Goal: Task Accomplishment & Management: Complete application form

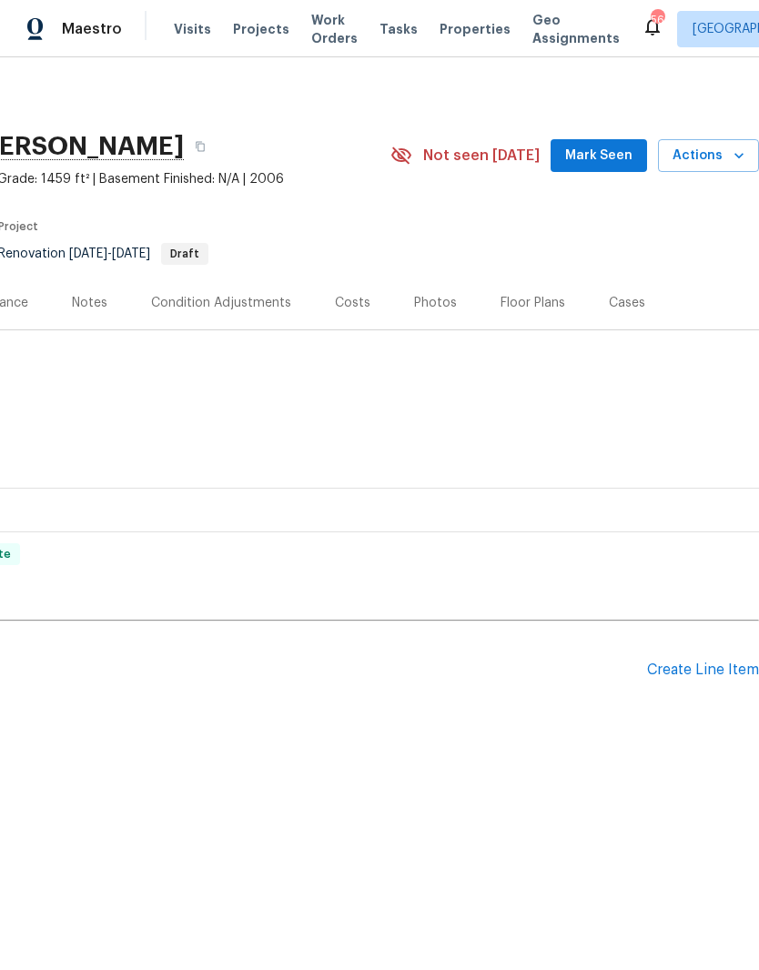
scroll to position [0, 269]
click at [697, 665] on div "Create Line Item" at bounding box center [703, 669] width 112 height 17
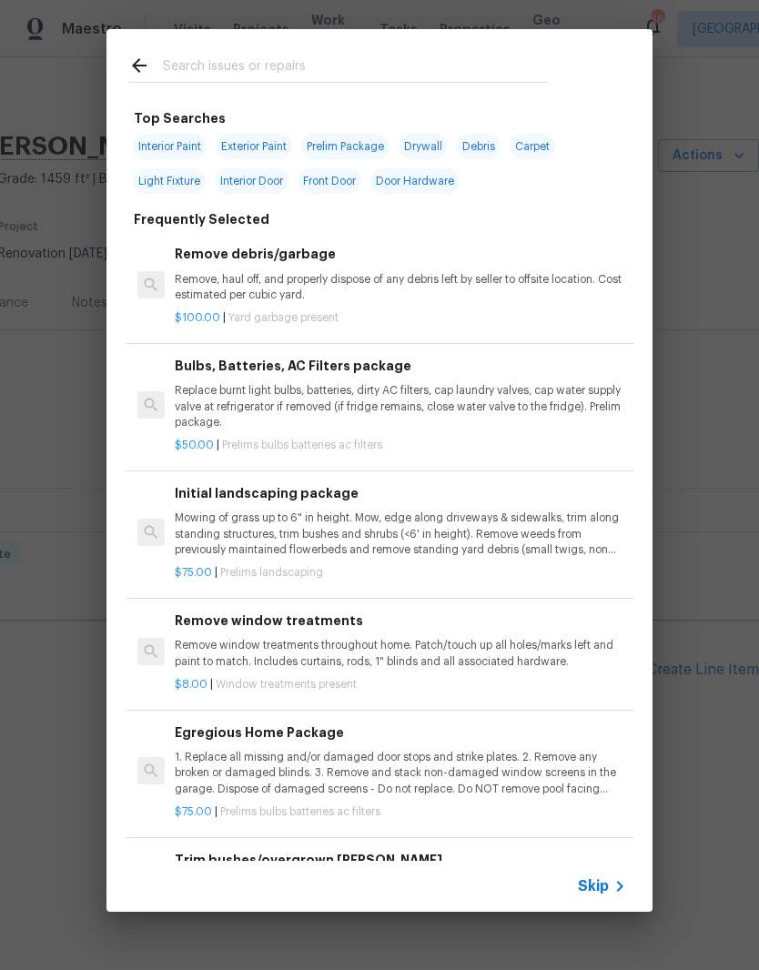
click at [197, 56] on input "text" at bounding box center [356, 68] width 386 height 27
type input "Flush"
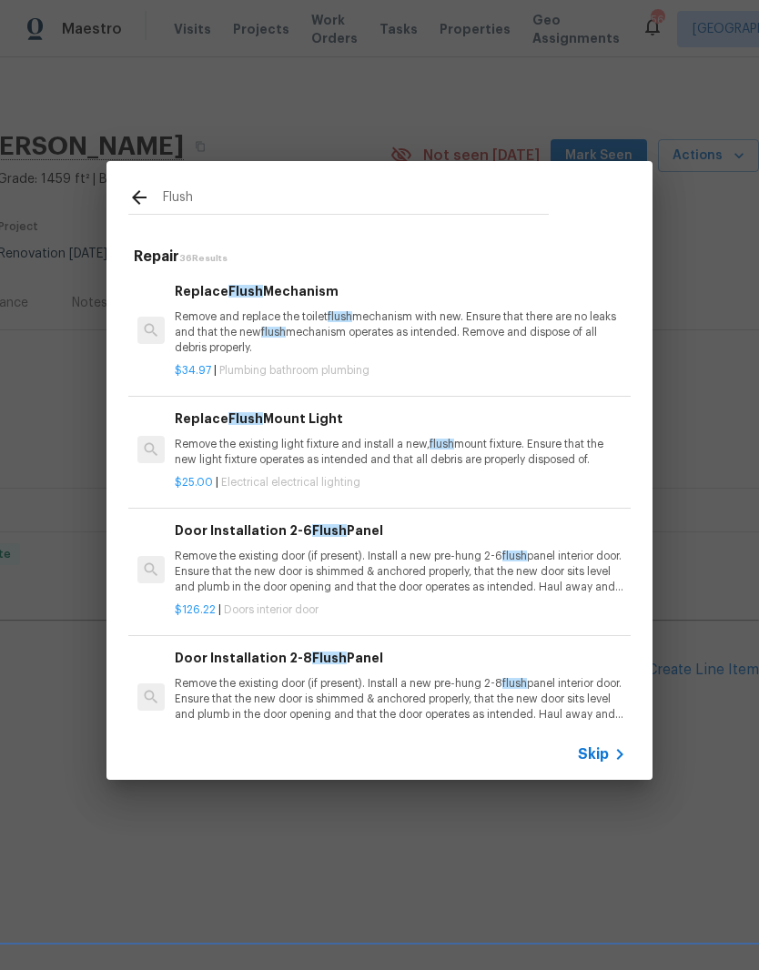
click at [219, 443] on p "Remove the existing light fixture and install a new, flush mount fixture. Ensur…" at bounding box center [400, 452] width 451 height 31
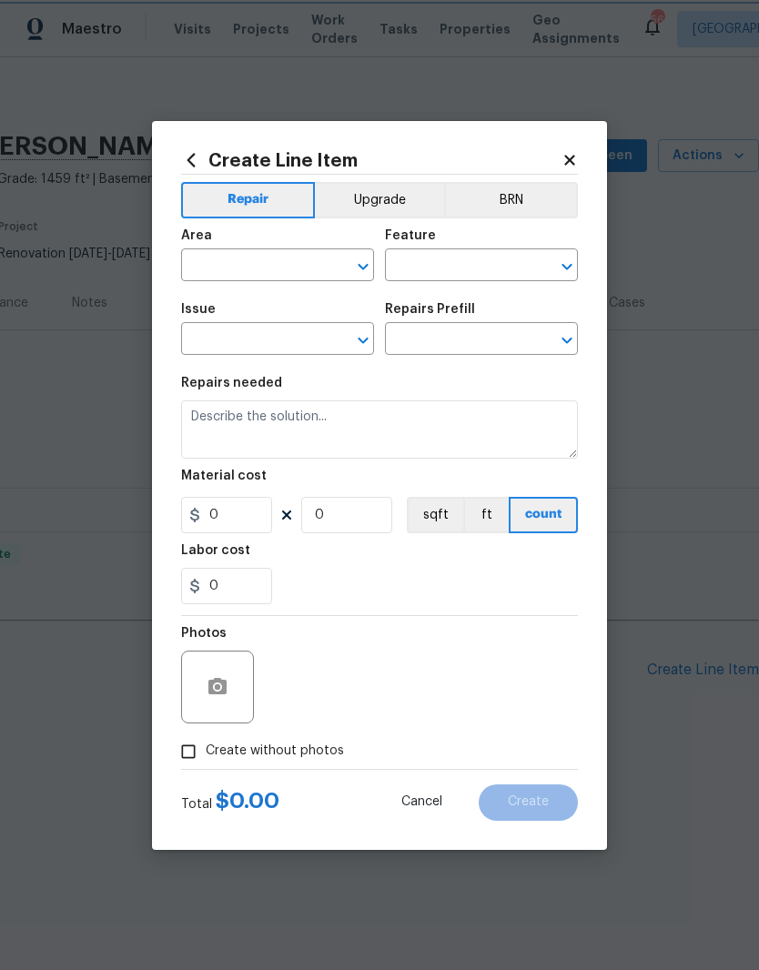
type input "Electrical Lighting"
type textarea "Remove the existing light fixture and install a new, flush mount fixture. Ensur…"
type input "1"
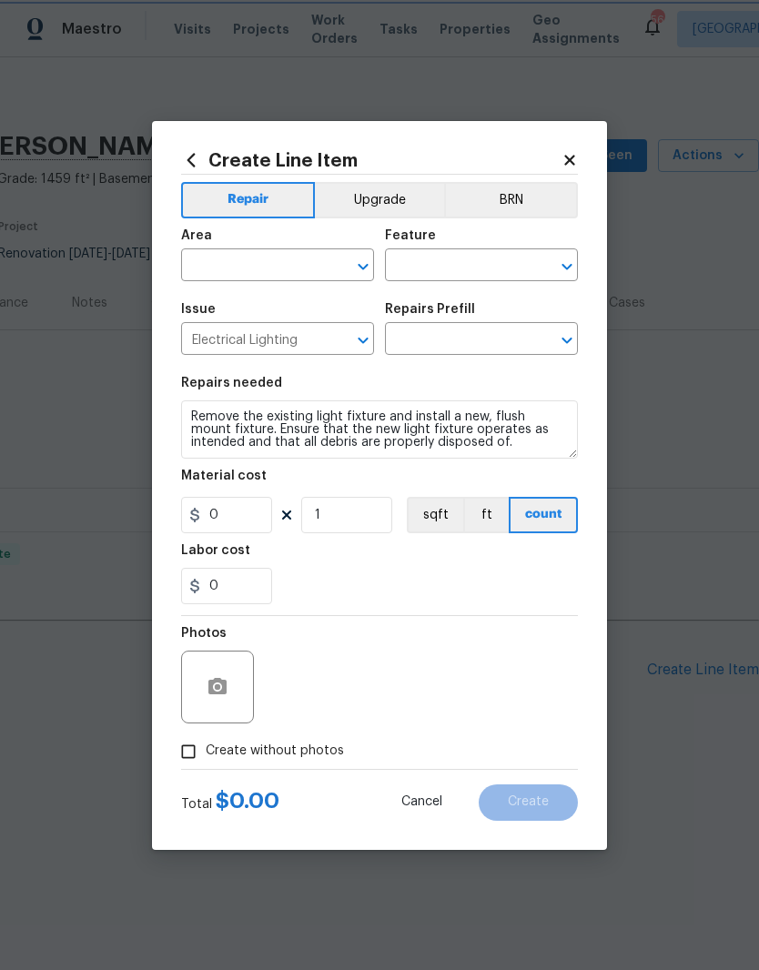
type input "Replace Flush Mount Light $25.00"
click at [236, 514] on input "25" at bounding box center [226, 515] width 91 height 36
type input "155"
click at [226, 575] on input "0" at bounding box center [226, 586] width 91 height 36
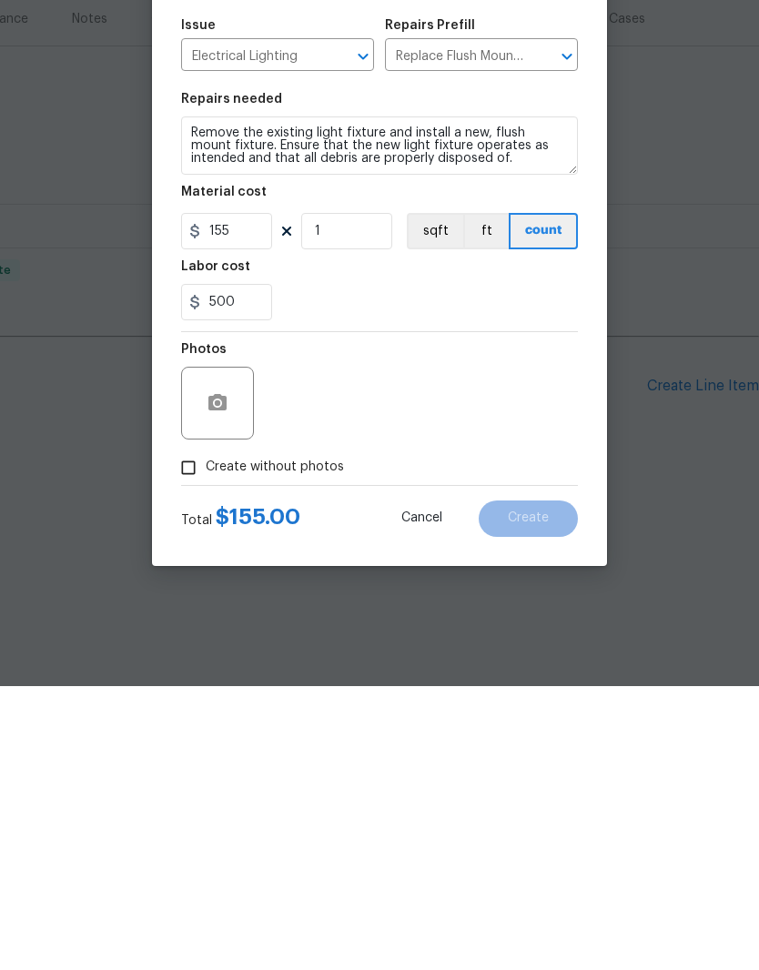
click at [353, 616] on div "Photos" at bounding box center [379, 675] width 397 height 118
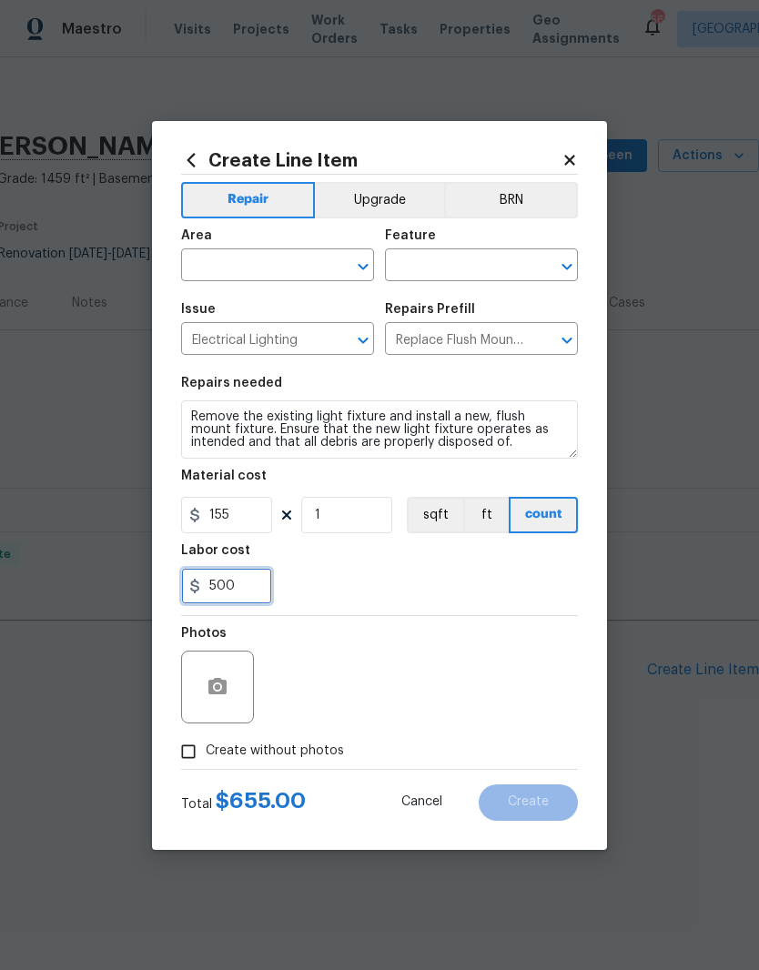
click at [240, 589] on input "500" at bounding box center [226, 586] width 91 height 36
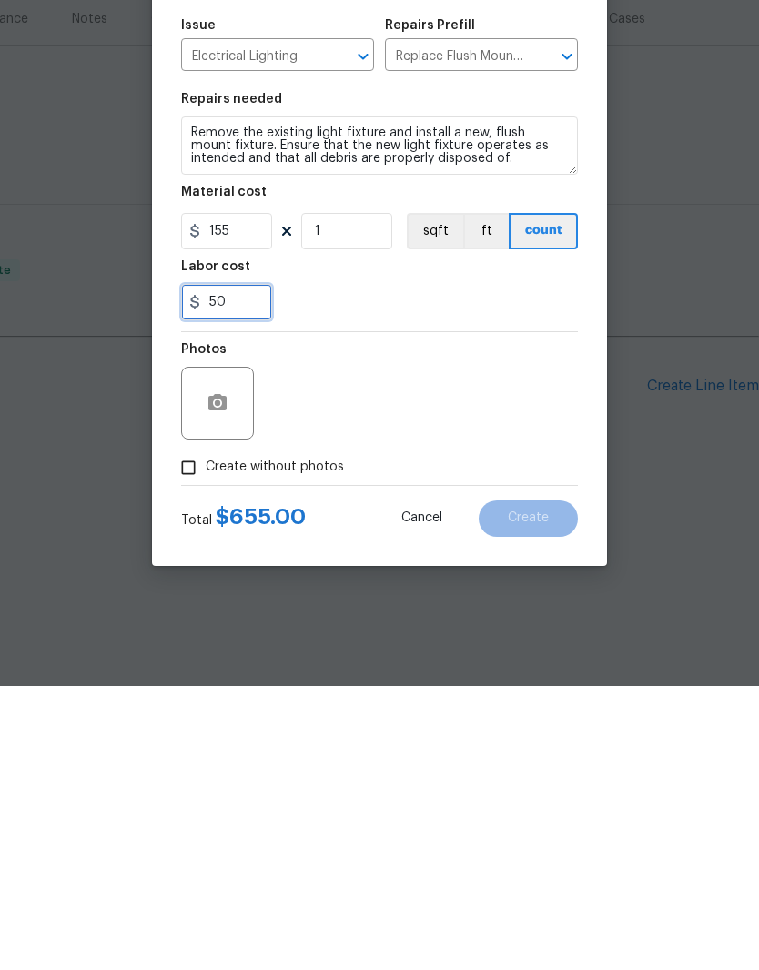
type input "50"
click at [345, 616] on div "Photos" at bounding box center [379, 675] width 397 height 118
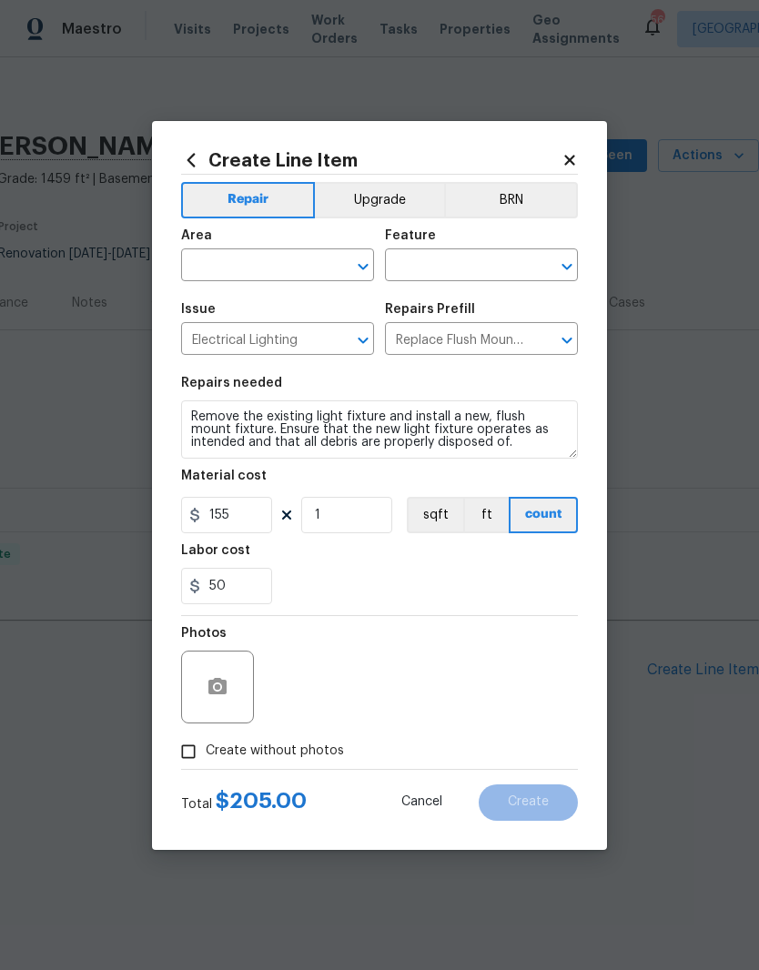
click at [187, 751] on input "Create without photos" at bounding box center [188, 751] width 35 height 35
checkbox input "true"
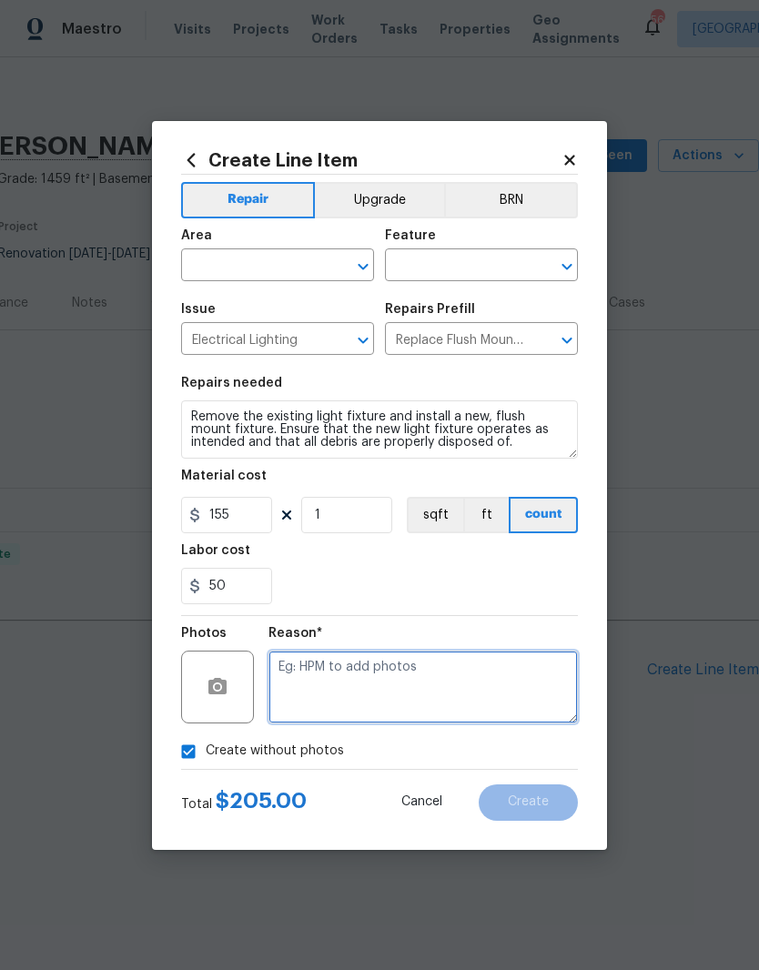
click at [313, 669] on textarea at bounding box center [422, 686] width 309 height 73
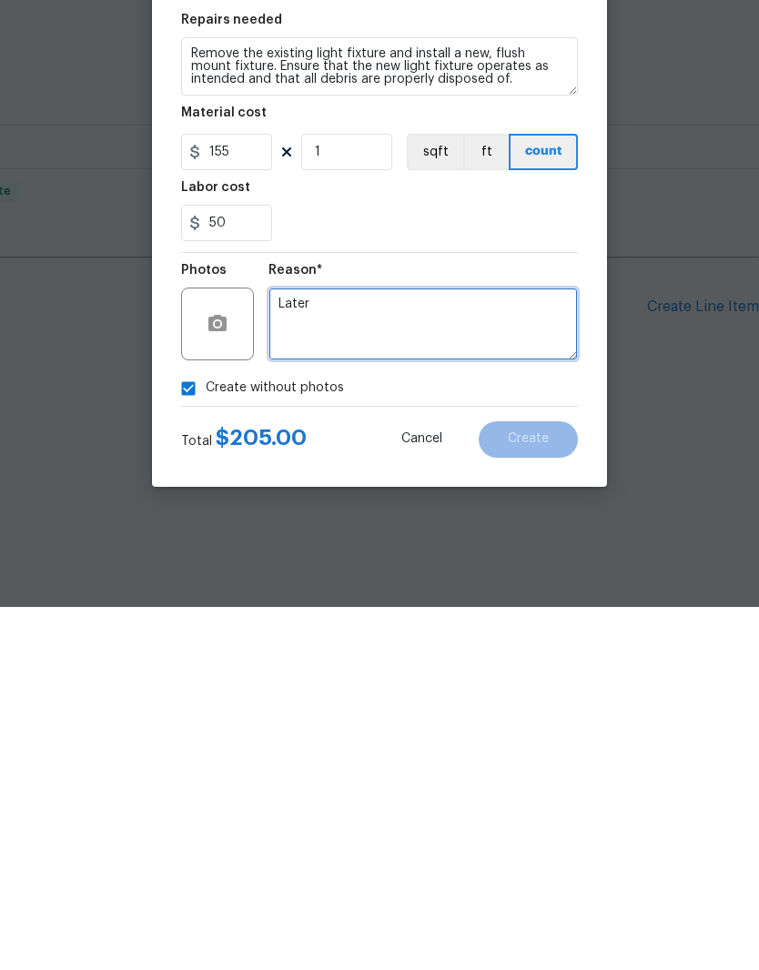
type textarea "Later"
click at [536, 568] on div "50" at bounding box center [379, 586] width 397 height 36
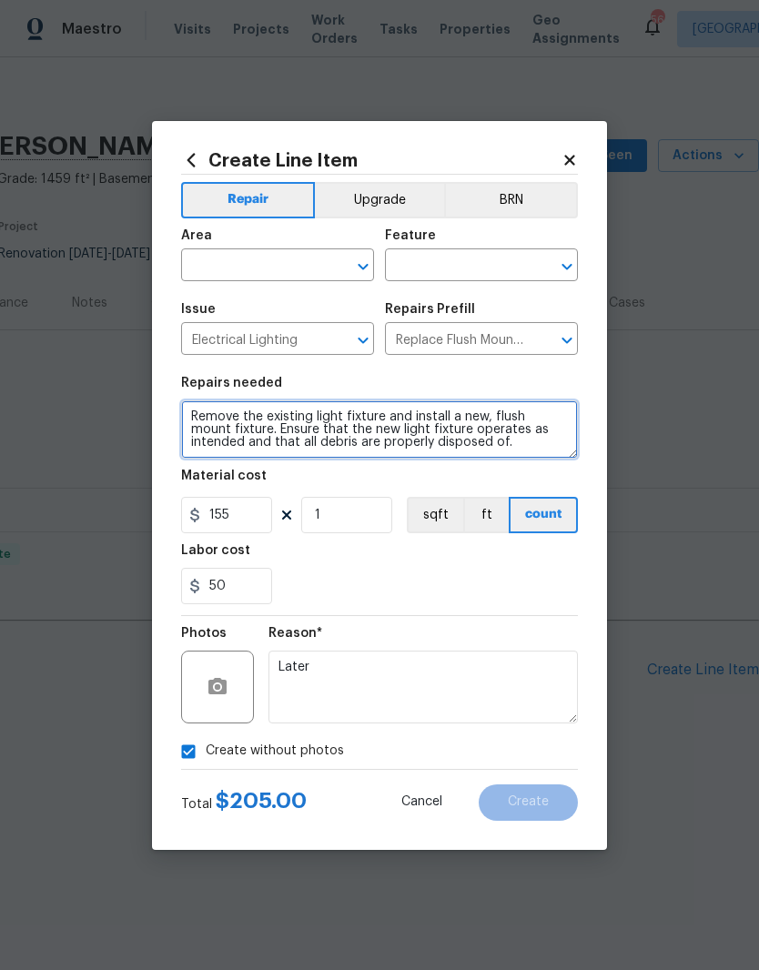
click at [189, 414] on textarea "Remove the existing light fixture and install a new, flush mount fixture. Ensur…" at bounding box center [379, 429] width 397 height 58
click at [204, 407] on textarea "Remove the existing light fixture and install a new, flush mount fixture. Ensur…" at bounding box center [379, 429] width 397 height 58
type textarea "Replace the flush mount in the kitchen with a larger 48“ x 12“ wide LED light t…"
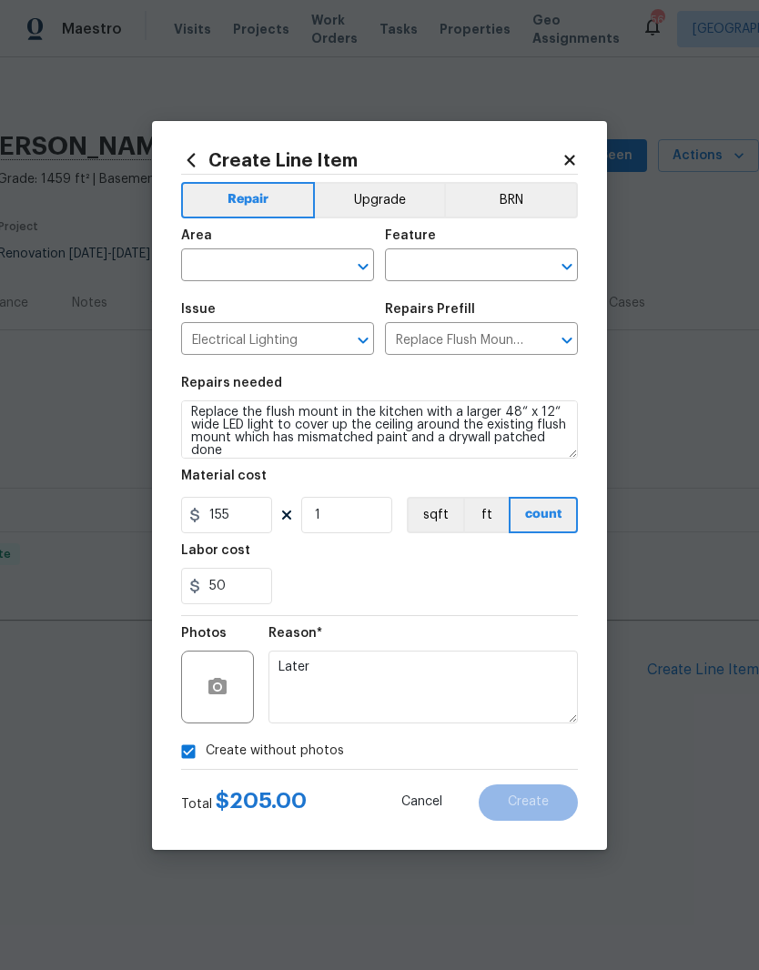
click at [214, 259] on input "text" at bounding box center [252, 267] width 142 height 28
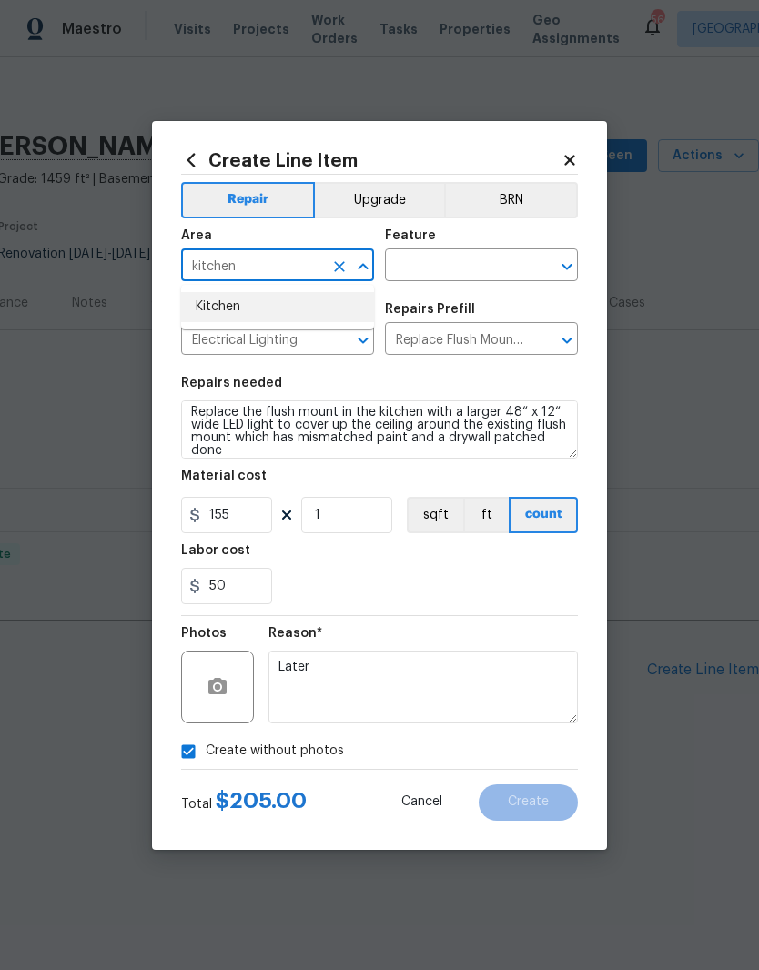
click at [233, 301] on li "Kitchen" at bounding box center [277, 307] width 193 height 30
type input "Kitchen"
click at [430, 264] on input "text" at bounding box center [456, 267] width 142 height 28
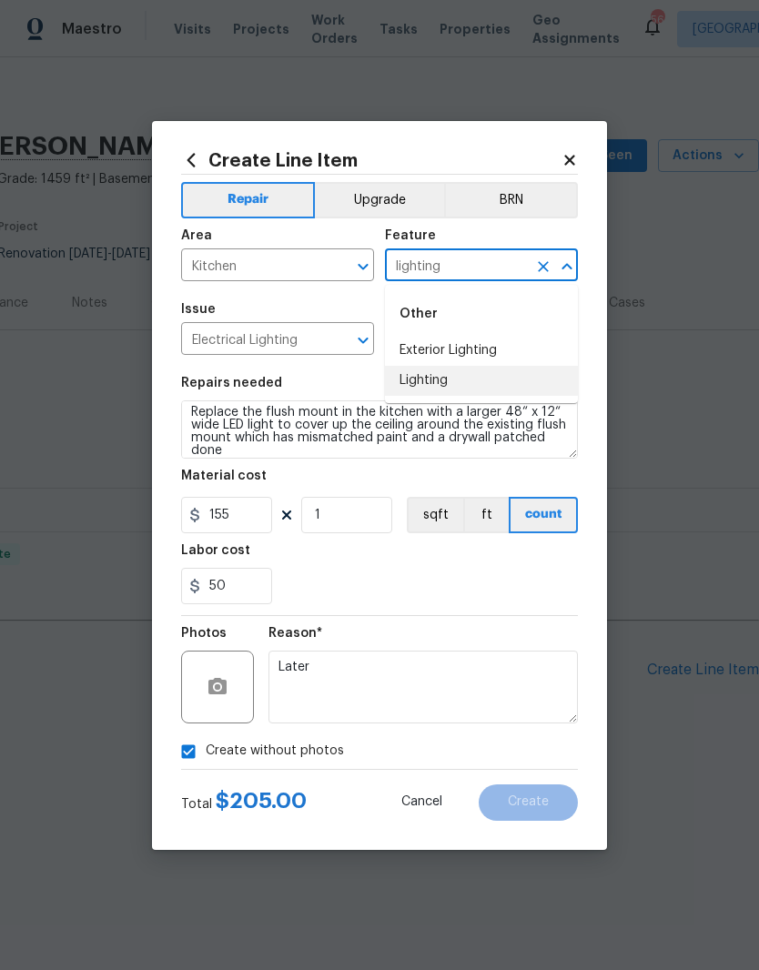
click at [443, 371] on li "Lighting" at bounding box center [481, 381] width 193 height 30
type input "Lighting"
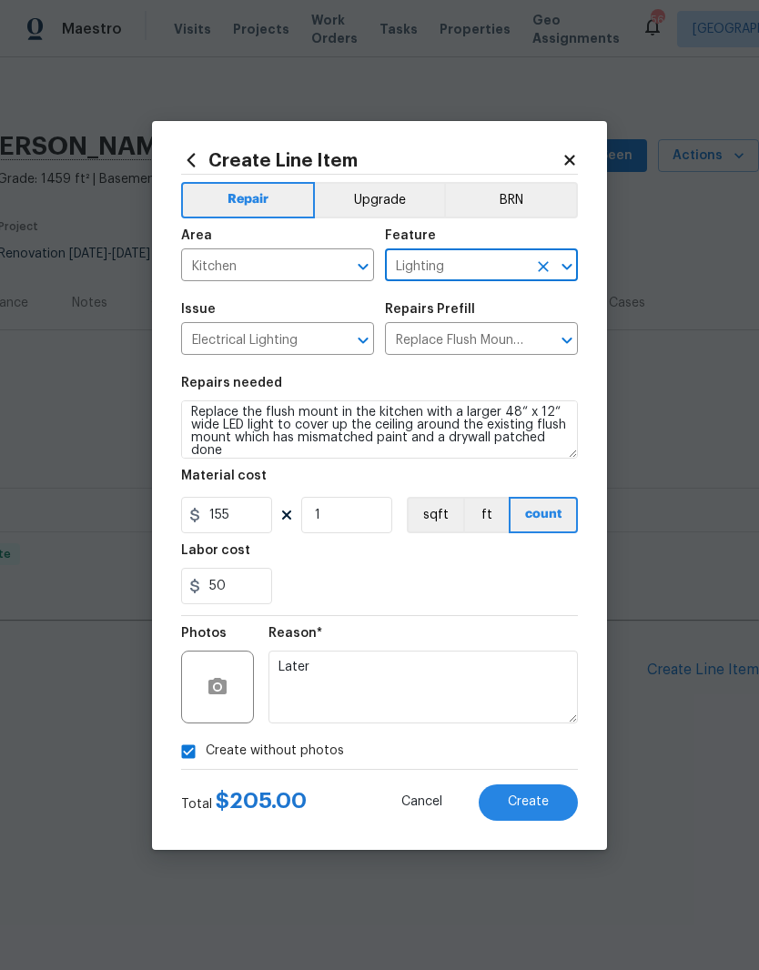
click at [459, 371] on section "Repairs needed Replace the flush mount in the kitchen with a larger 48“ x 12“ w…" at bounding box center [379, 490] width 397 height 249
click at [546, 802] on span "Create" at bounding box center [528, 802] width 41 height 14
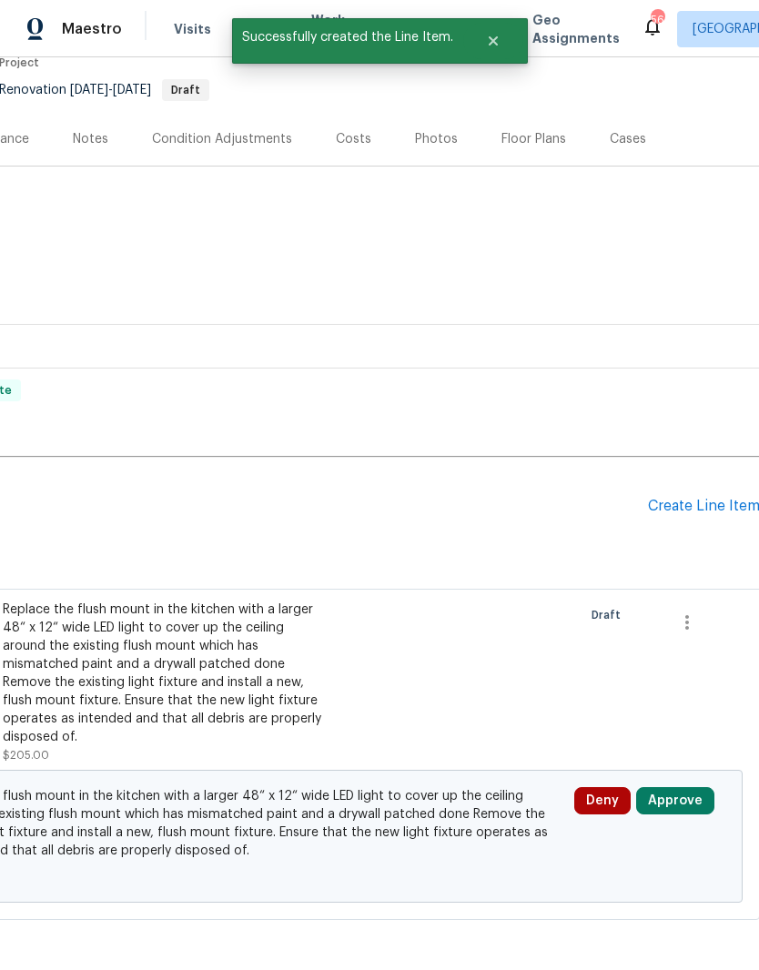
scroll to position [163, 268]
click at [680, 805] on button "Approve" at bounding box center [675, 801] width 78 height 27
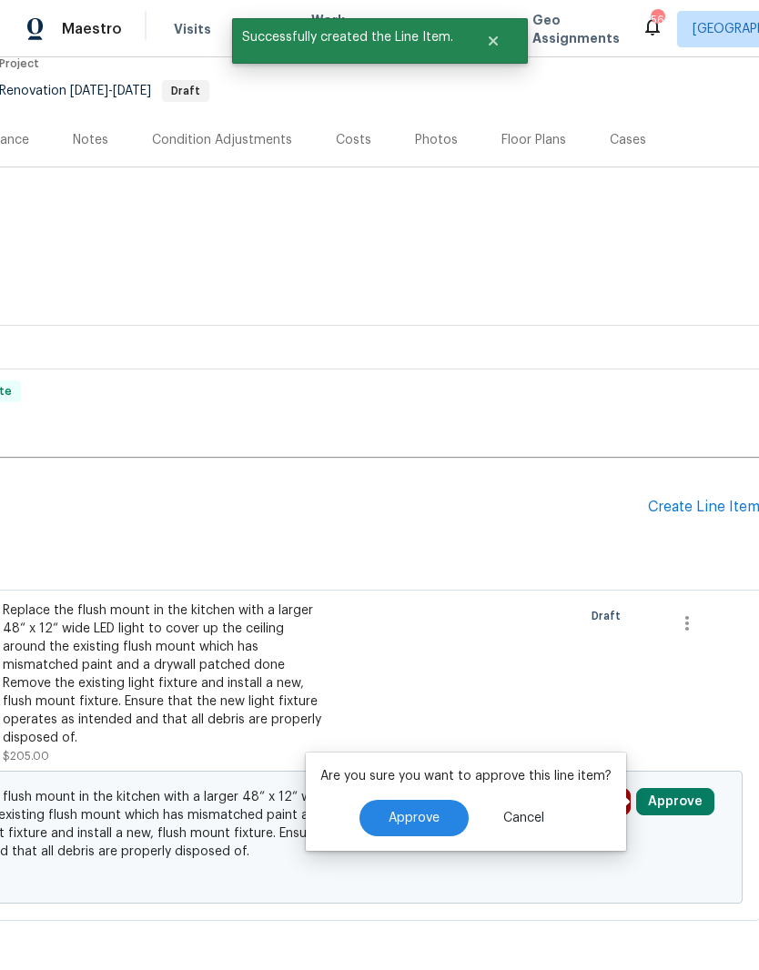
click at [428, 820] on span "Approve" at bounding box center [413, 819] width 51 height 14
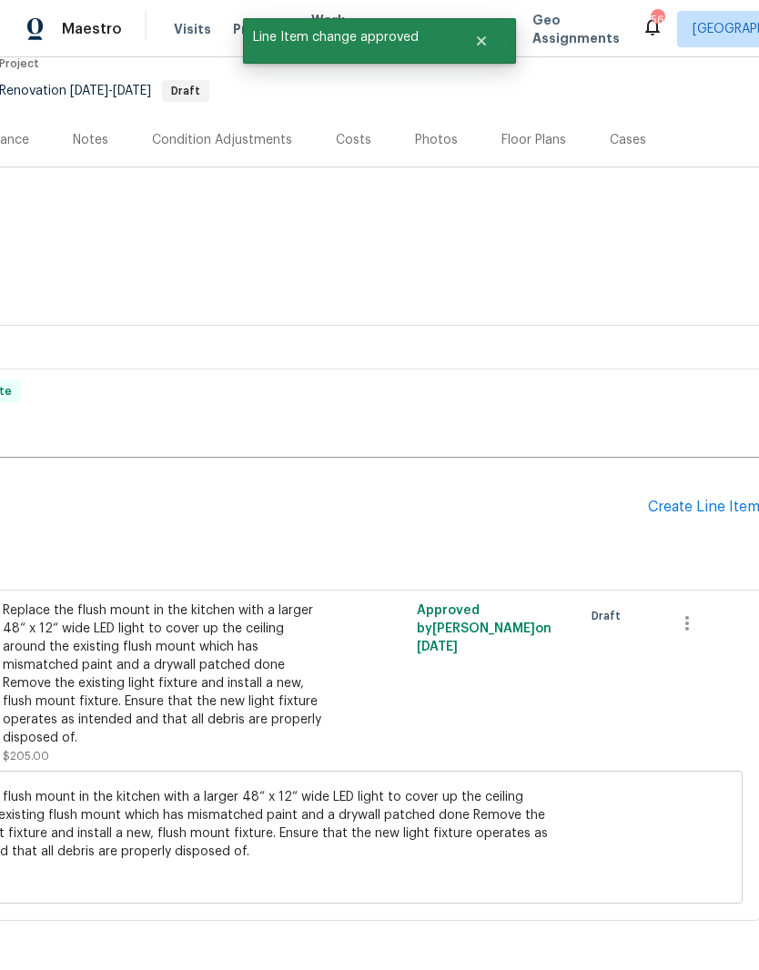
click at [704, 499] on div "Create Line Item" at bounding box center [704, 507] width 112 height 17
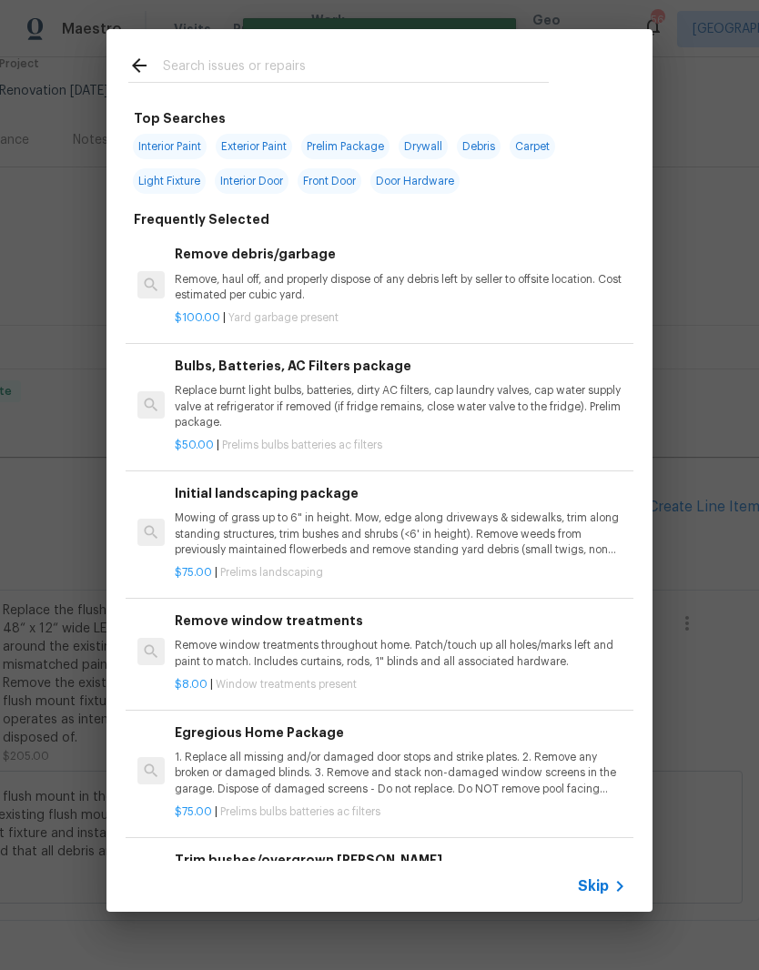
click at [200, 81] on input "text" at bounding box center [356, 68] width 386 height 27
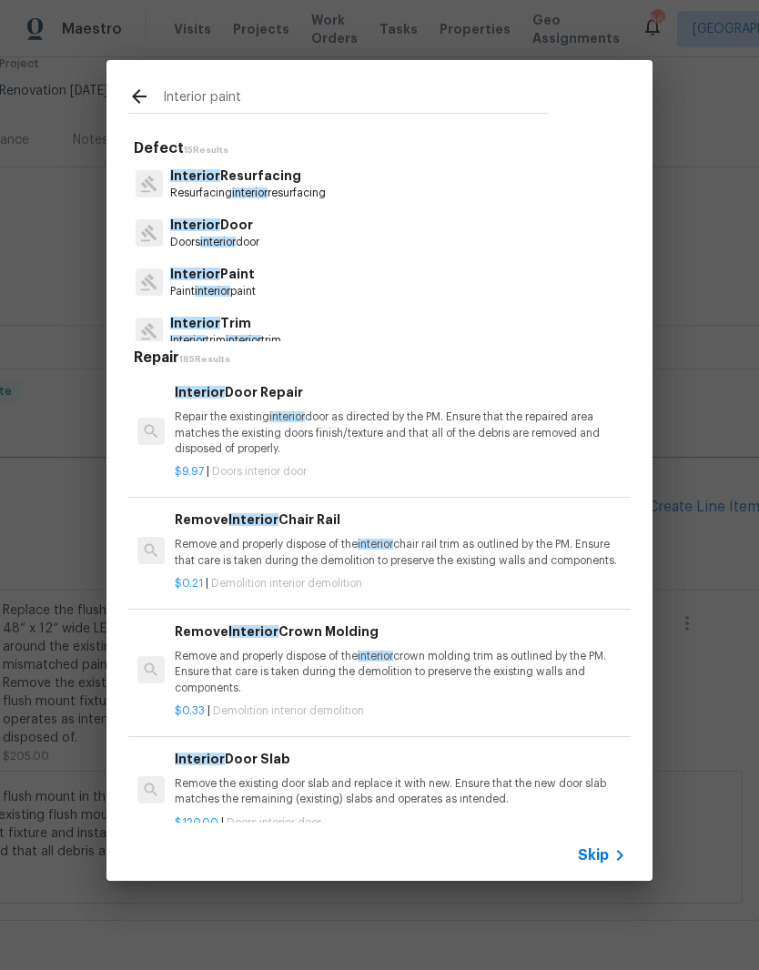
type input "Interior paint"
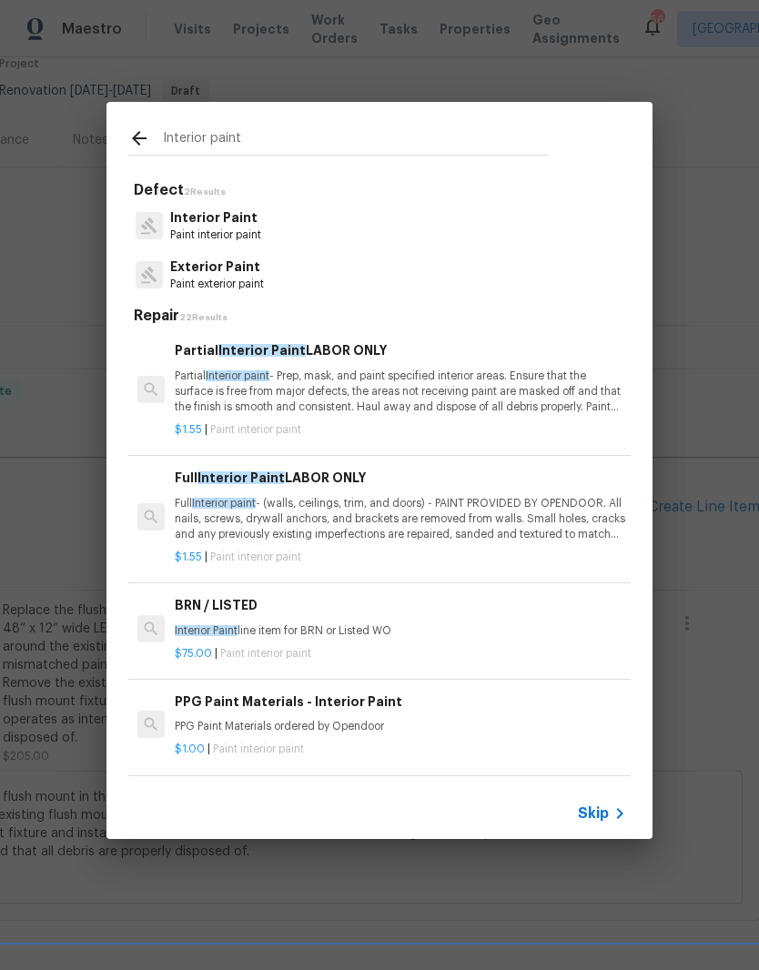
click at [187, 225] on p "Interior Paint" at bounding box center [215, 217] width 91 height 19
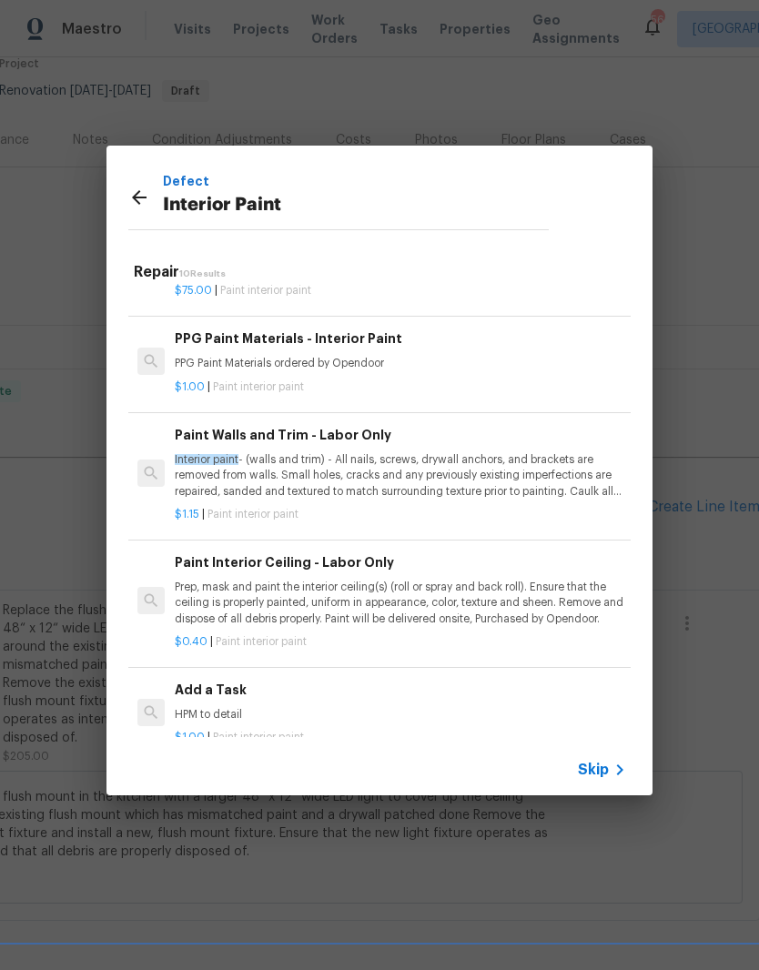
scroll to position [318, 0]
click at [215, 602] on p "Prep, mask and paint the interior ceiling(s) (roll or spray and back roll). Ens…" at bounding box center [400, 604] width 451 height 46
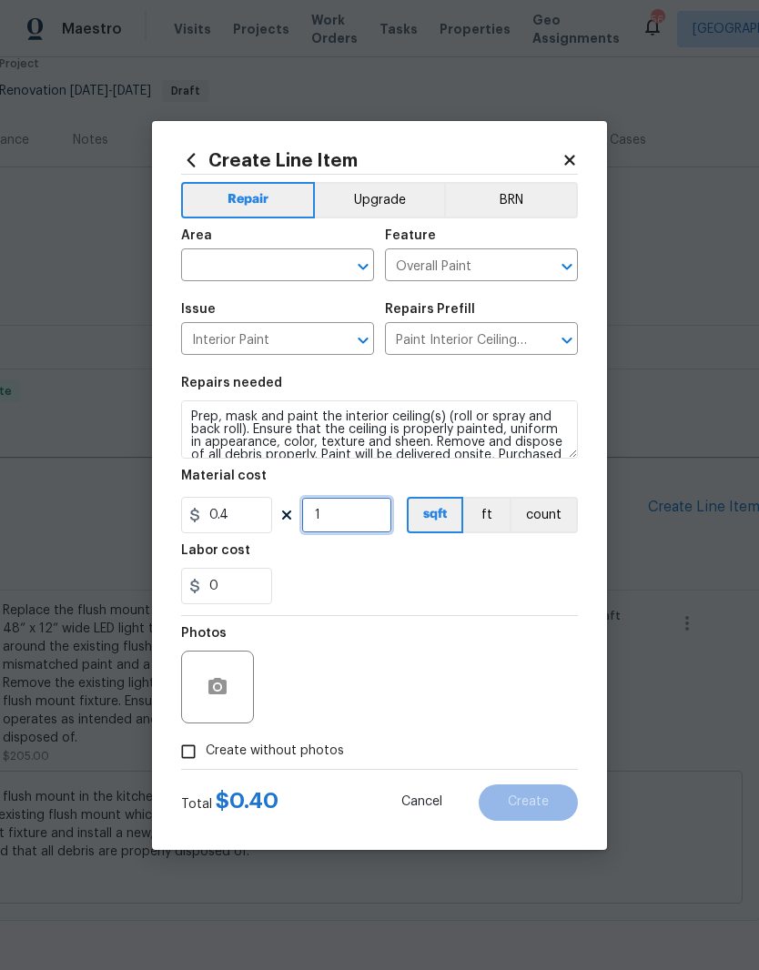
click at [345, 504] on input "1" at bounding box center [346, 515] width 91 height 36
click at [541, 565] on div "Labor cost" at bounding box center [379, 556] width 397 height 24
click at [368, 513] on input "1800" at bounding box center [346, 515] width 91 height 36
type input "2000"
click at [558, 584] on div "0" at bounding box center [379, 586] width 397 height 36
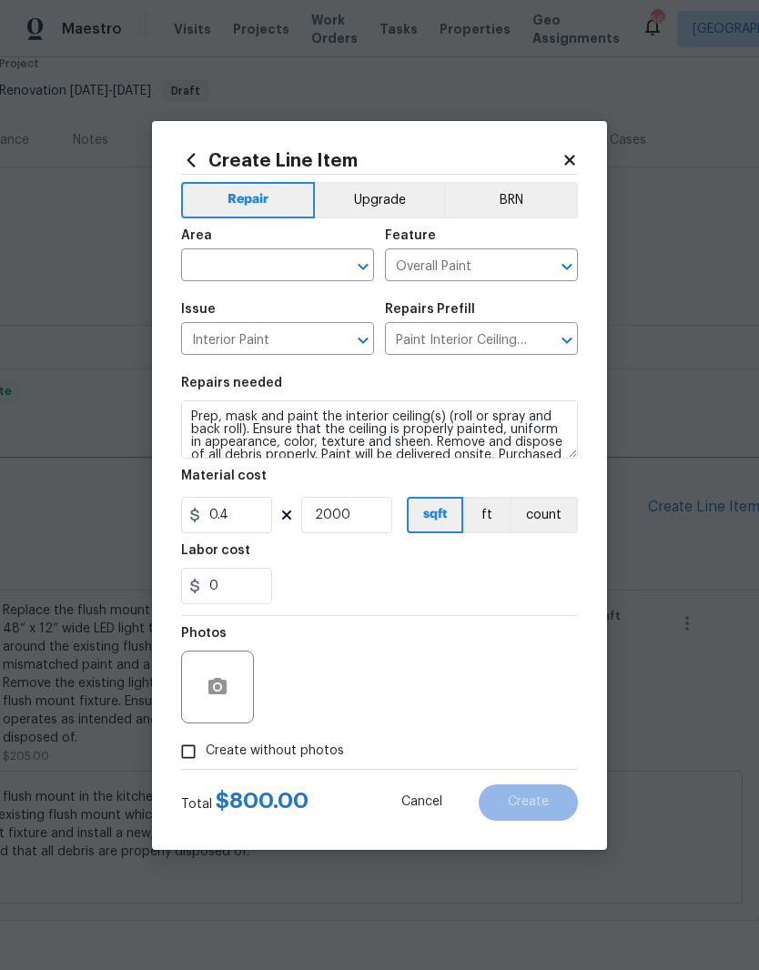
click at [213, 273] on input "text" at bounding box center [252, 267] width 142 height 28
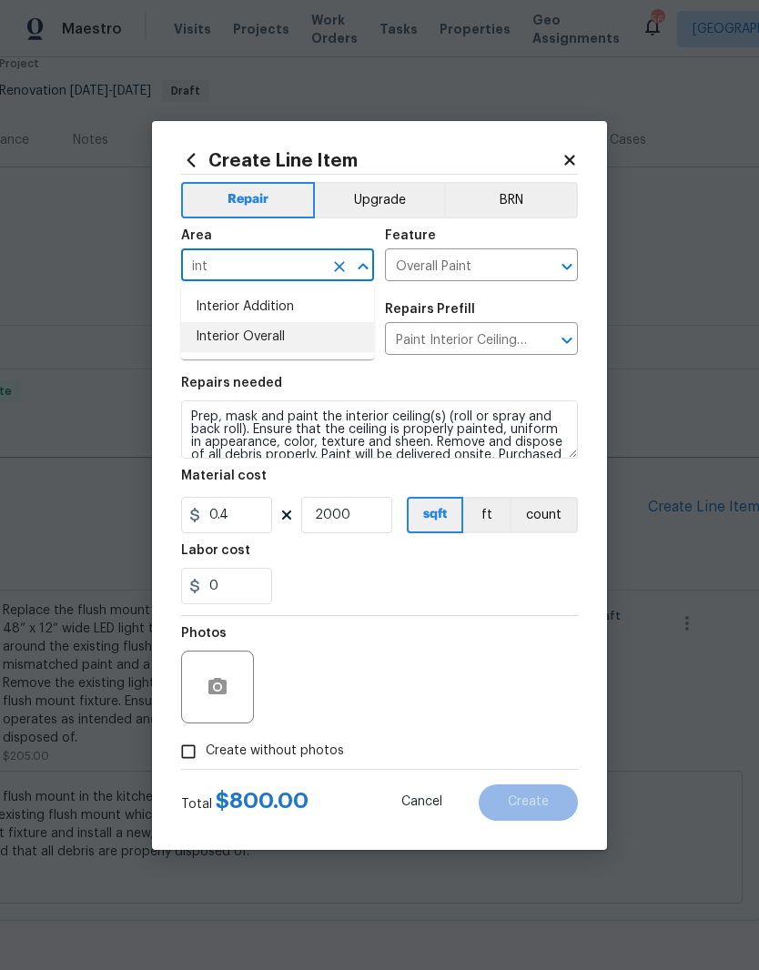
click at [222, 343] on li "Interior Overall" at bounding box center [277, 337] width 193 height 30
type input "Interior Overall"
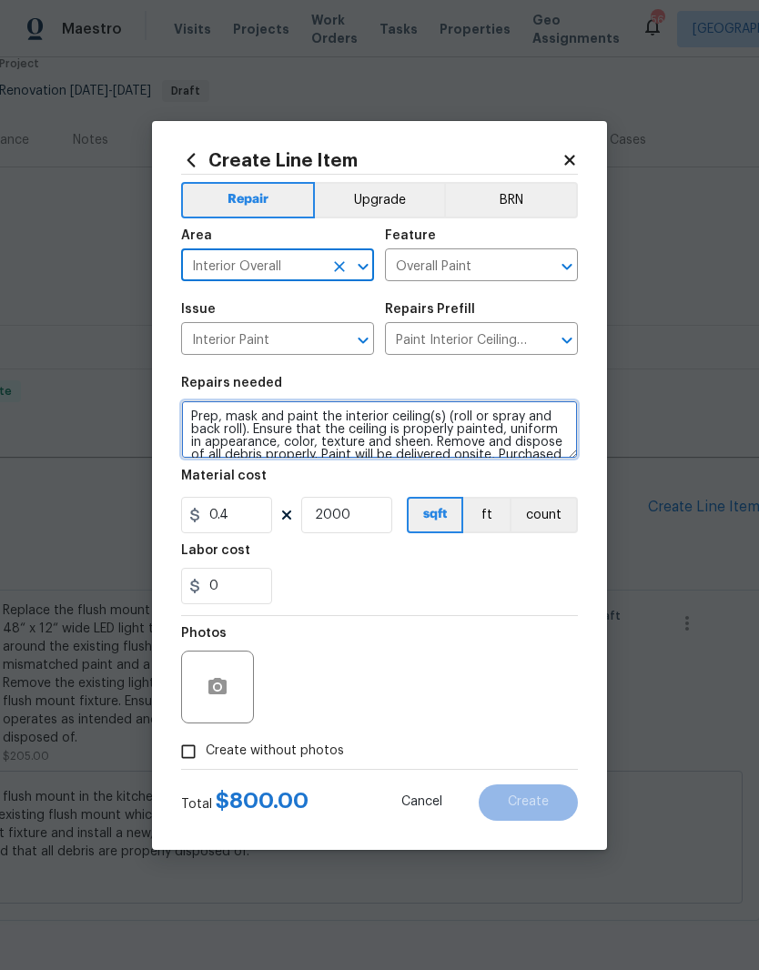
click at [192, 417] on textarea "Prep, mask and paint the interior ceiling(s) (roll or spray and back roll). Ens…" at bounding box center [379, 429] width 397 height 58
click at [192, 406] on textarea "Prep, mask and paint the interior ceiling(s) (roll or spray and back roll). Ens…" at bounding box center [379, 429] width 397 height 58
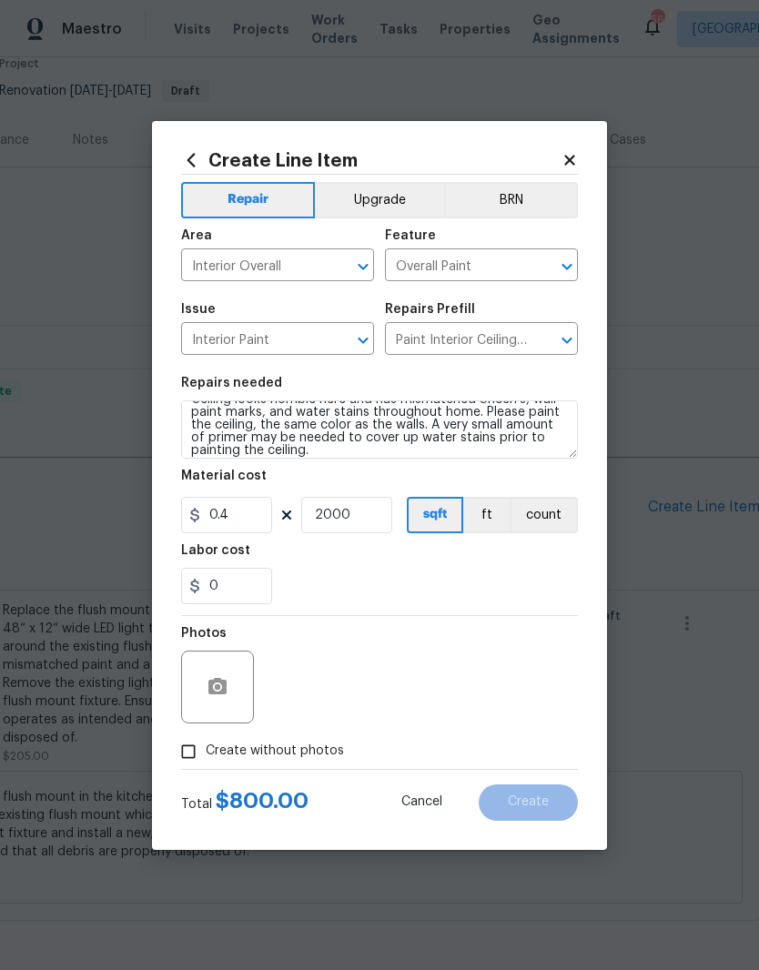
scroll to position [17, 0]
type textarea "Ceiling looks horrible here and has mismatched Sheen‘s, wall paint marks, and w…"
click at [238, 515] on input "0.4" at bounding box center [226, 515] width 91 height 36
type input "0.5"
click at [319, 572] on div "0" at bounding box center [379, 586] width 397 height 36
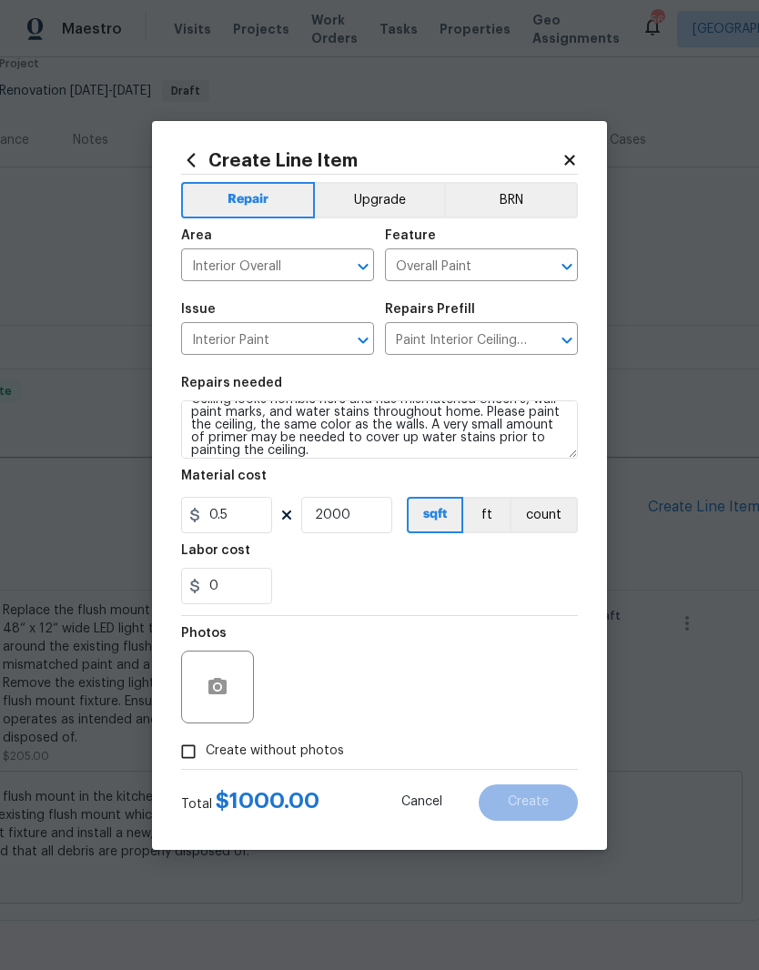
click at [545, 580] on div "0" at bounding box center [379, 586] width 397 height 36
click at [202, 755] on input "Create without photos" at bounding box center [188, 751] width 35 height 35
checkbox input "true"
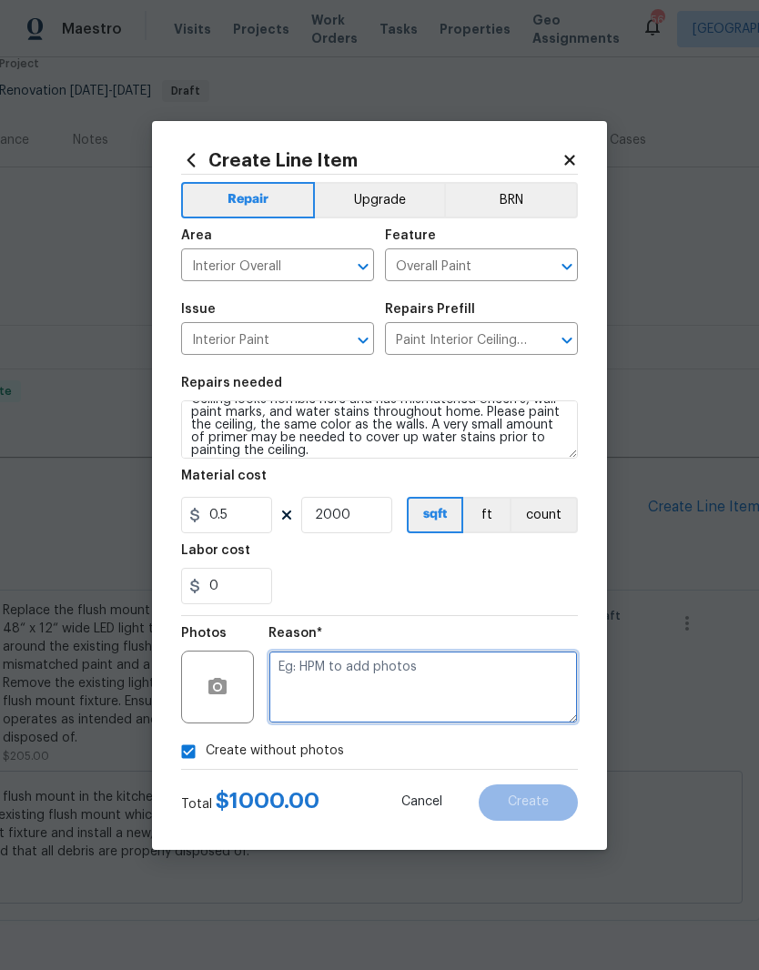
click at [401, 674] on textarea at bounding box center [422, 686] width 309 height 73
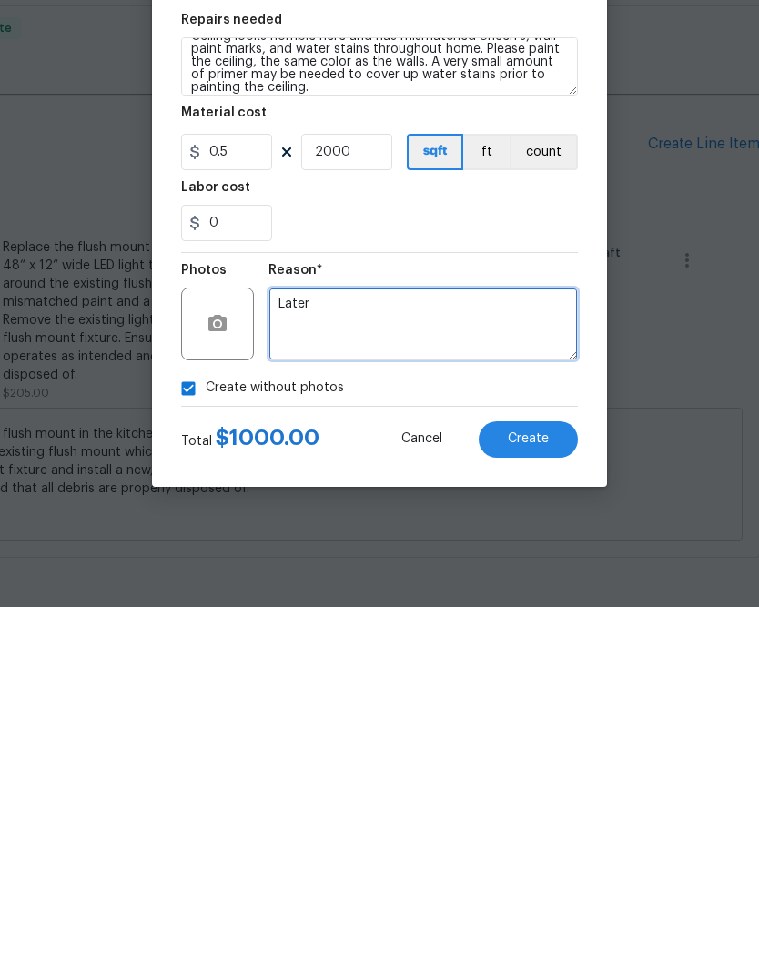
type textarea "Later"
click at [532, 568] on div "0" at bounding box center [379, 586] width 397 height 36
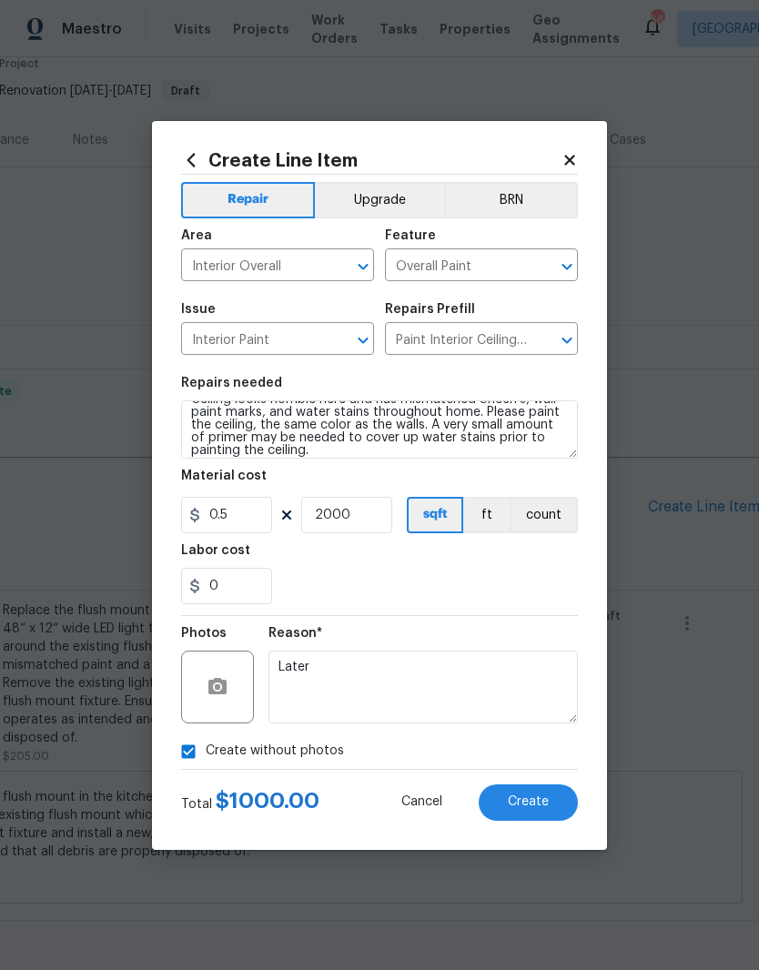
click at [538, 809] on span "Create" at bounding box center [528, 802] width 41 height 14
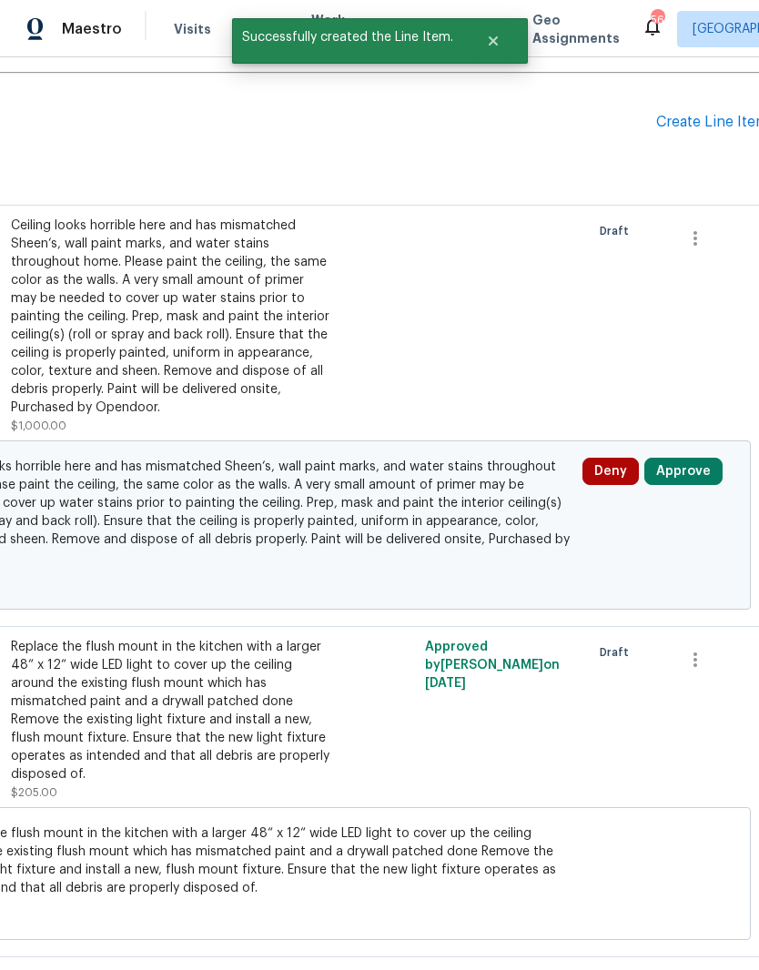
scroll to position [541, 260]
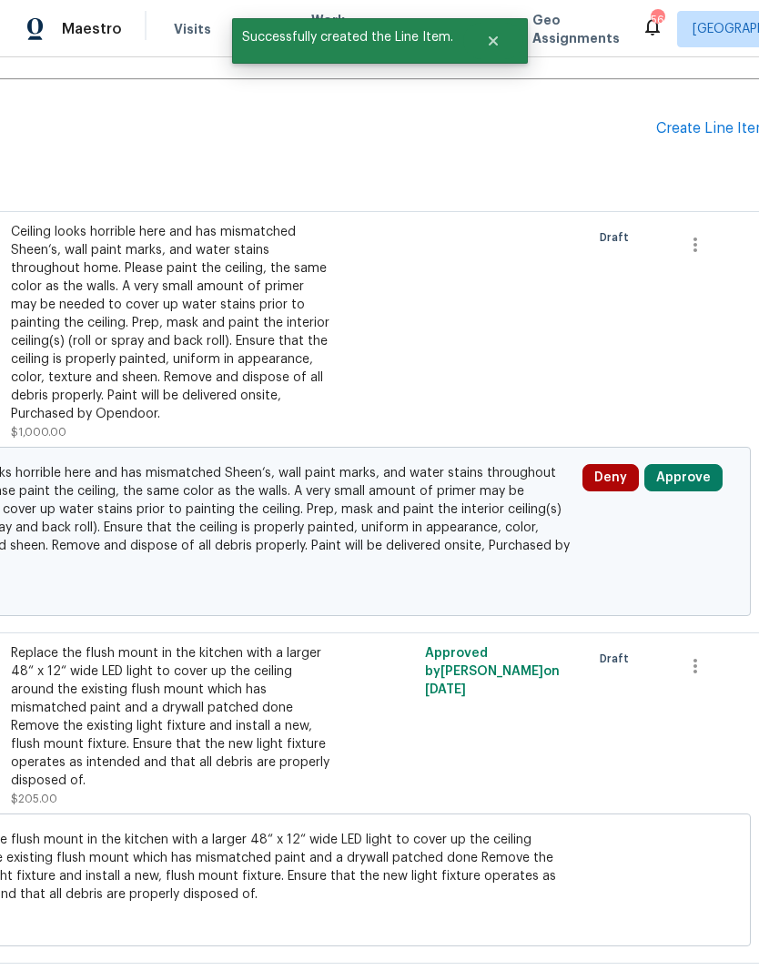
click at [693, 486] on button "Approve" at bounding box center [683, 477] width 78 height 27
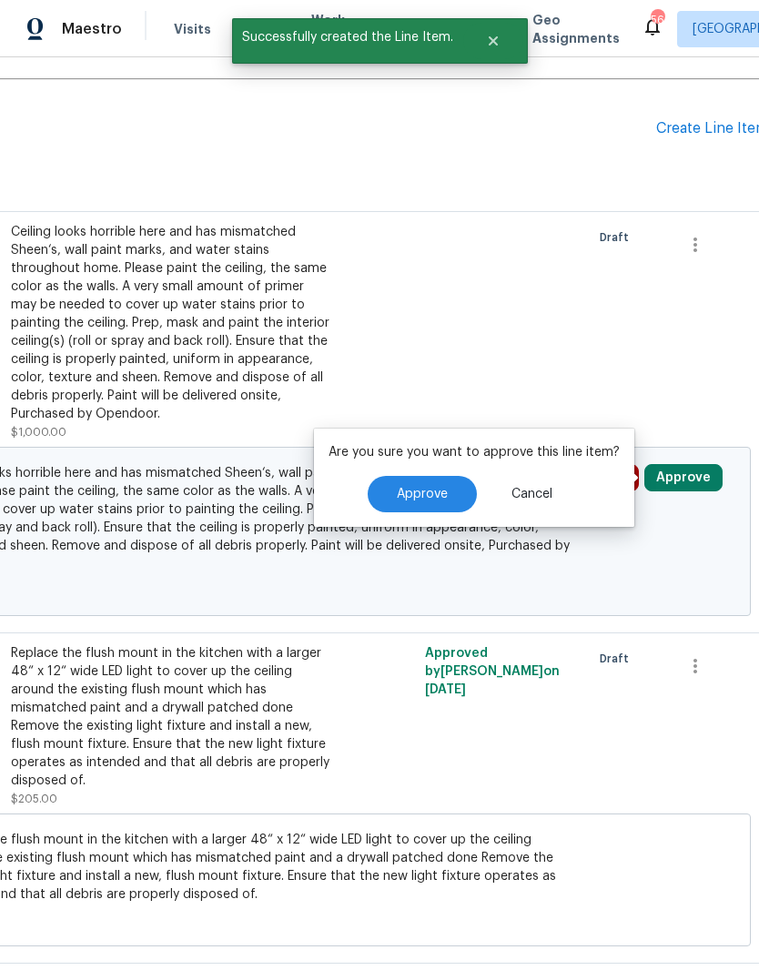
click at [418, 476] on button "Approve" at bounding box center [422, 494] width 109 height 36
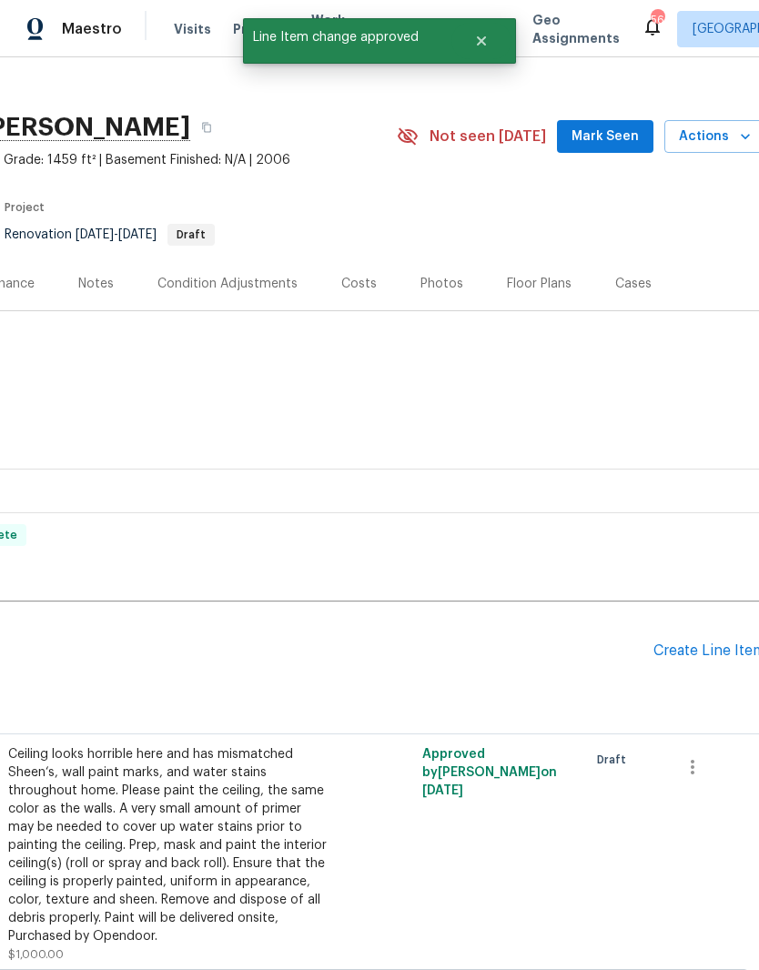
scroll to position [19, 261]
click at [696, 649] on div "Create Line Item" at bounding box center [711, 650] width 112 height 17
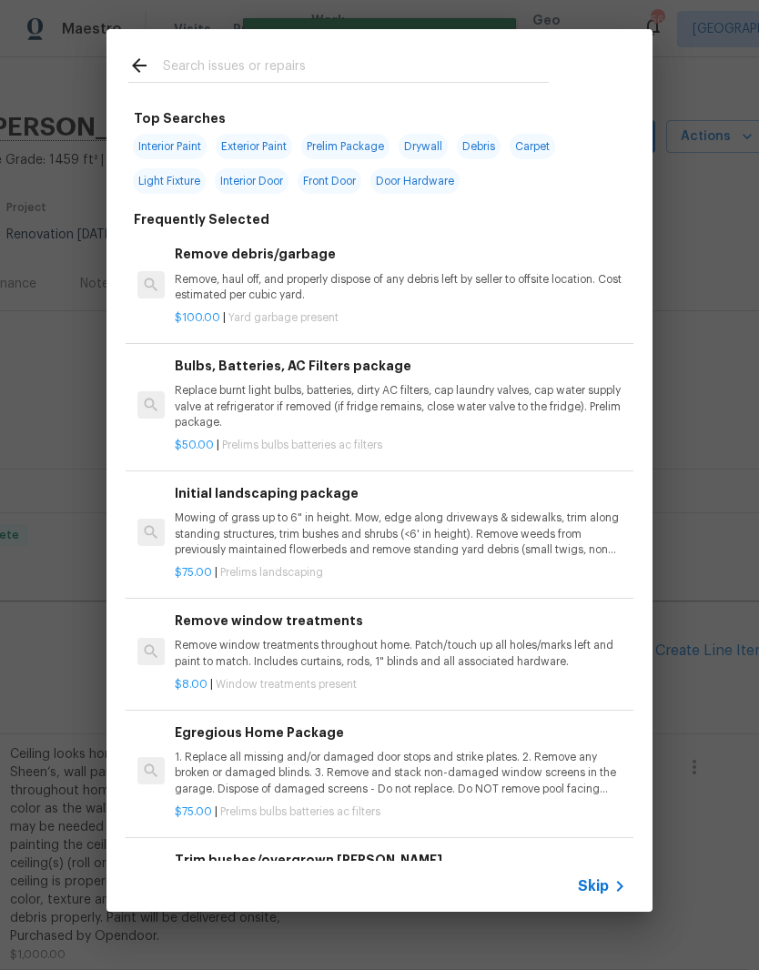
click at [429, 79] on input "text" at bounding box center [356, 68] width 386 height 27
type input "Tub"
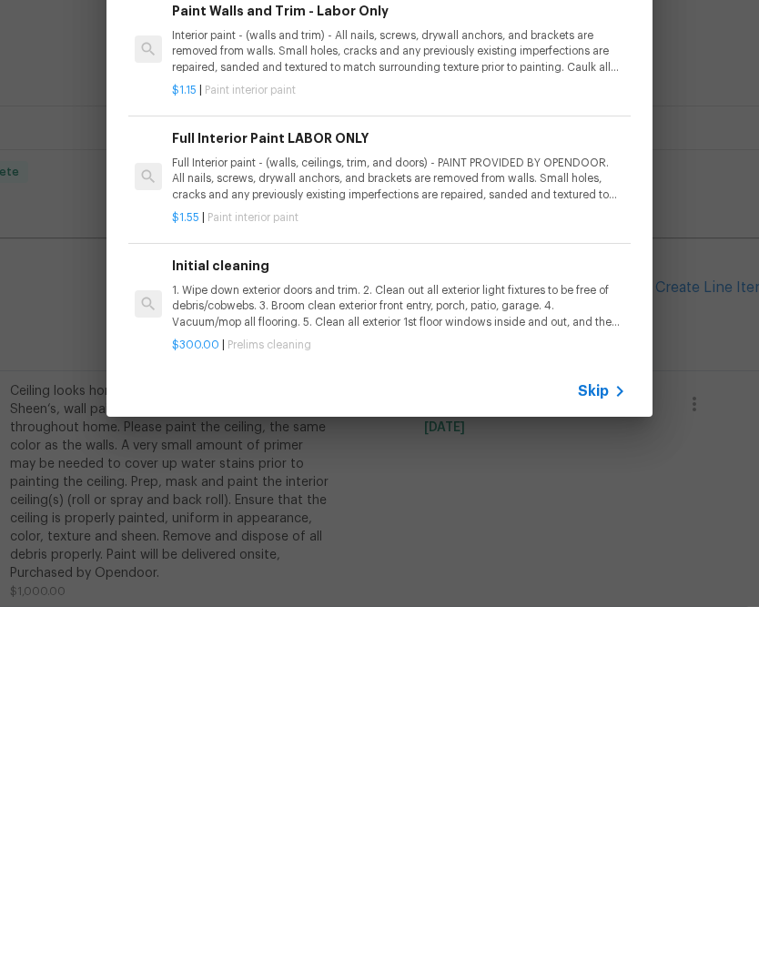
scroll to position [75, 0]
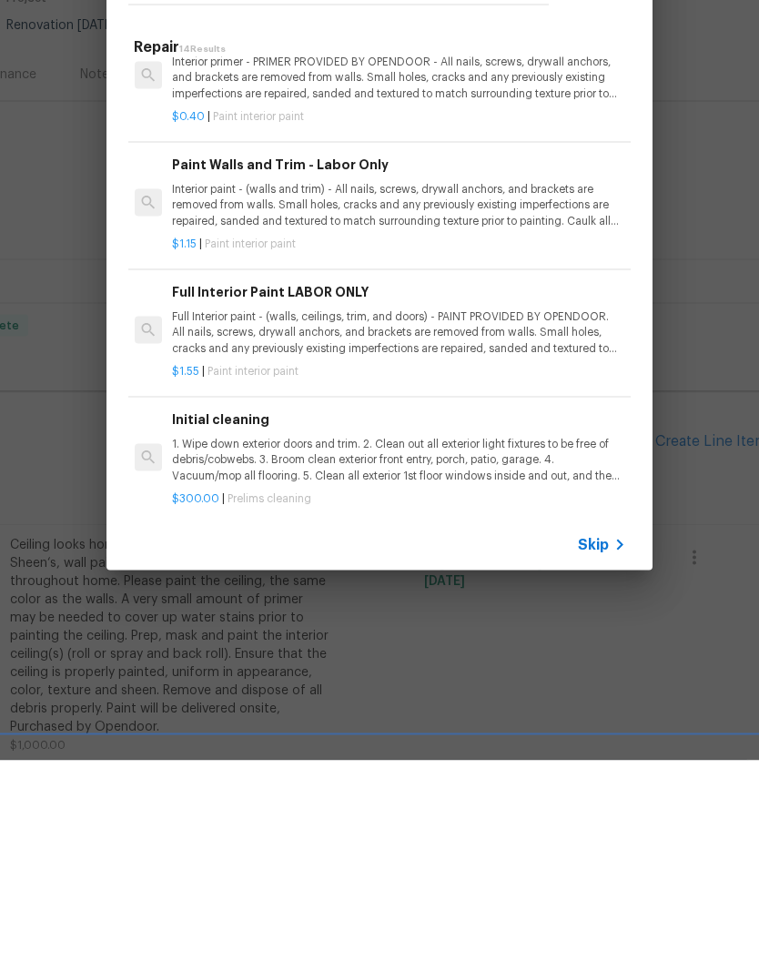
click at [610, 743] on icon at bounding box center [620, 754] width 22 height 22
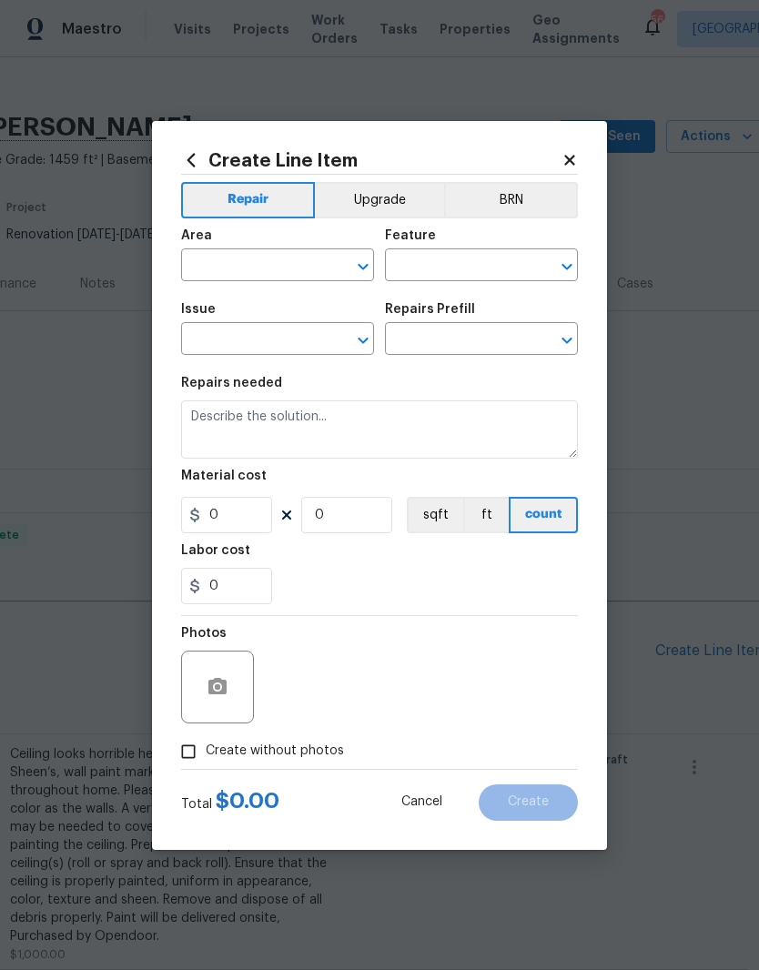
click at [222, 267] on input "text" at bounding box center [252, 267] width 142 height 28
click at [221, 397] on li "Main Bathroom" at bounding box center [277, 412] width 193 height 30
type input "Main Bathroom"
click at [337, 266] on icon "Clear" at bounding box center [339, 266] width 18 height 18
click at [274, 266] on input "text" at bounding box center [252, 267] width 142 height 28
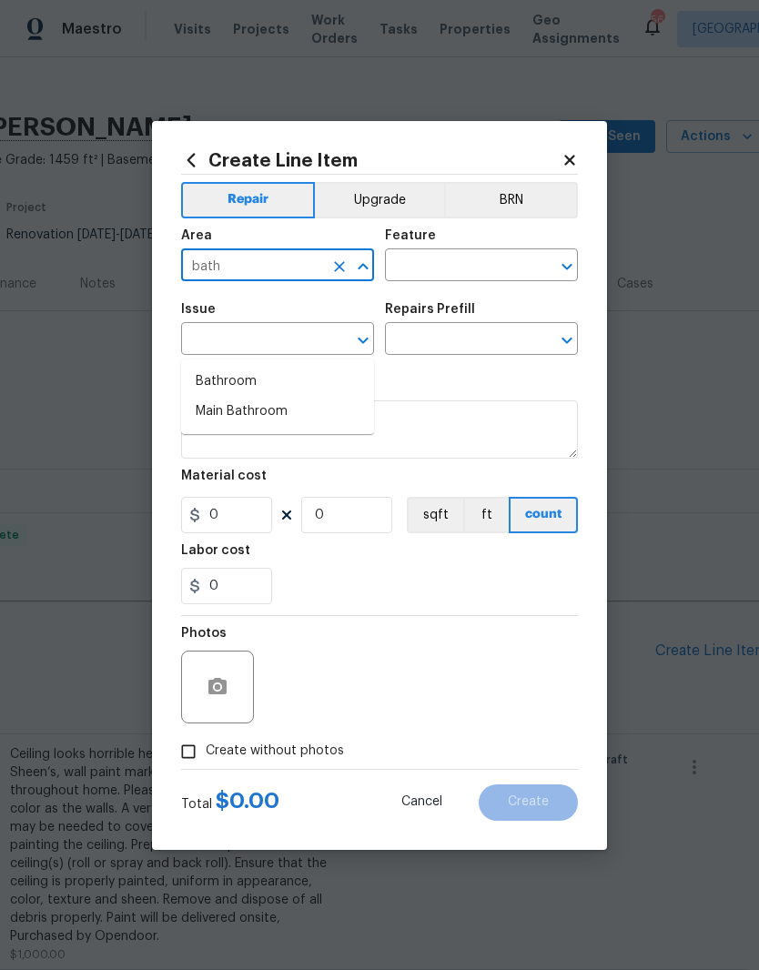
click at [220, 367] on li "Bathroom" at bounding box center [277, 382] width 193 height 30
type input "Bathroom"
click at [420, 263] on input "text" at bounding box center [456, 267] width 142 height 28
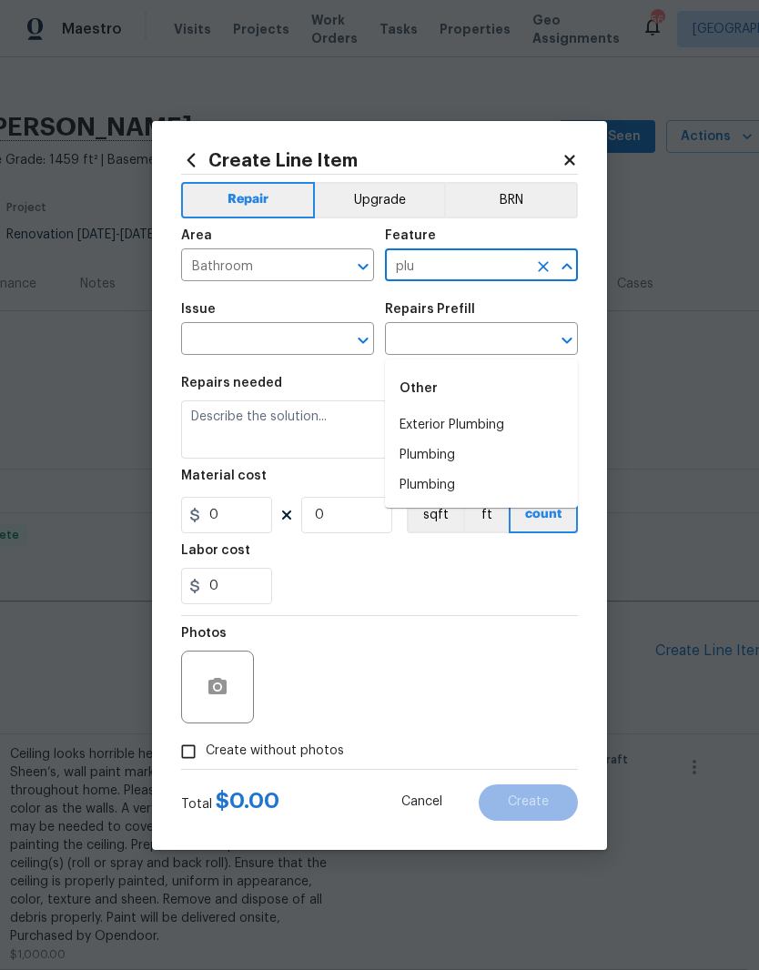
click at [451, 440] on li "Plumbing" at bounding box center [481, 455] width 193 height 30
type input "Plumbing"
click at [308, 362] on span "Issue ​" at bounding box center [277, 329] width 193 height 74
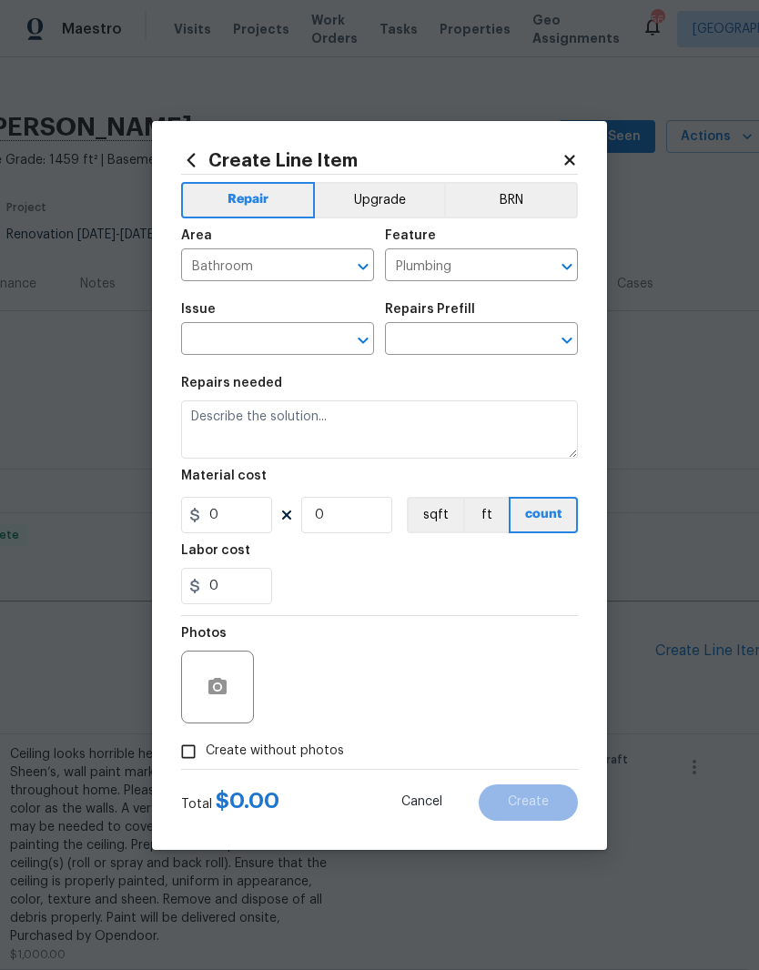
click at [366, 339] on icon "Open" at bounding box center [363, 341] width 10 height 6
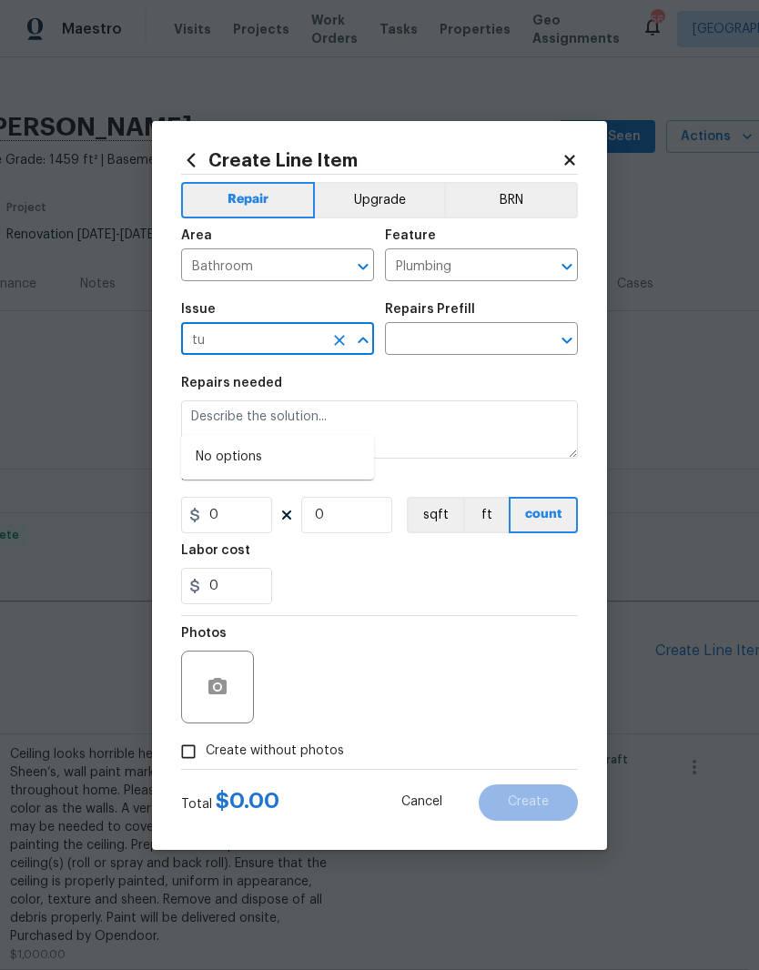
type input "t"
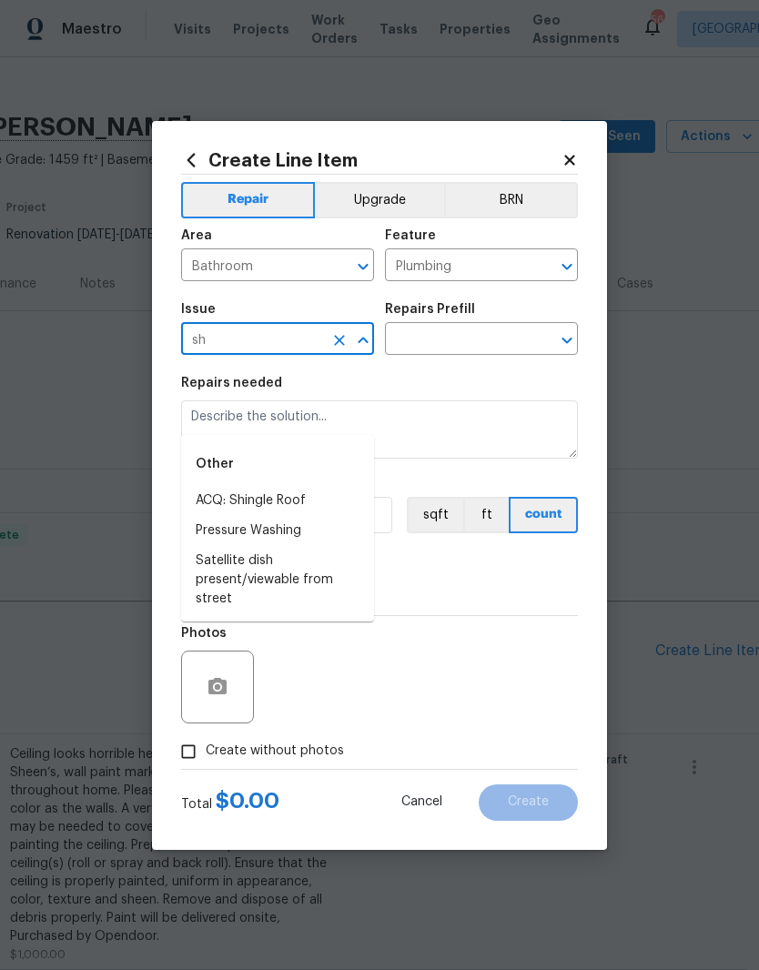
type input "s"
click at [224, 486] on li "Bathroom Plumbing" at bounding box center [277, 501] width 193 height 30
type input "Bathroom Plumbing"
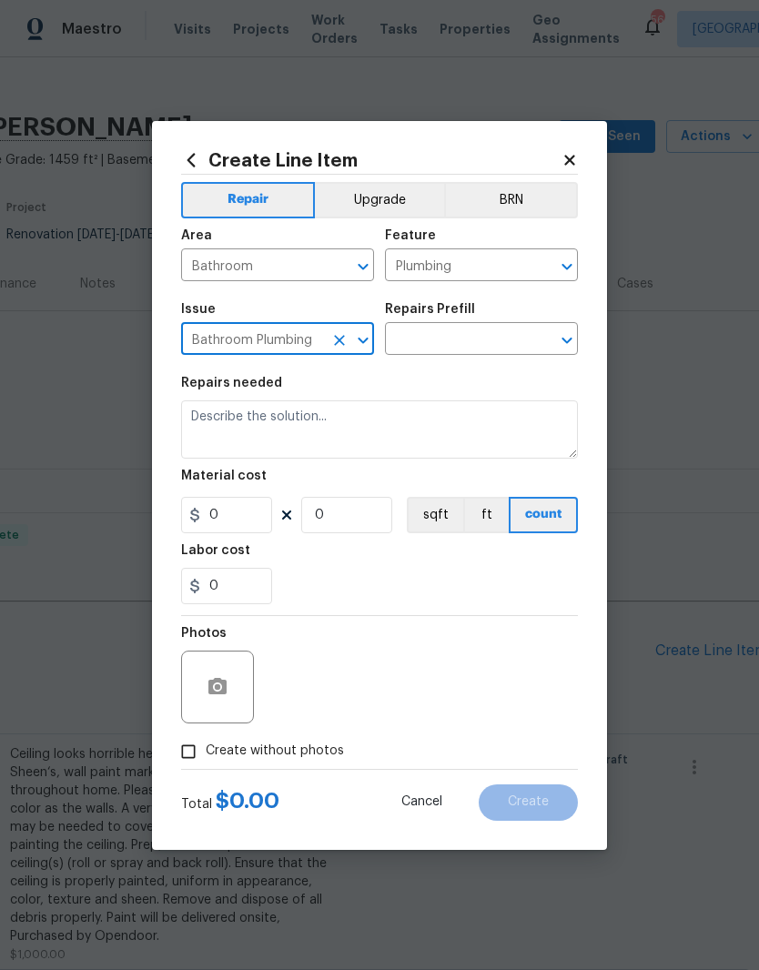
click at [425, 331] on input "text" at bounding box center [456, 341] width 142 height 28
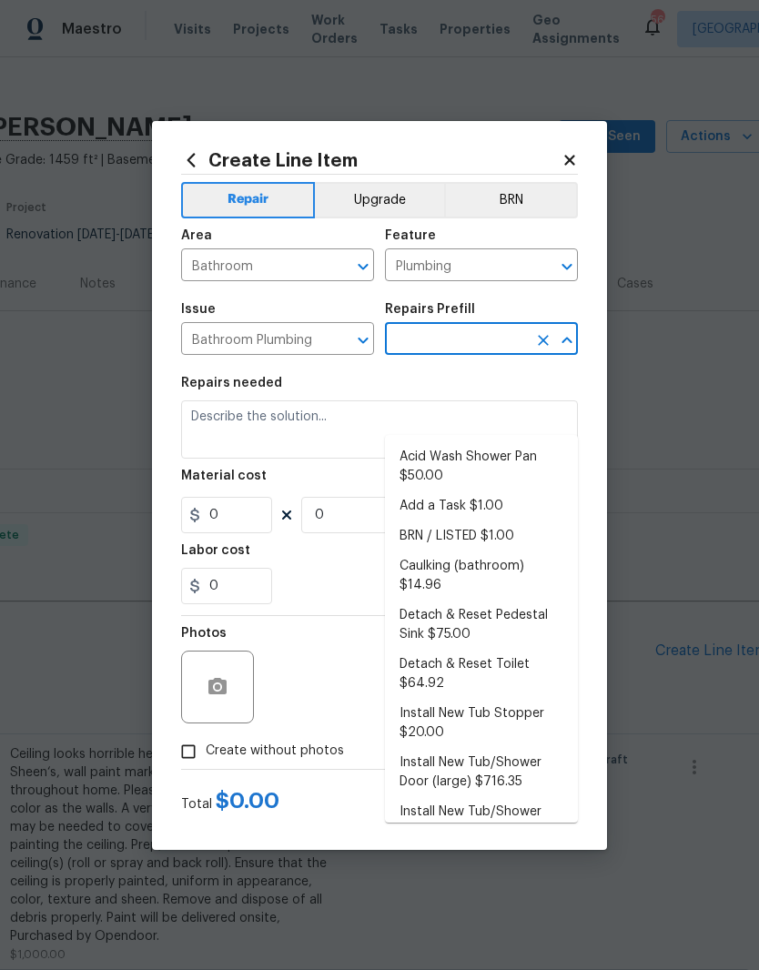
click at [479, 491] on li "Add a Task $1.00" at bounding box center [481, 506] width 193 height 30
type input "Add a Task $1.00"
type textarea "HPM to detail"
type input "1"
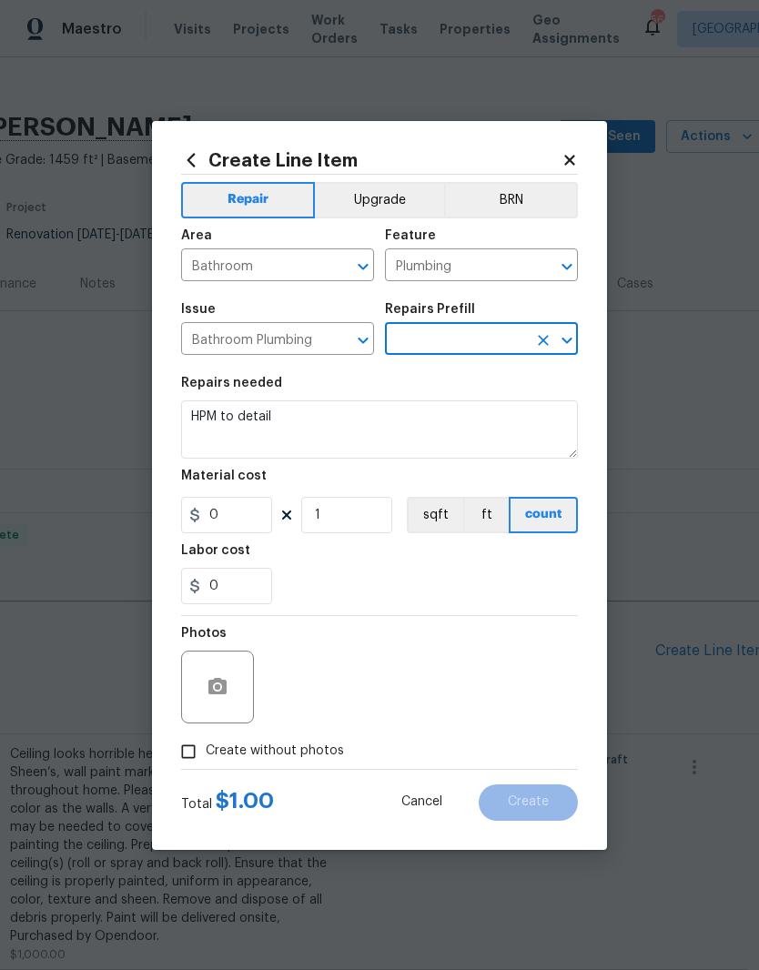
type input "Add a Task $1.00"
type input "1"
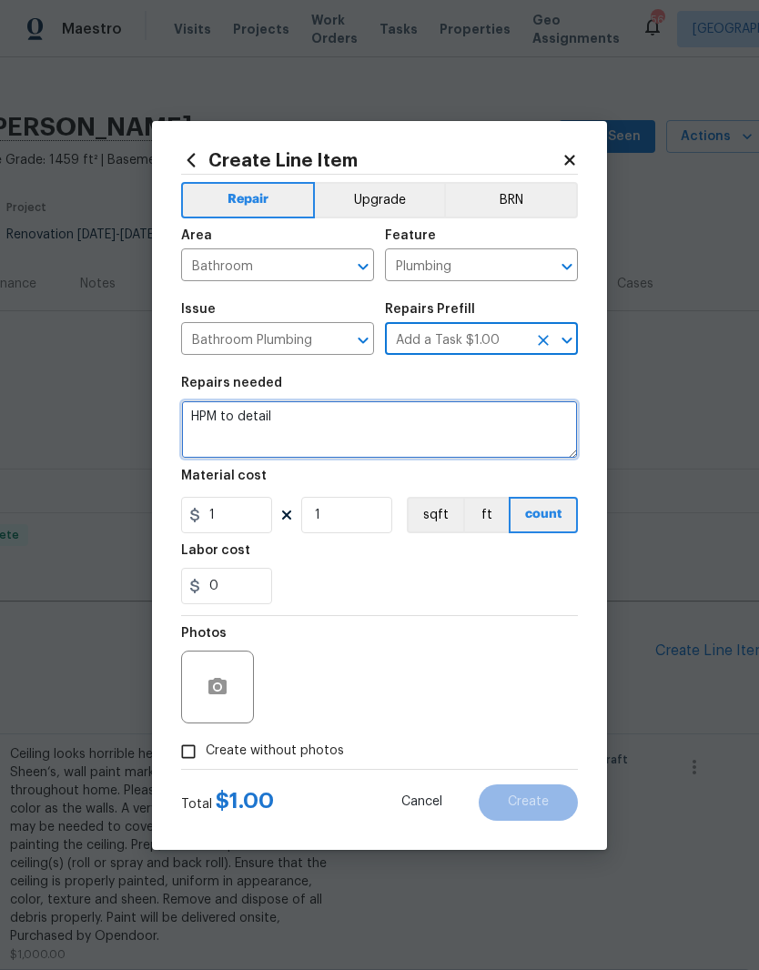
click at [275, 436] on textarea "HPM to detail" at bounding box center [379, 429] width 397 height 58
type textarea "H"
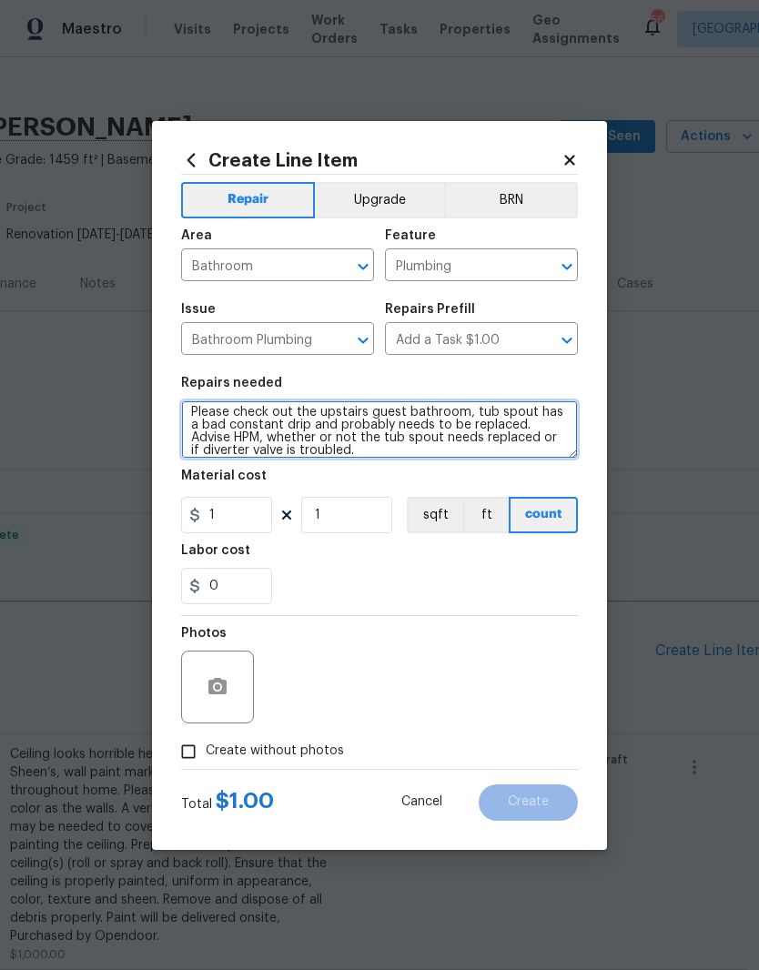
scroll to position [5, 0]
type textarea "Please check out the upstairs guest bathroom, tub spout has a bad constant drip…"
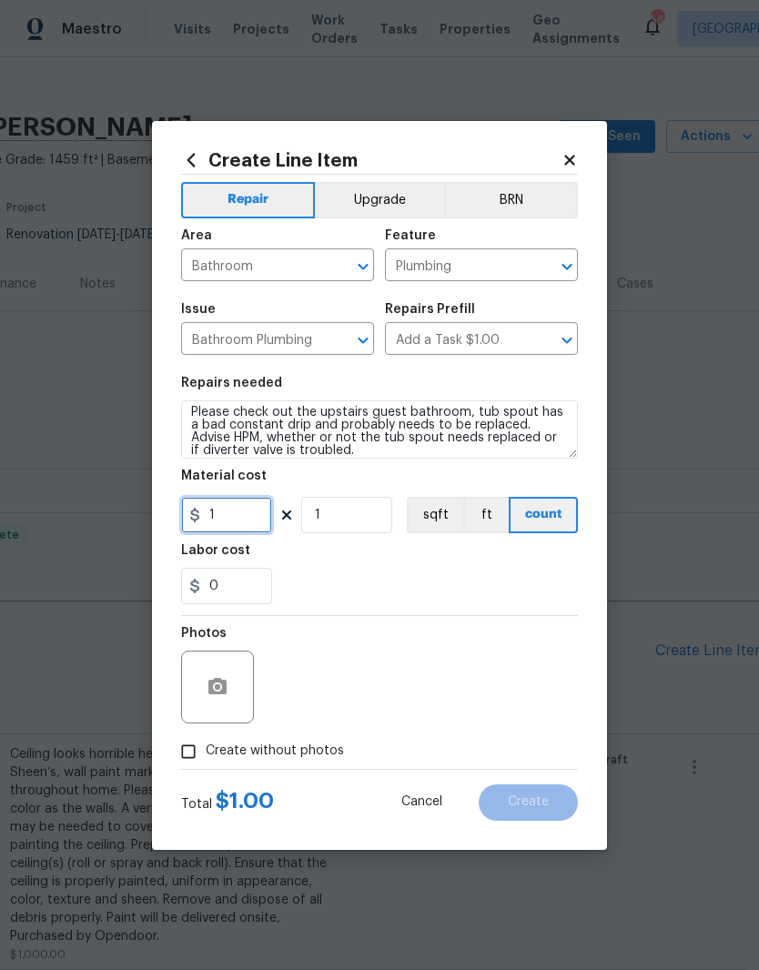
click at [229, 519] on input "1" at bounding box center [226, 515] width 91 height 36
type input "120"
click at [306, 570] on div "0" at bounding box center [379, 586] width 397 height 36
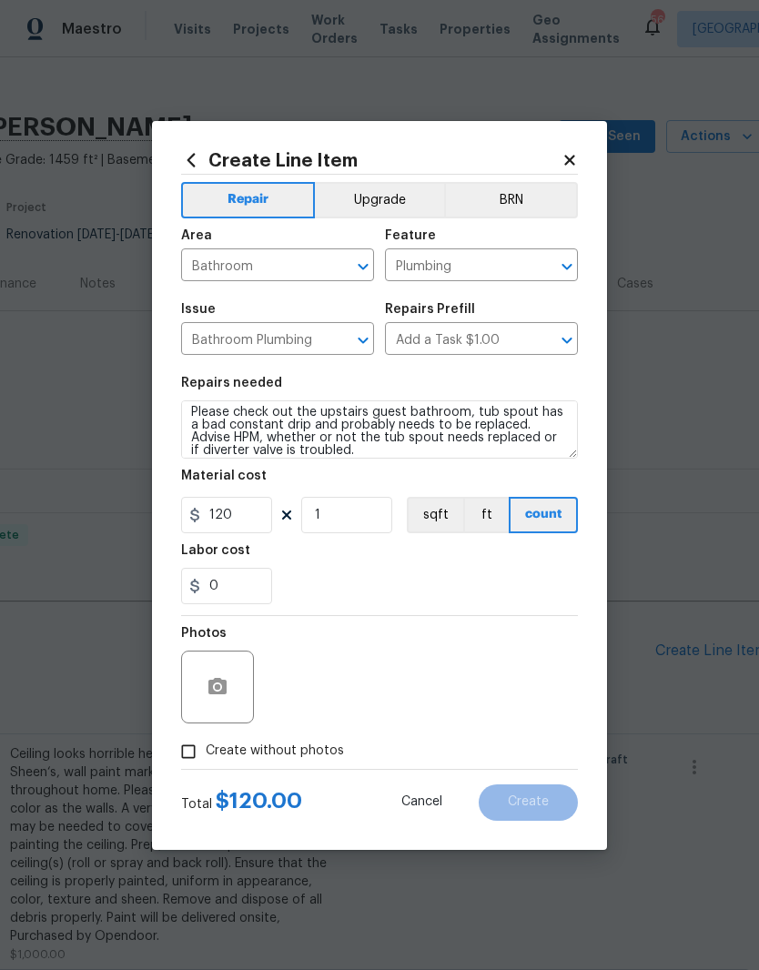
click at [166, 748] on div "Create Line Item Repair Upgrade BRN Area Bathroom ​ Feature Plumbing ​ Issue Ba…" at bounding box center [379, 485] width 455 height 729
click at [196, 749] on input "Create without photos" at bounding box center [188, 751] width 35 height 35
checkbox input "true"
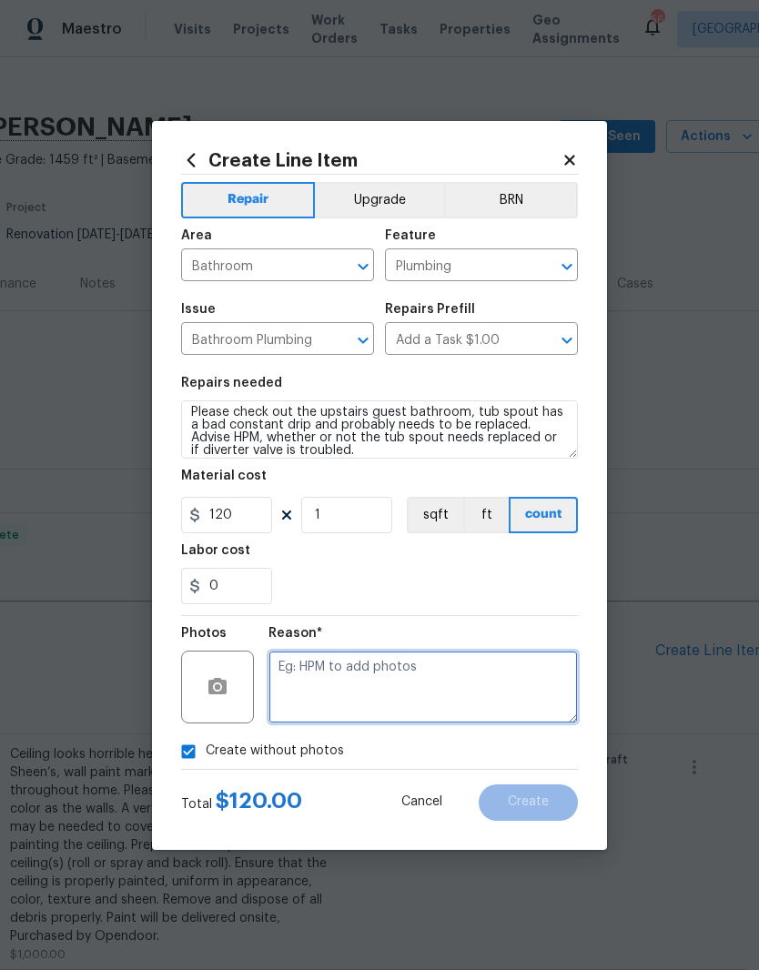
click at [318, 680] on textarea at bounding box center [422, 686] width 309 height 73
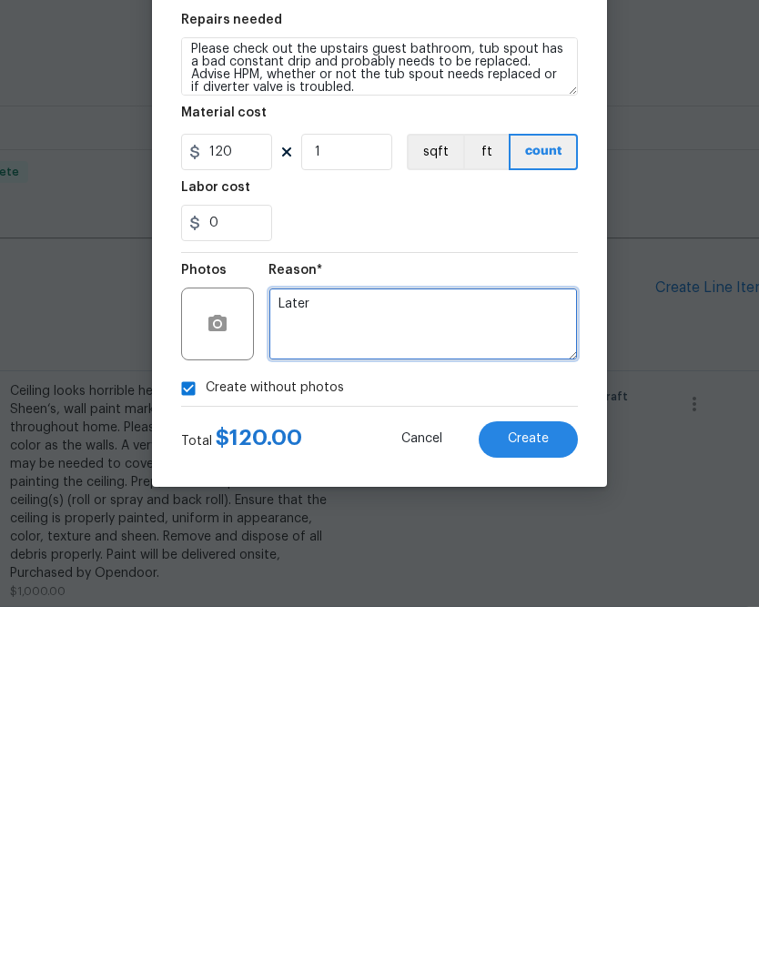
type textarea "Later"
click at [537, 568] on div "0" at bounding box center [379, 586] width 397 height 36
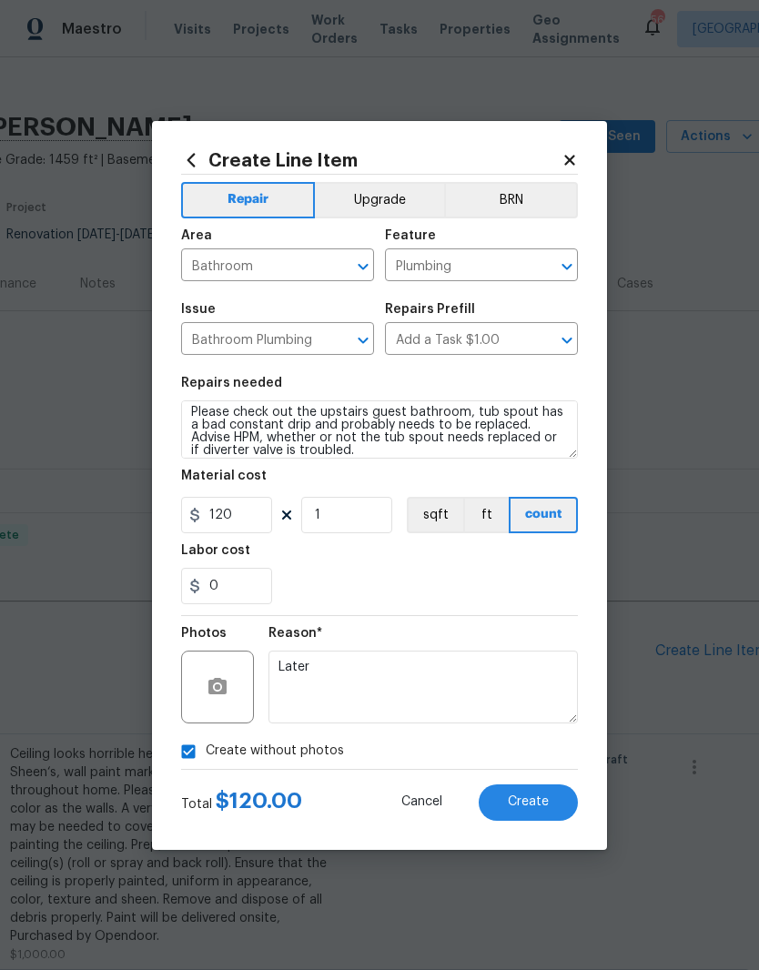
click at [544, 804] on span "Create" at bounding box center [528, 802] width 41 height 14
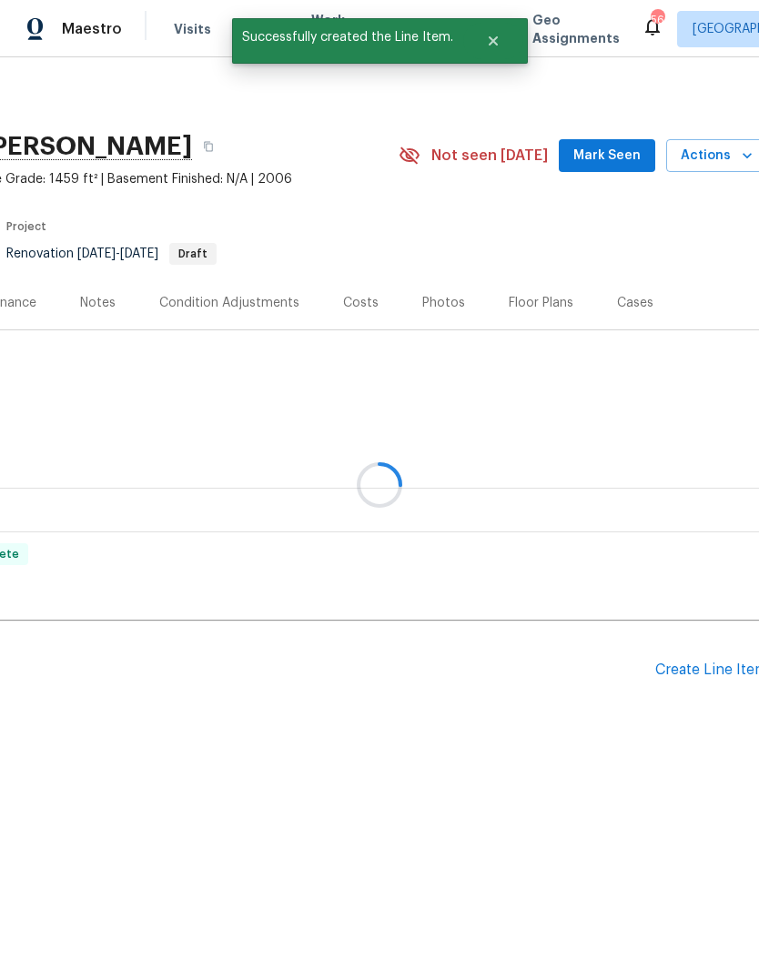
scroll to position [0, 261]
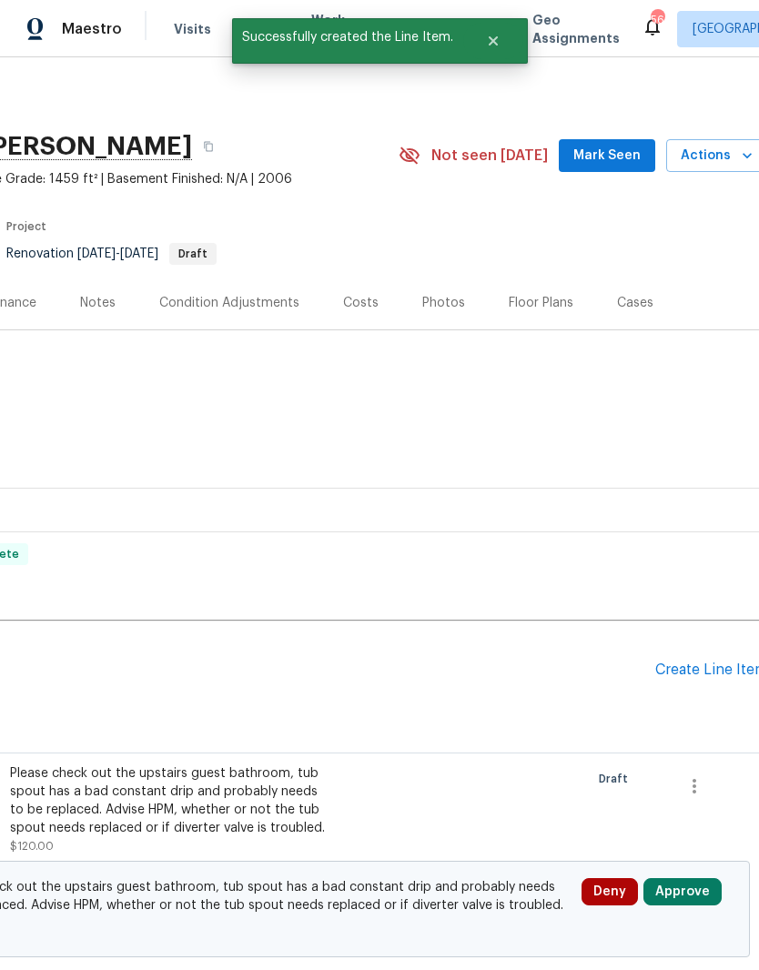
click at [689, 884] on button "Approve" at bounding box center [682, 891] width 78 height 27
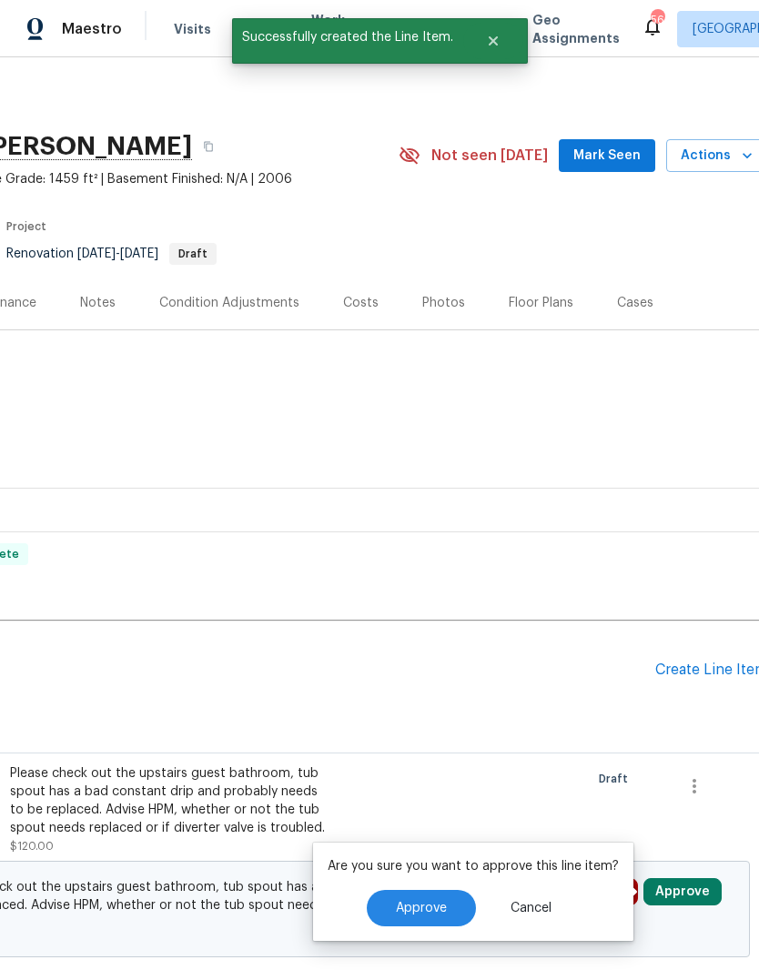
click at [444, 902] on button "Approve" at bounding box center [421, 908] width 109 height 36
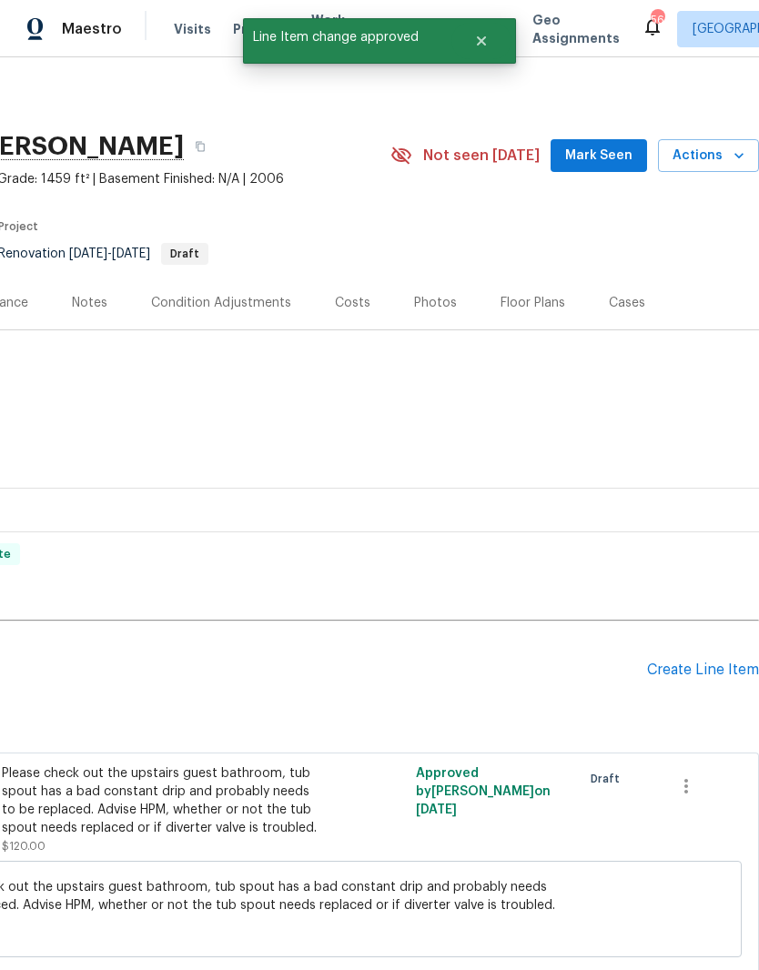
scroll to position [0, 269]
click at [706, 666] on div "Create Line Item" at bounding box center [703, 669] width 112 height 17
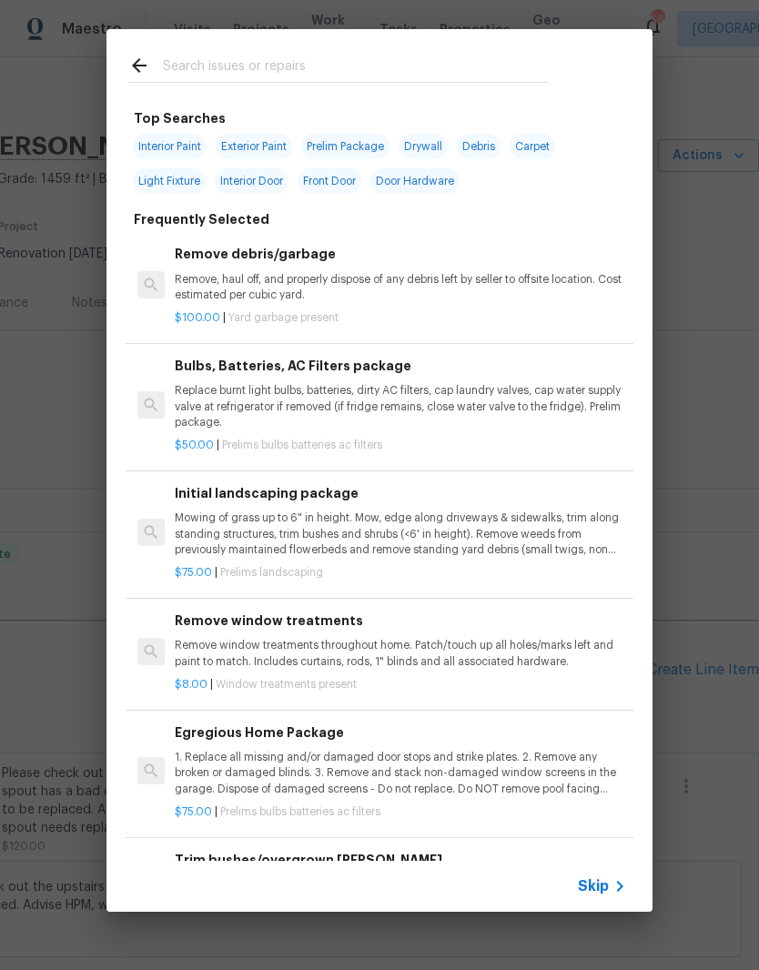
click at [204, 55] on input "text" at bounding box center [356, 68] width 386 height 27
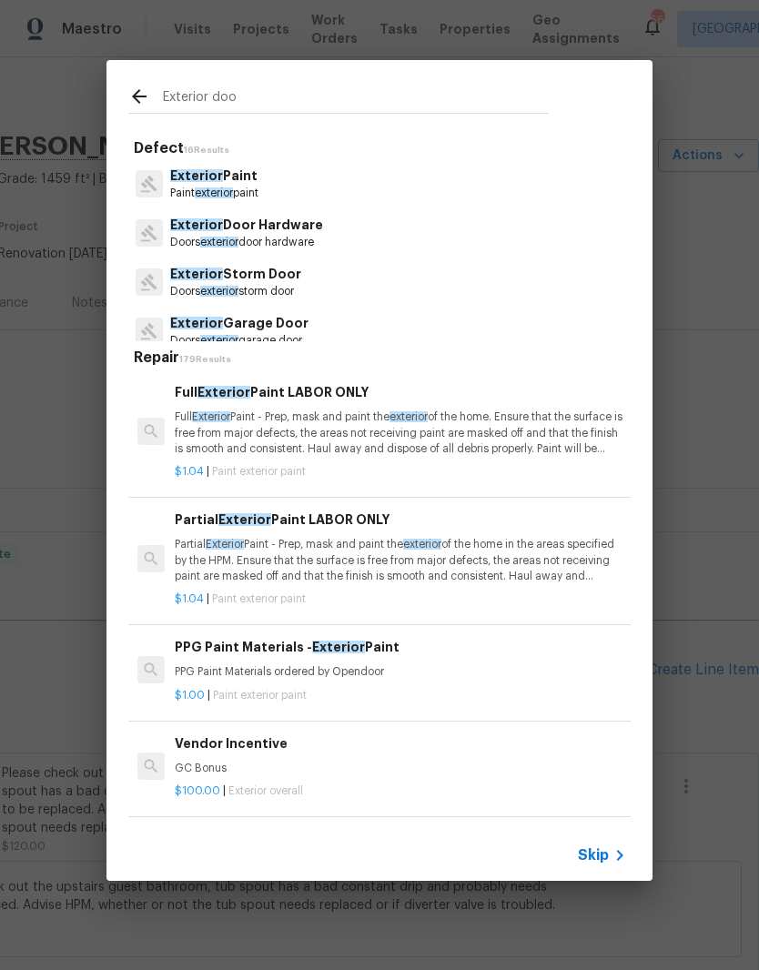
type input "Exterior door"
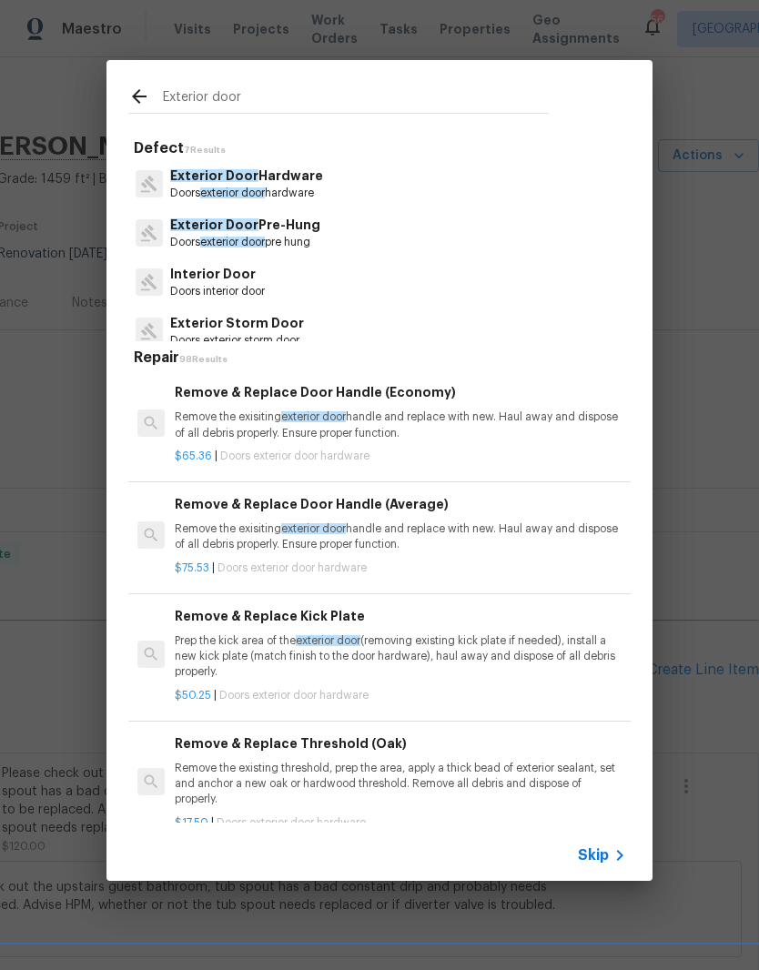
click at [234, 177] on span "Exterior Door" at bounding box center [214, 175] width 88 height 13
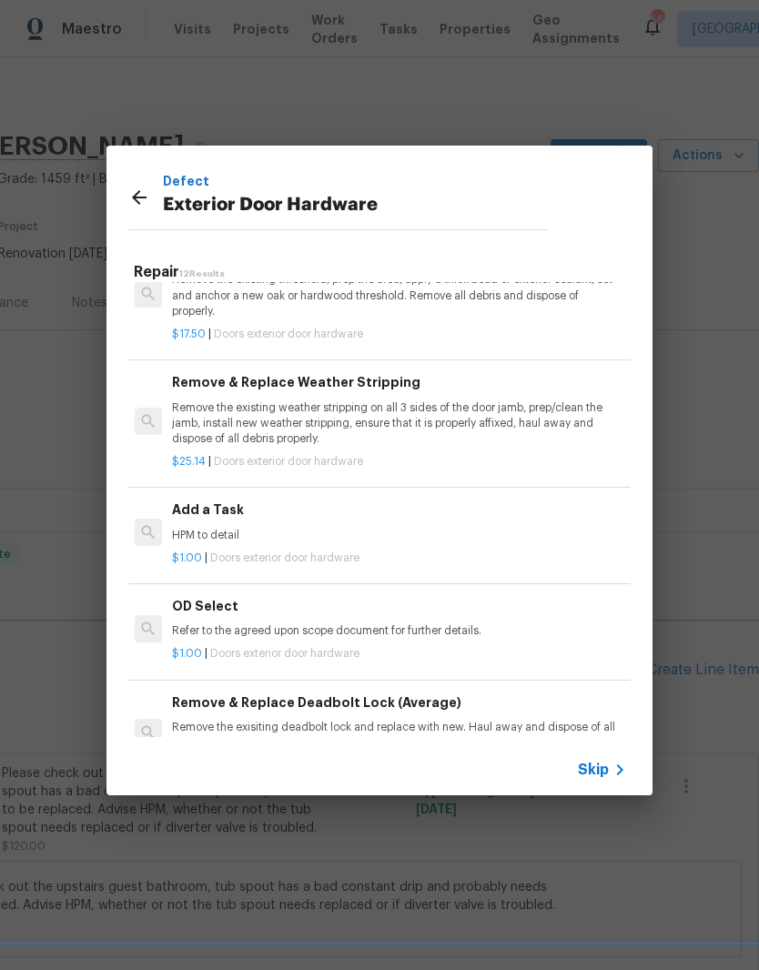
scroll to position [403, 3]
click at [205, 529] on p "HPM to detail" at bounding box center [397, 535] width 451 height 15
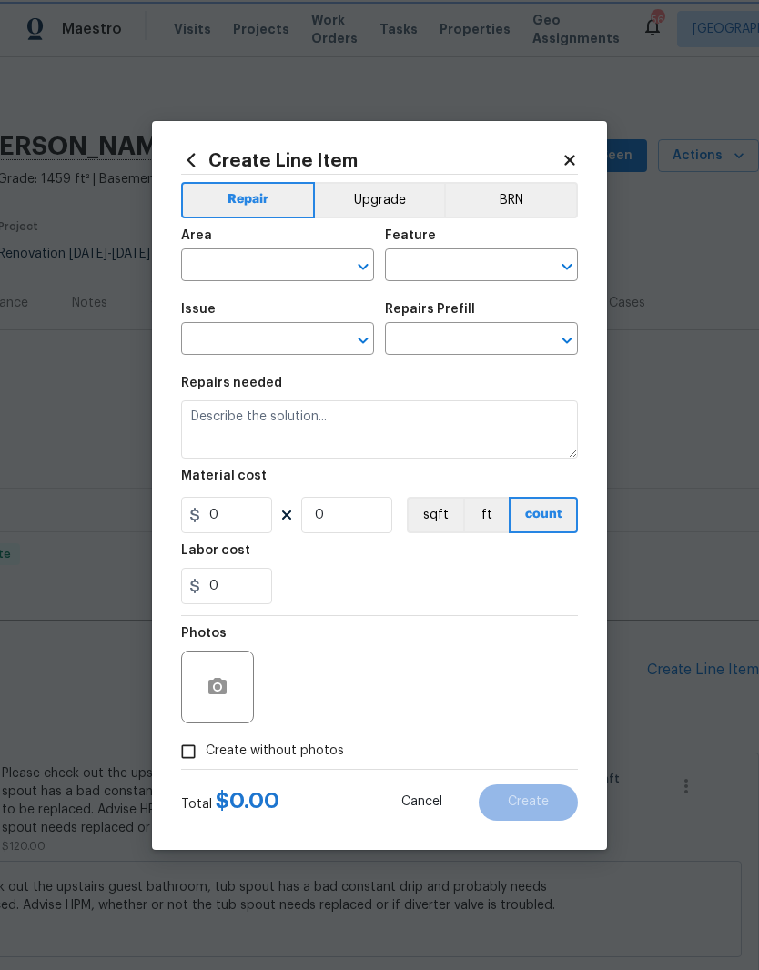
type input "Interior Door"
type input "Exterior Door Hardware"
type input "Add a Task $1.00"
type textarea "HPM to detail"
type input "1"
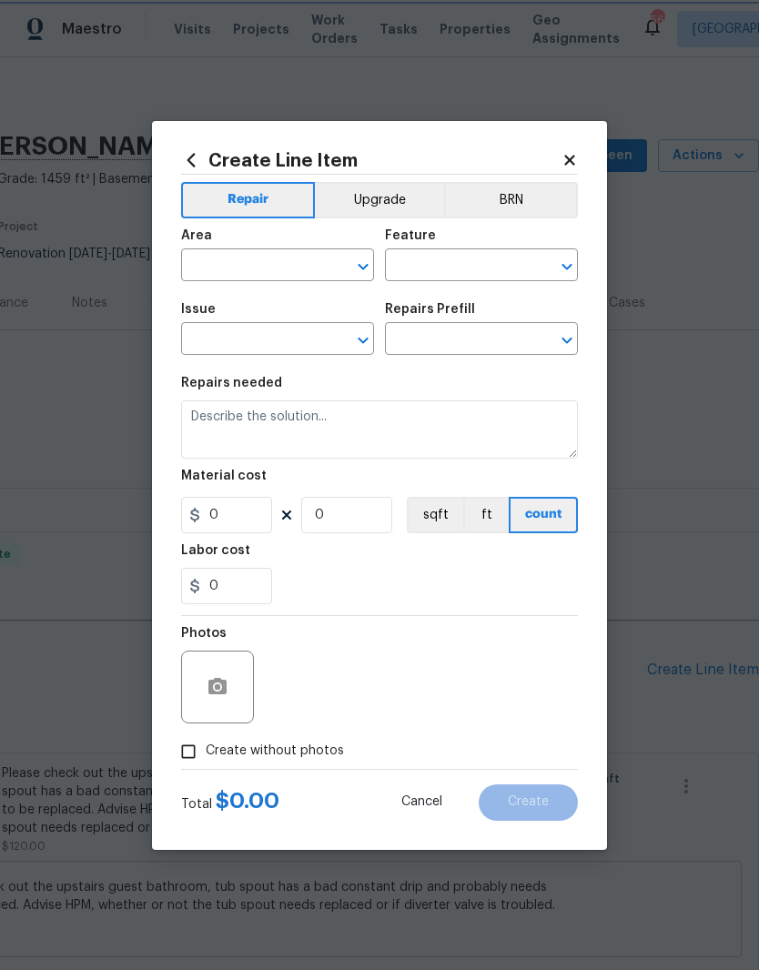
type input "1"
click at [198, 522] on icon at bounding box center [194, 515] width 15 height 15
click at [222, 527] on input "1" at bounding box center [226, 515] width 91 height 36
type input "0"
type input "50"
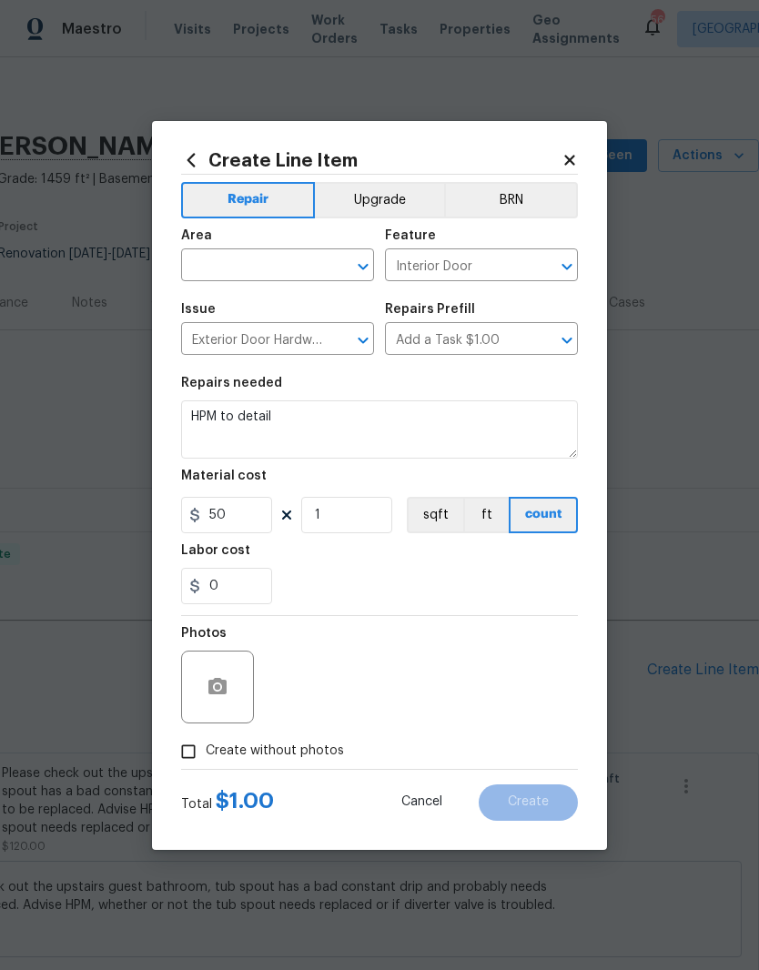
click at [315, 569] on div "0" at bounding box center [379, 586] width 397 height 36
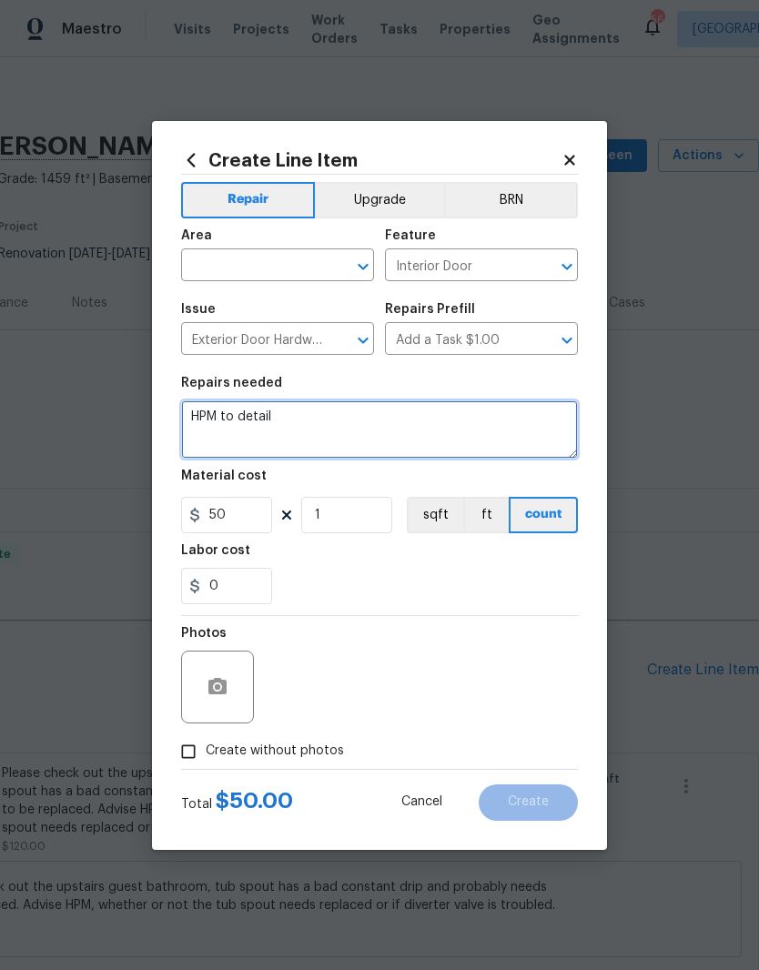
click at [273, 427] on textarea "HPM to detail" at bounding box center [379, 429] width 397 height 58
type textarea "H"
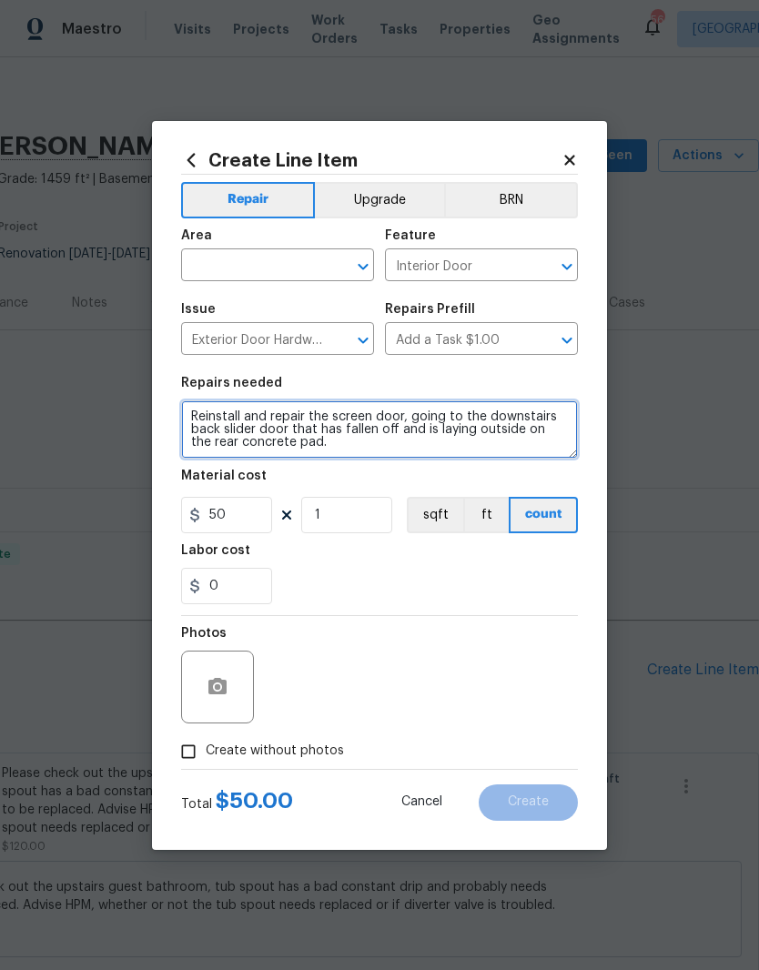
type textarea "Reinstall and repair the screen door, going to the downstairs back slider door …"
click at [277, 267] on input "text" at bounding box center [252, 267] width 142 height 28
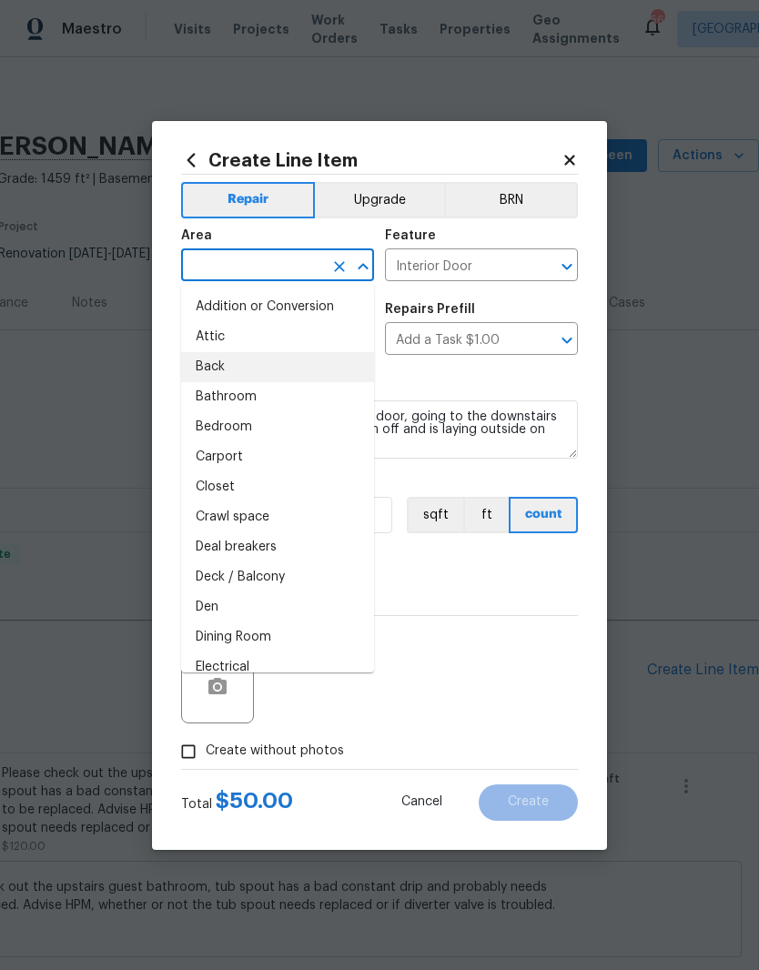
click at [224, 362] on li "Back" at bounding box center [277, 367] width 193 height 30
type input "Back"
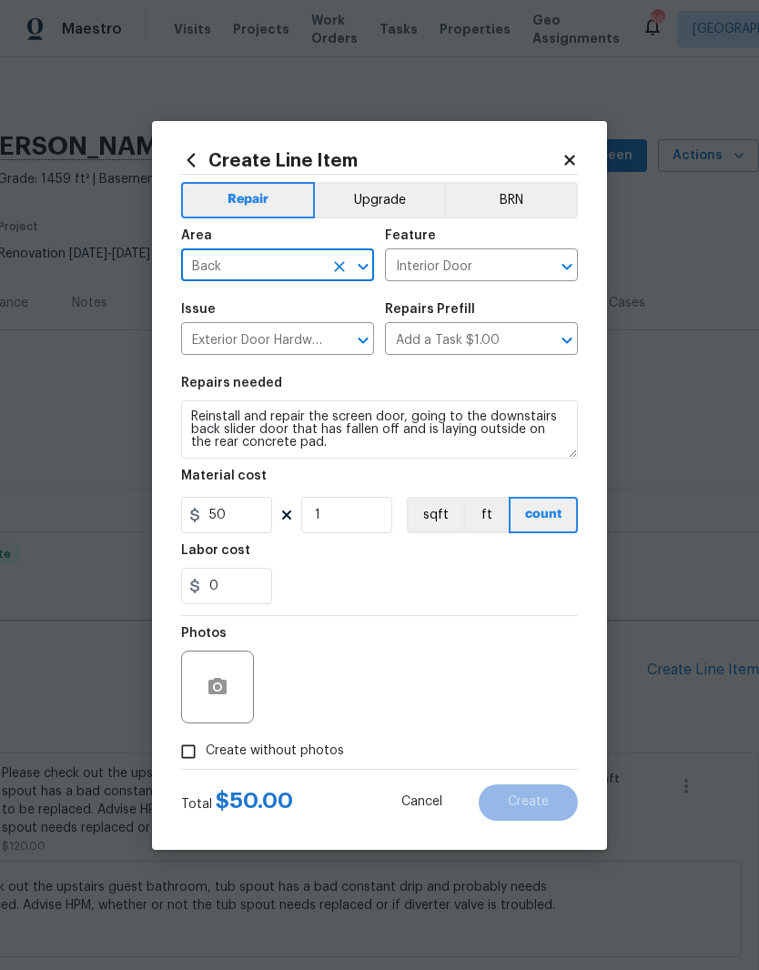
click at [572, 262] on icon "Open" at bounding box center [567, 267] width 22 height 22
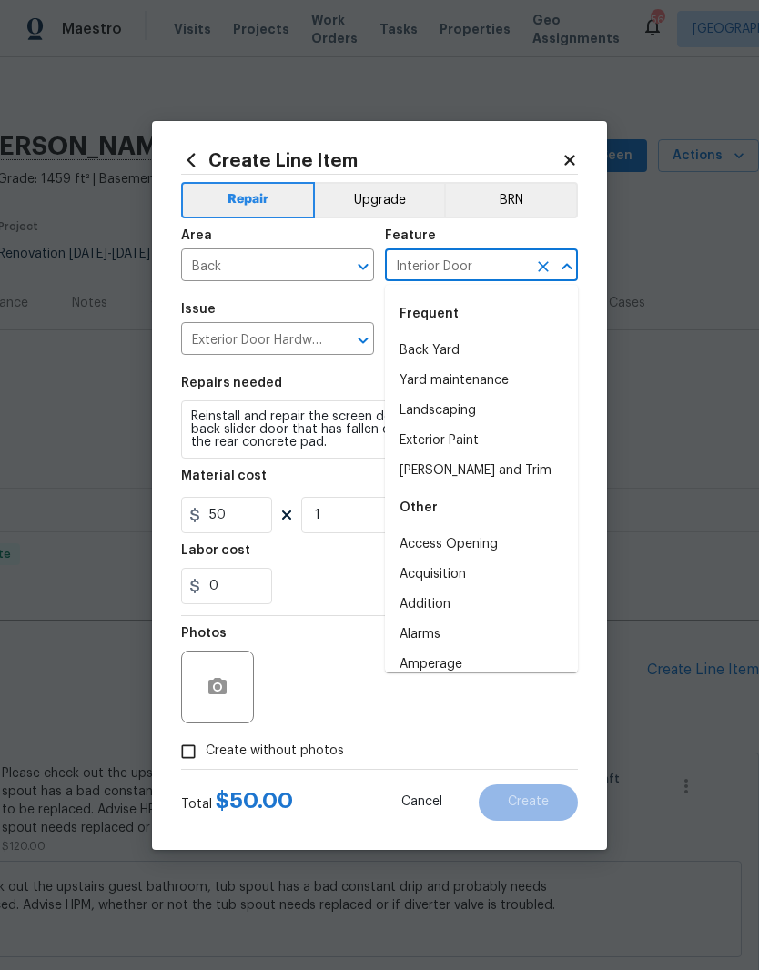
click at [545, 257] on icon "Clear" at bounding box center [543, 266] width 18 height 18
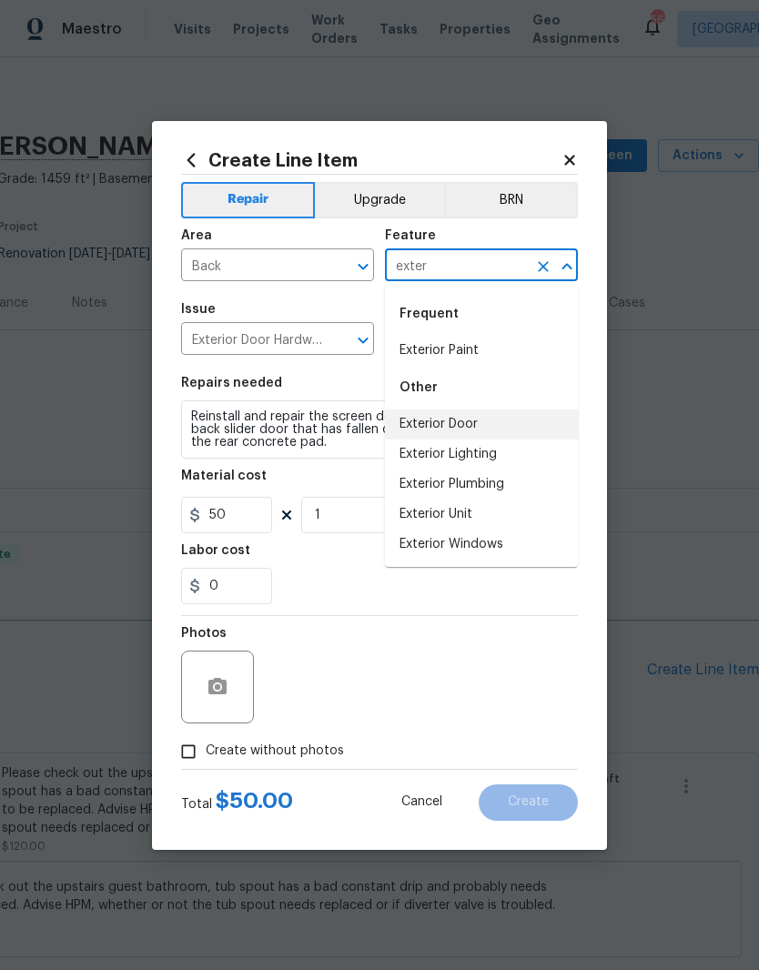
click at [468, 424] on li "Exterior Door" at bounding box center [481, 424] width 193 height 30
type input "Exterior Door"
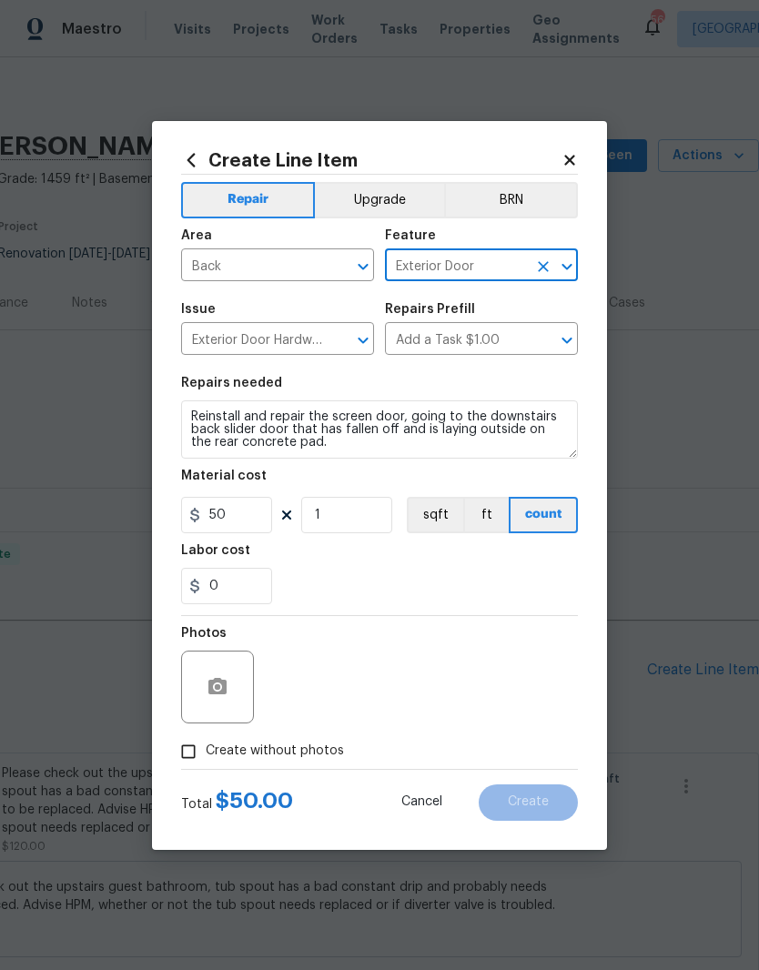
click at [464, 565] on div "Labor cost" at bounding box center [379, 556] width 397 height 24
click at [184, 745] on input "Create without photos" at bounding box center [188, 751] width 35 height 35
checkbox input "true"
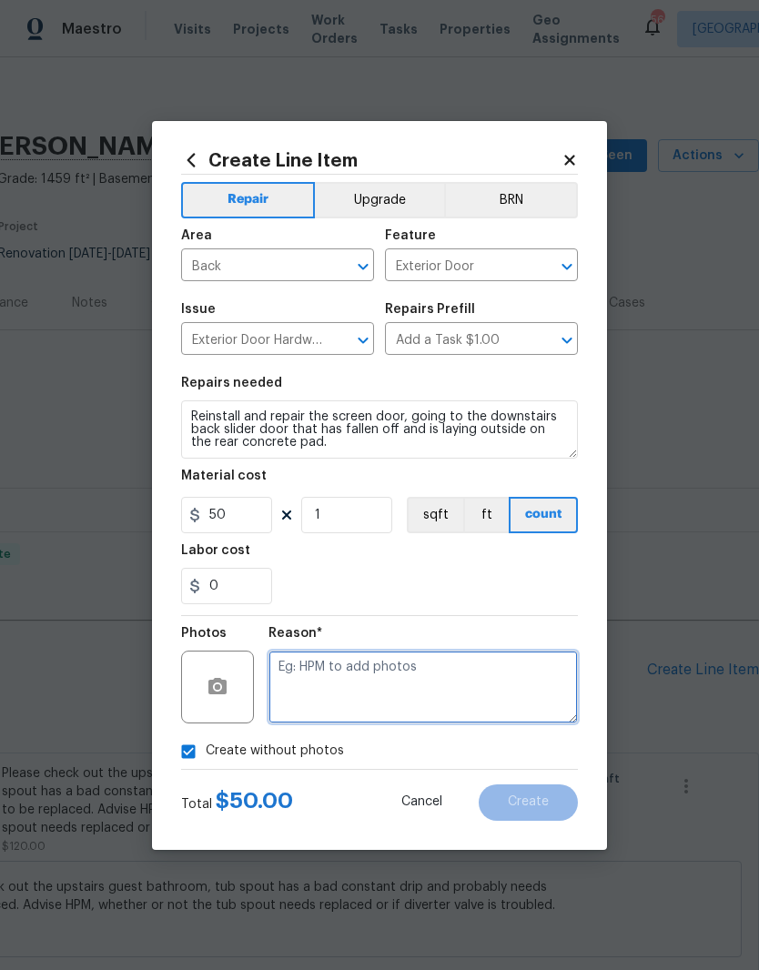
click at [308, 679] on textarea at bounding box center [422, 686] width 309 height 73
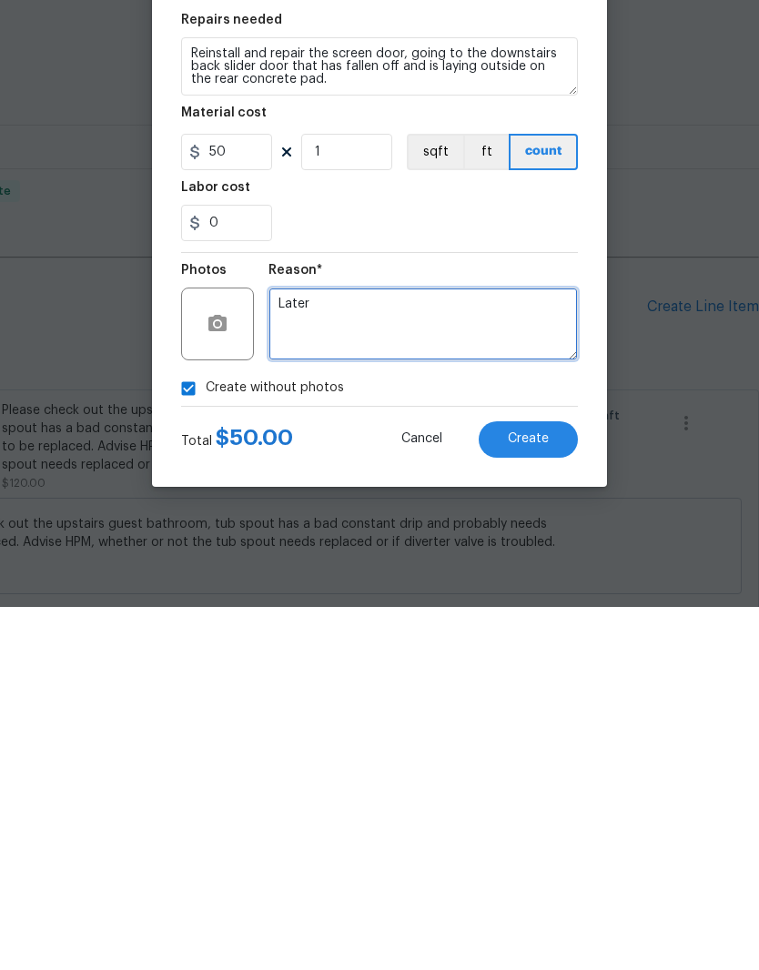
type textarea "Later"
click at [547, 795] on span "Create" at bounding box center [528, 802] width 41 height 14
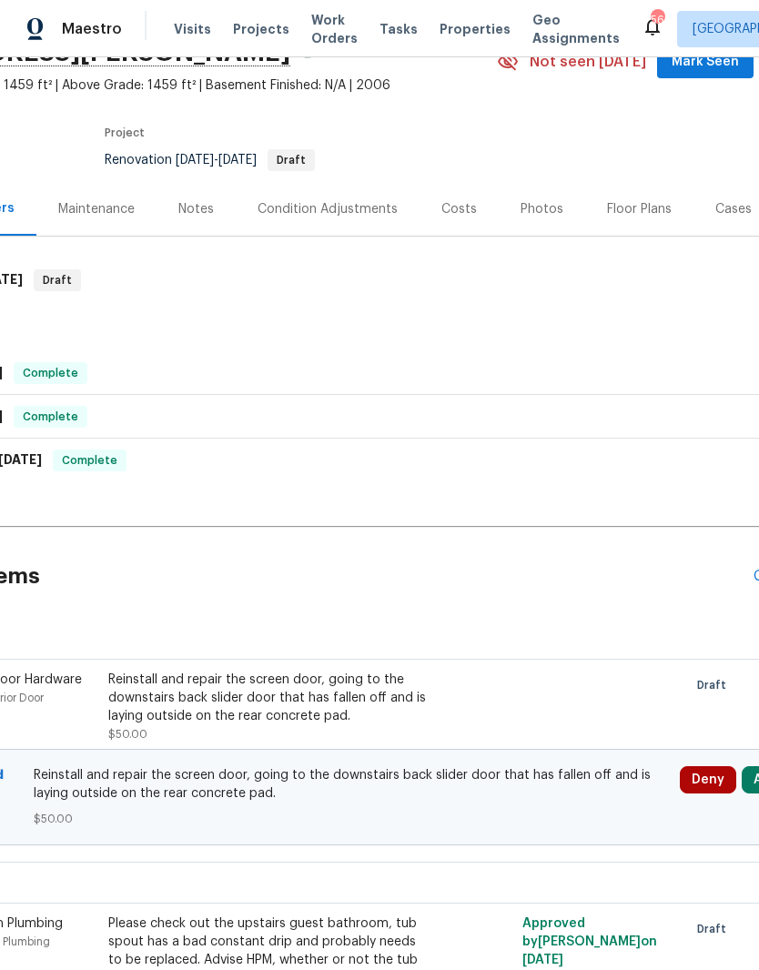
scroll to position [94, 269]
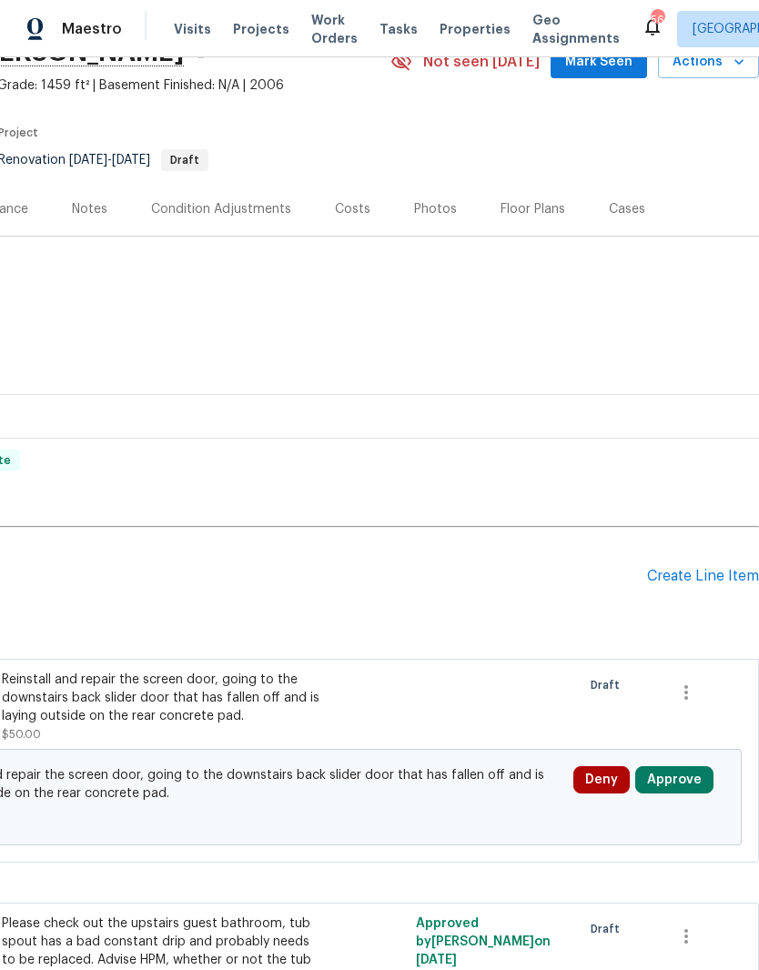
click at [686, 766] on button "Approve" at bounding box center [674, 779] width 78 height 27
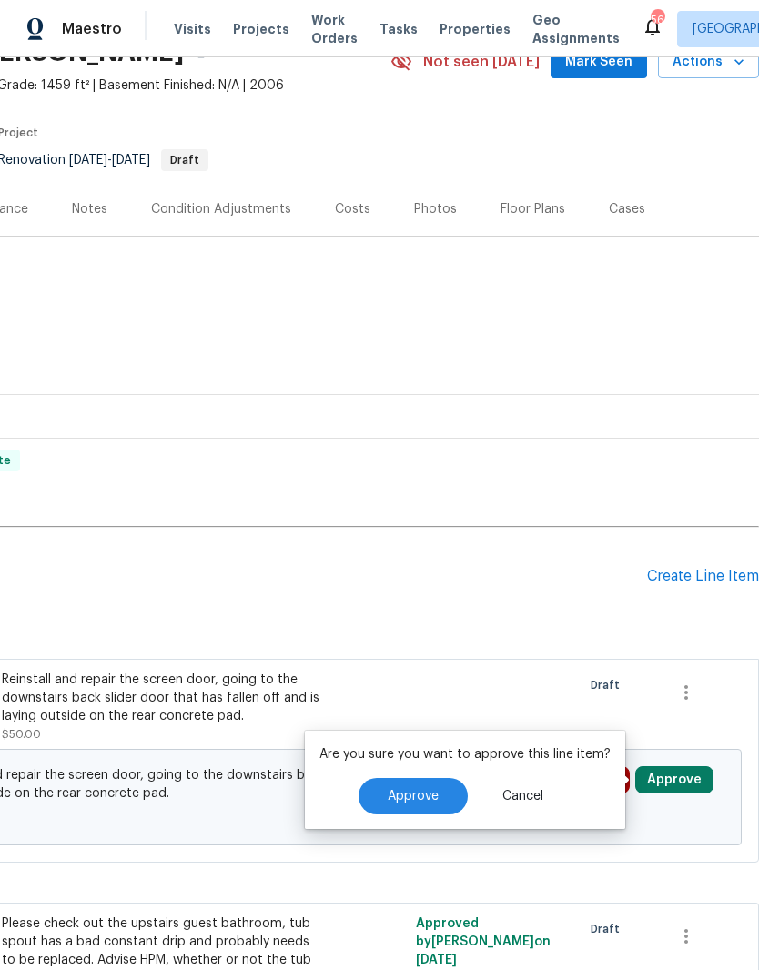
click at [413, 790] on span "Approve" at bounding box center [413, 797] width 51 height 14
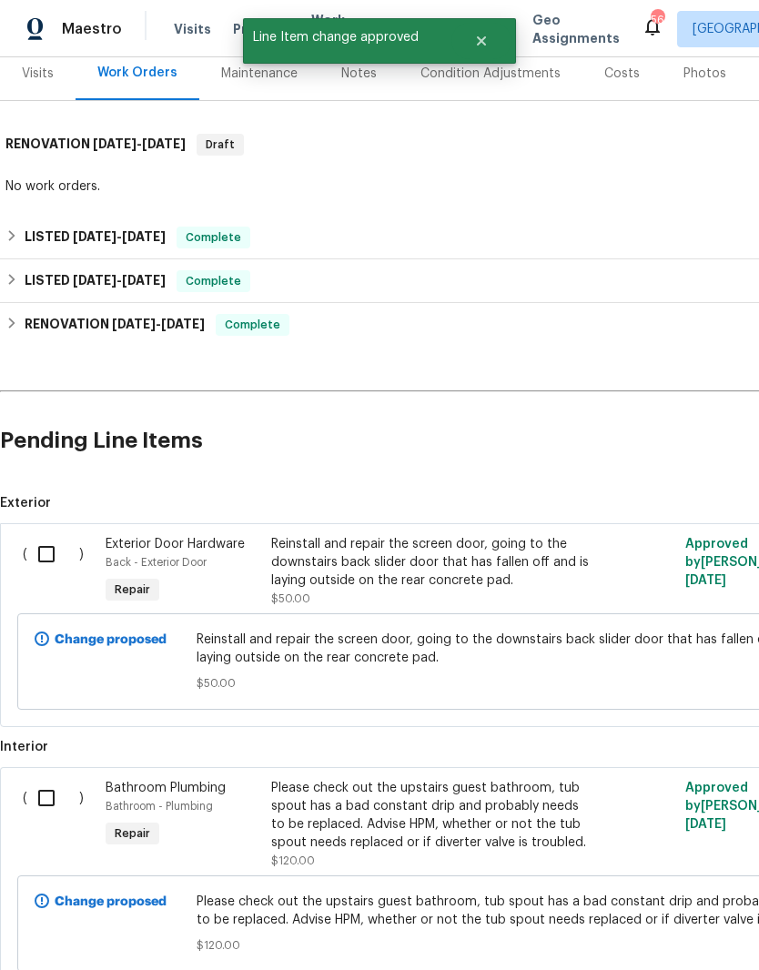
scroll to position [229, 0]
click at [38, 535] on input "checkbox" at bounding box center [53, 554] width 52 height 38
checkbox input "true"
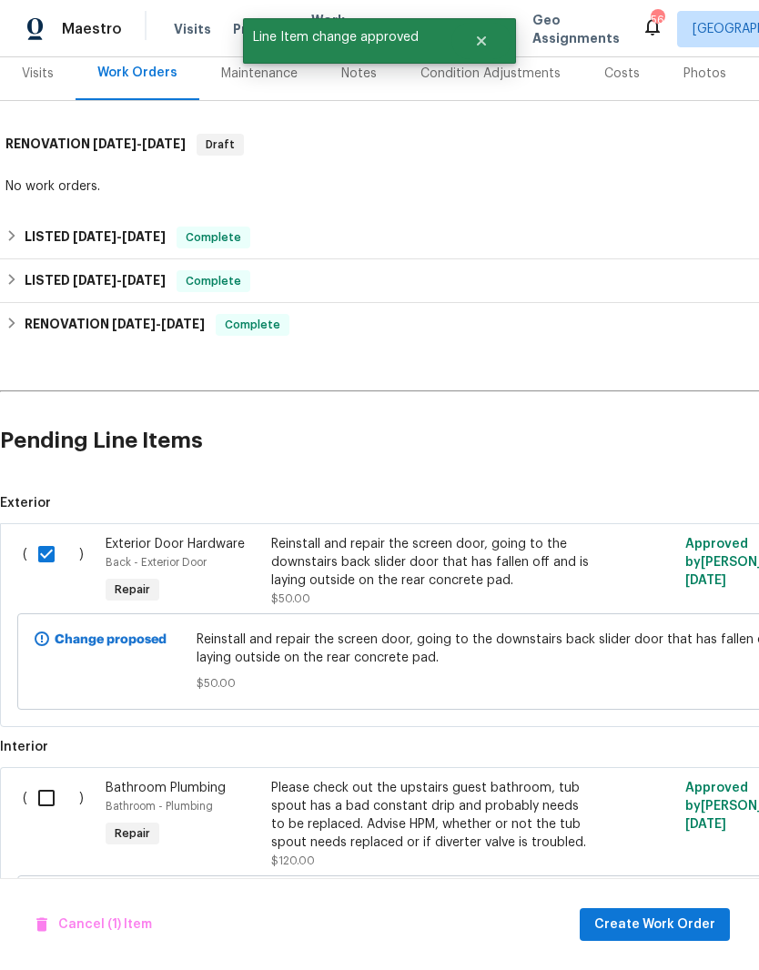
click at [41, 779] on input "checkbox" at bounding box center [53, 798] width 52 height 38
checkbox input "true"
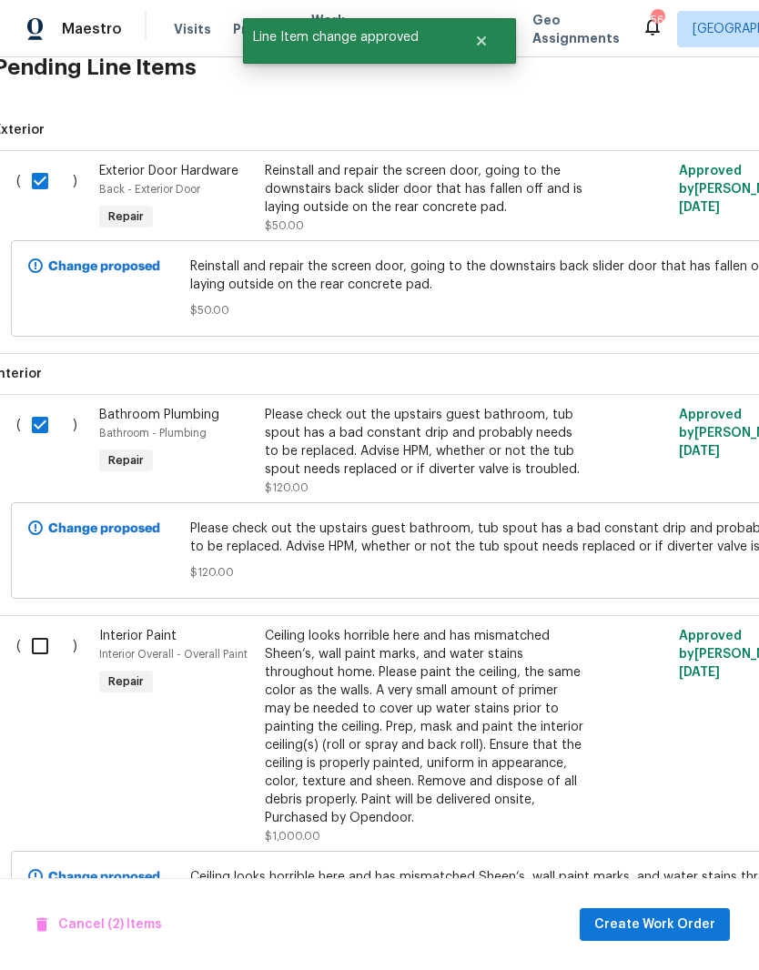
scroll to position [650, 7]
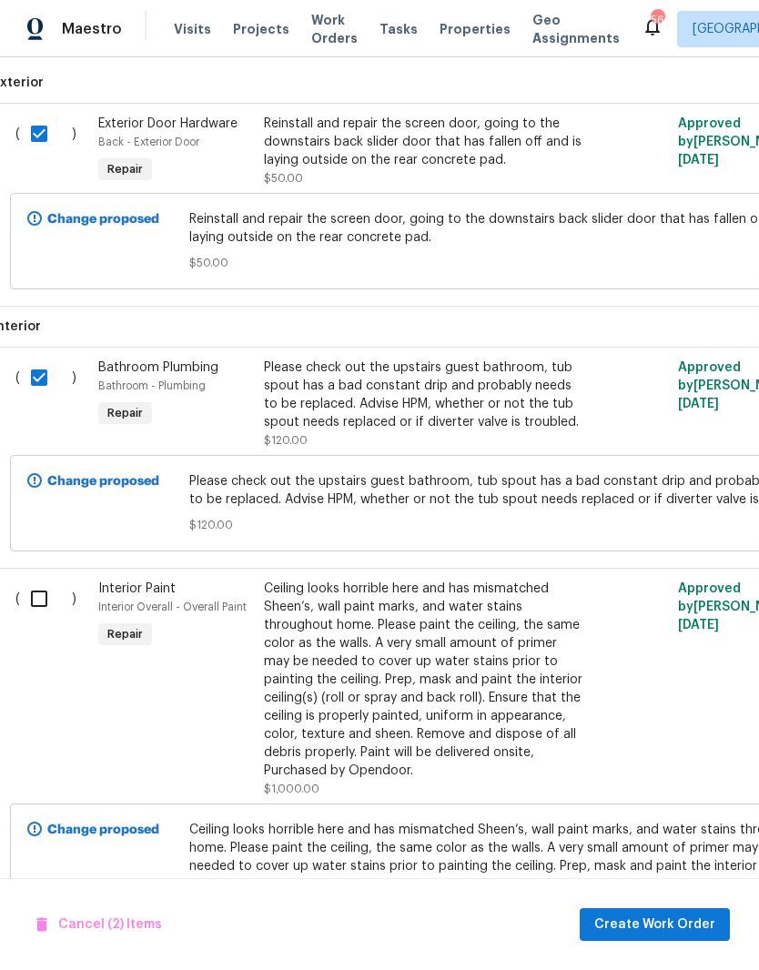
click at [41, 580] on input "checkbox" at bounding box center [46, 599] width 52 height 38
checkbox input "true"
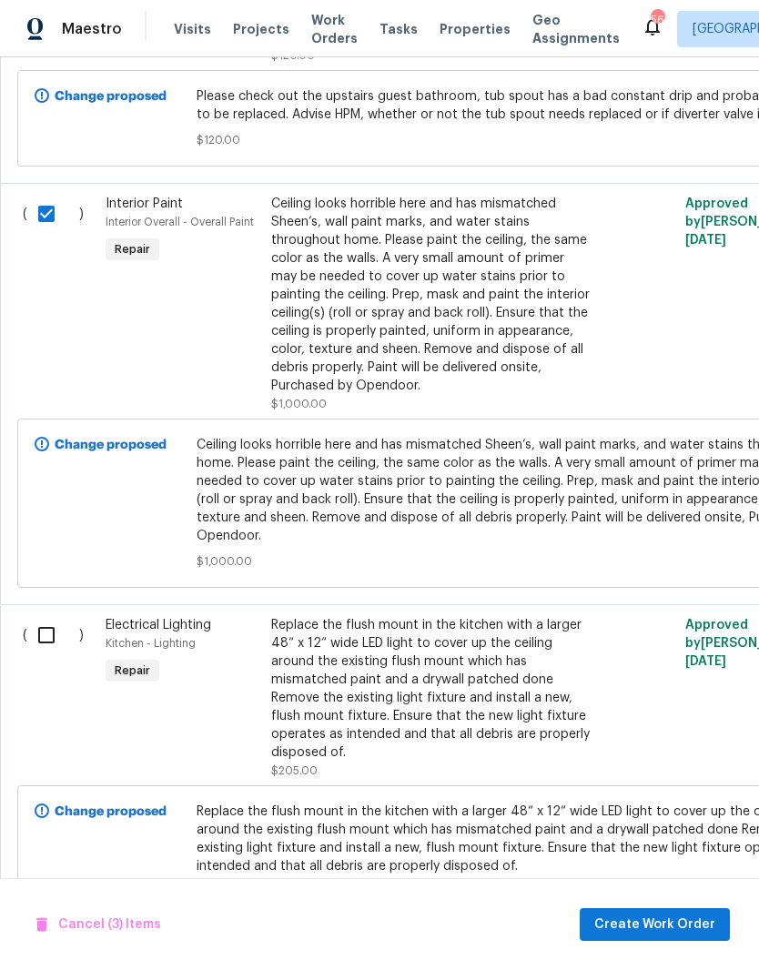
scroll to position [1033, 0]
click at [43, 617] on input "checkbox" at bounding box center [53, 636] width 52 height 38
checkbox input "true"
click at [660, 932] on span "Create Work Order" at bounding box center [654, 924] width 121 height 23
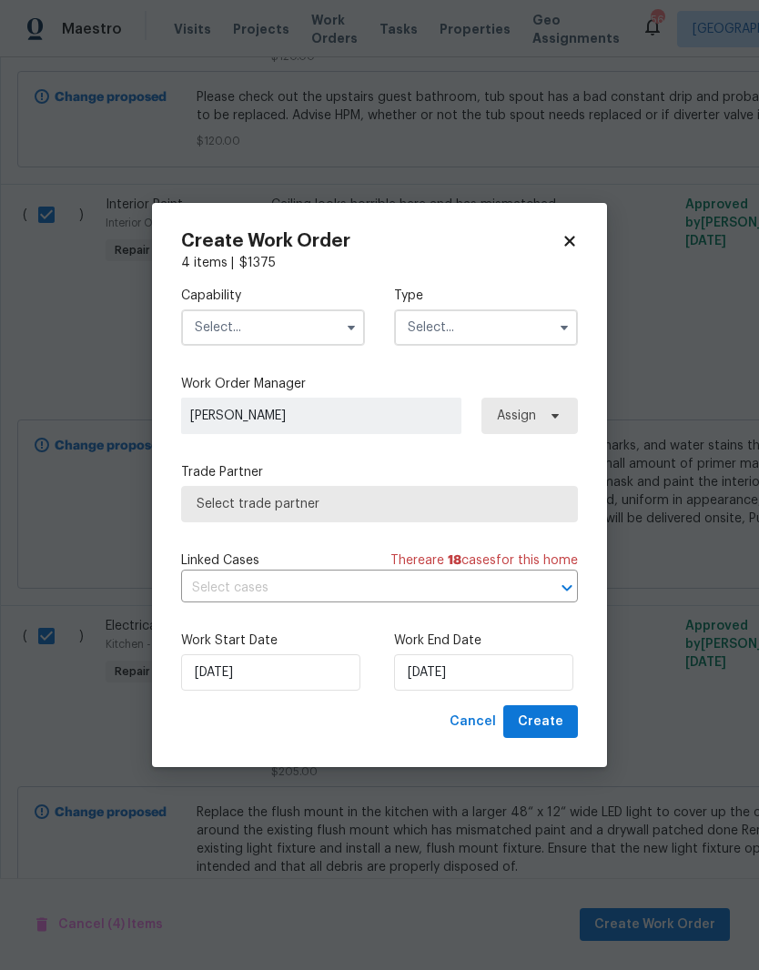
click at [218, 318] on input "text" at bounding box center [273, 327] width 184 height 36
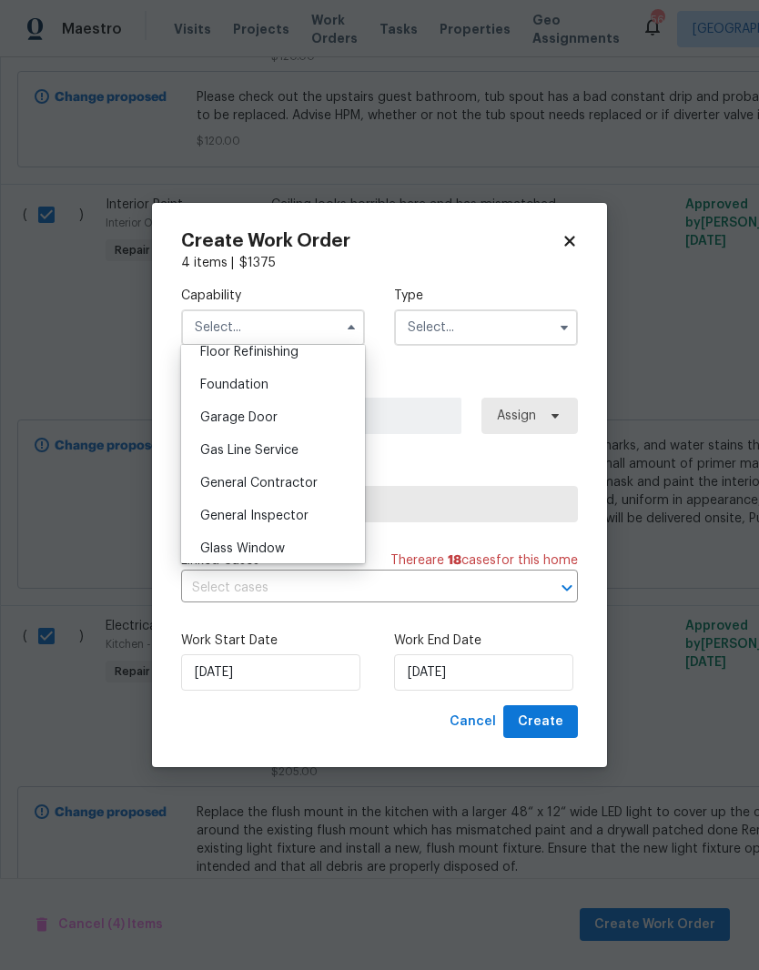
scroll to position [761, 0]
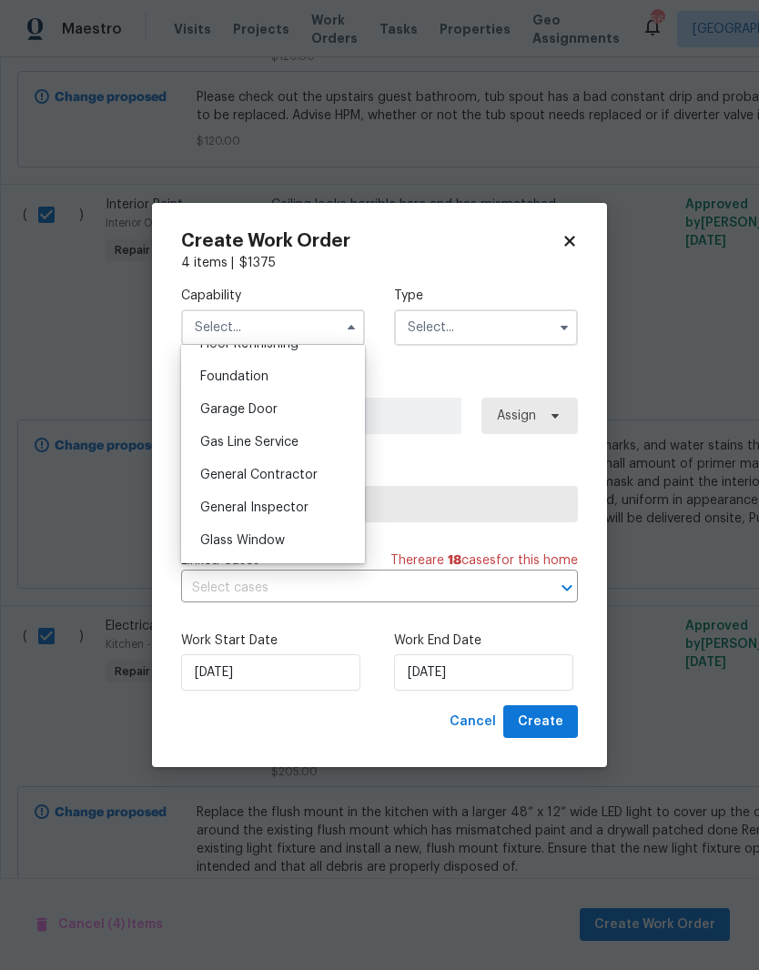
click at [250, 469] on span "General Contractor" at bounding box center [258, 475] width 117 height 13
type input "General Contractor"
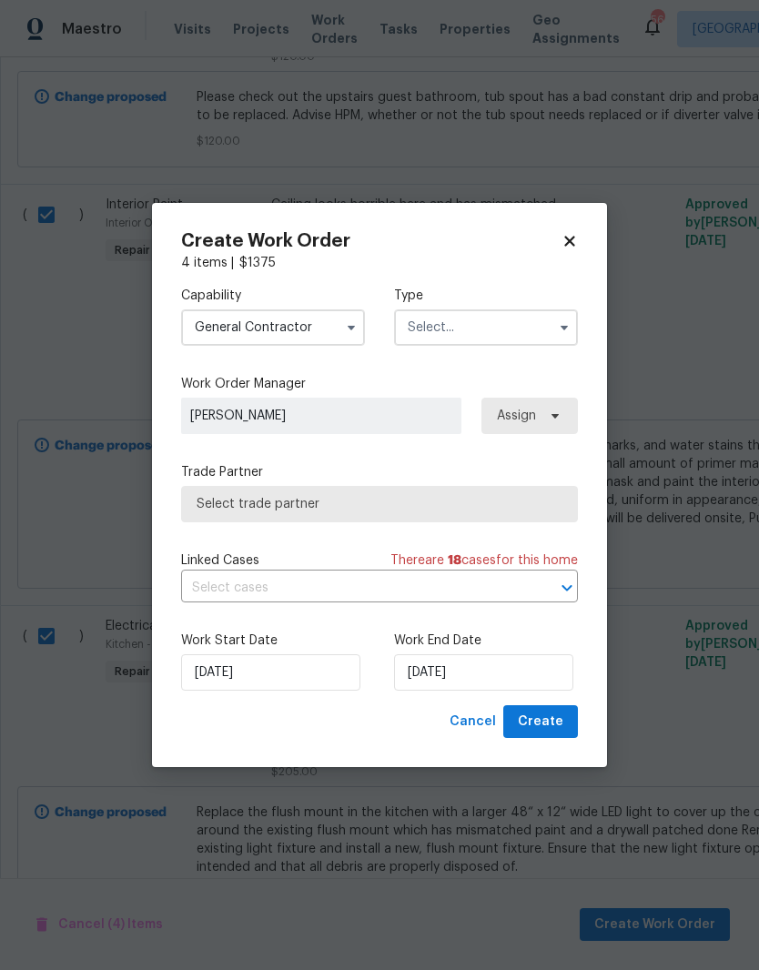
click at [548, 328] on input "text" at bounding box center [486, 327] width 184 height 36
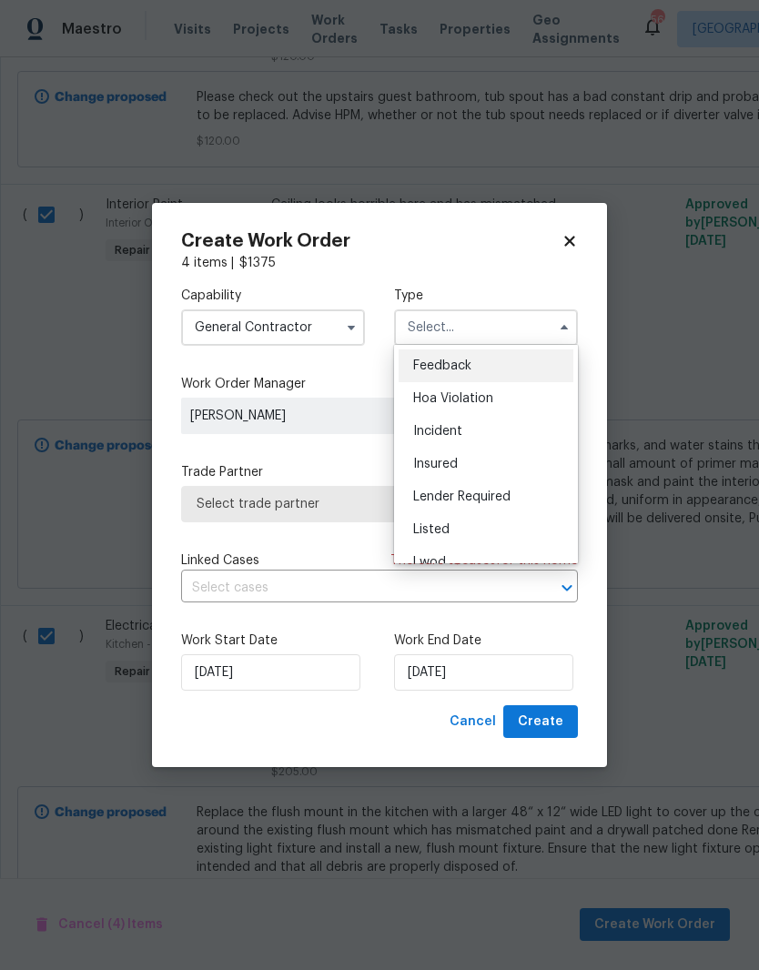
click at [455, 524] on div "Listed" at bounding box center [485, 529] width 175 height 33
type input "Listed"
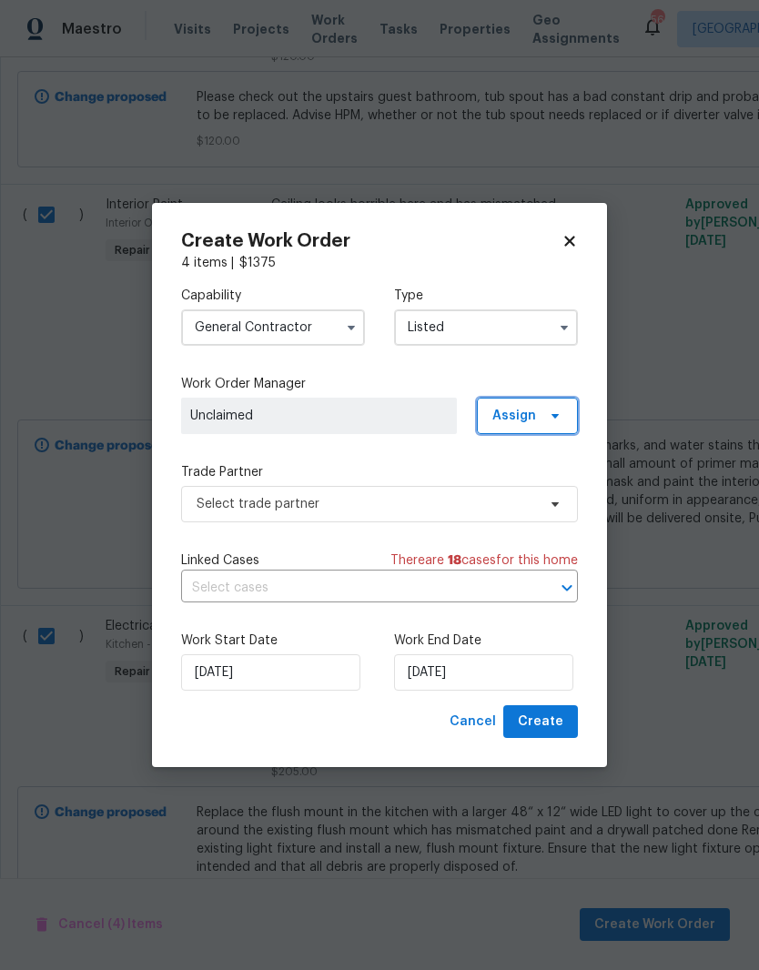
click at [529, 422] on span "Assign" at bounding box center [514, 416] width 44 height 18
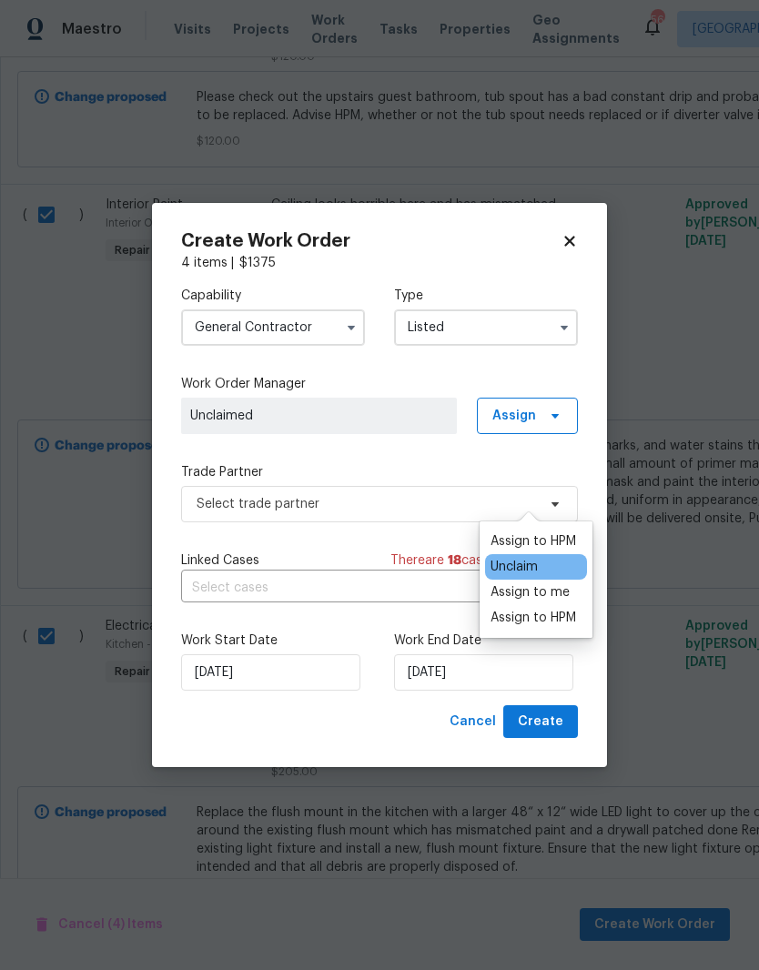
click at [544, 532] on div "Assign to HPM" at bounding box center [533, 541] width 86 height 18
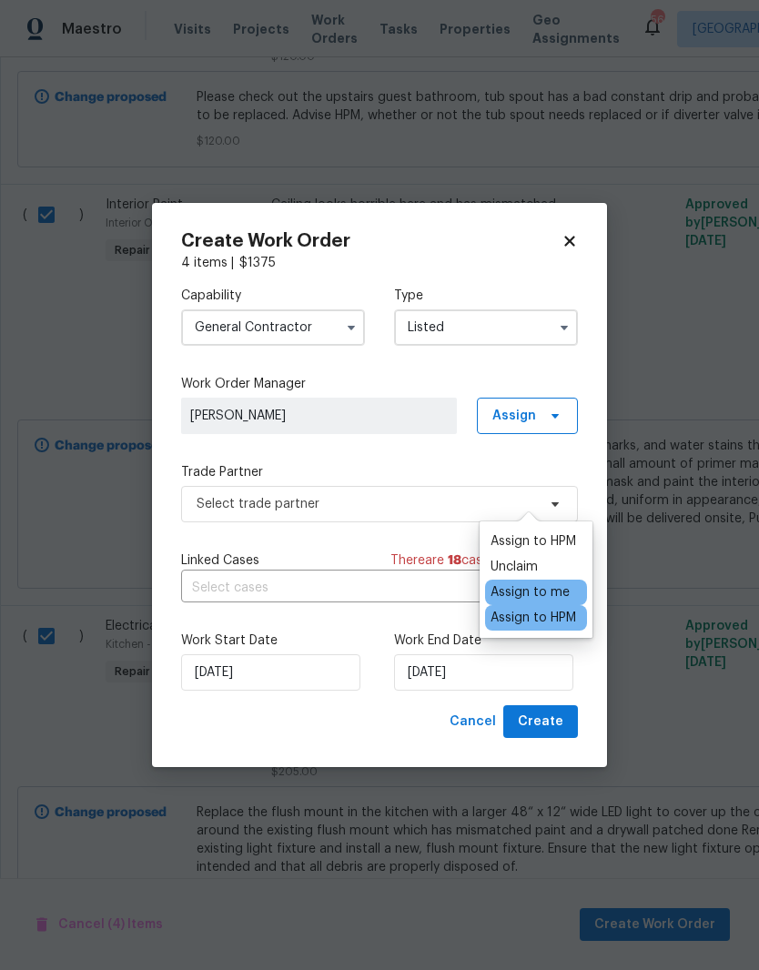
click at [426, 455] on div "Capability General [DEMOGRAPHIC_DATA] Type Listed Work Order Manager [PERSON_NA…" at bounding box center [379, 488] width 397 height 433
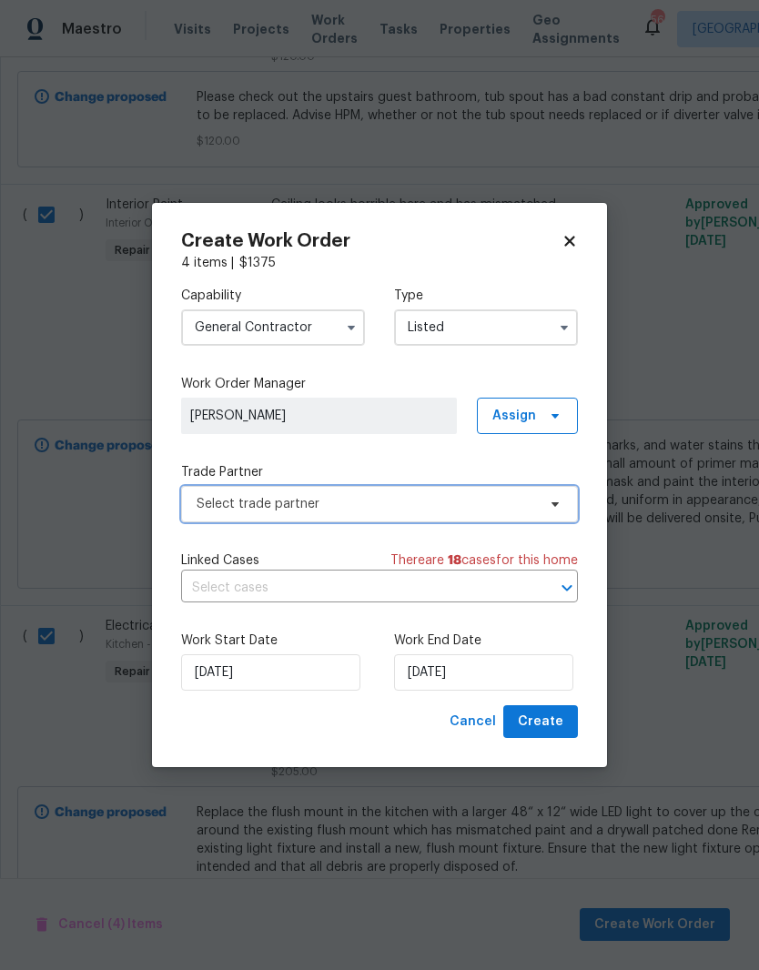
click at [550, 511] on span "Select trade partner" at bounding box center [379, 504] width 397 height 36
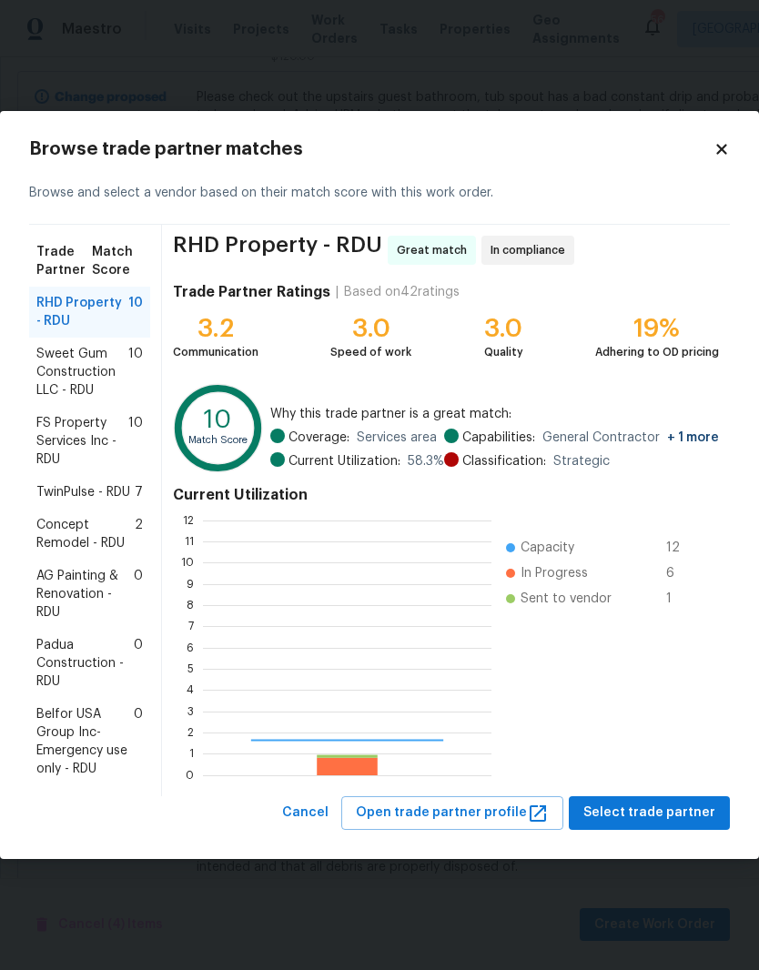
scroll to position [255, 288]
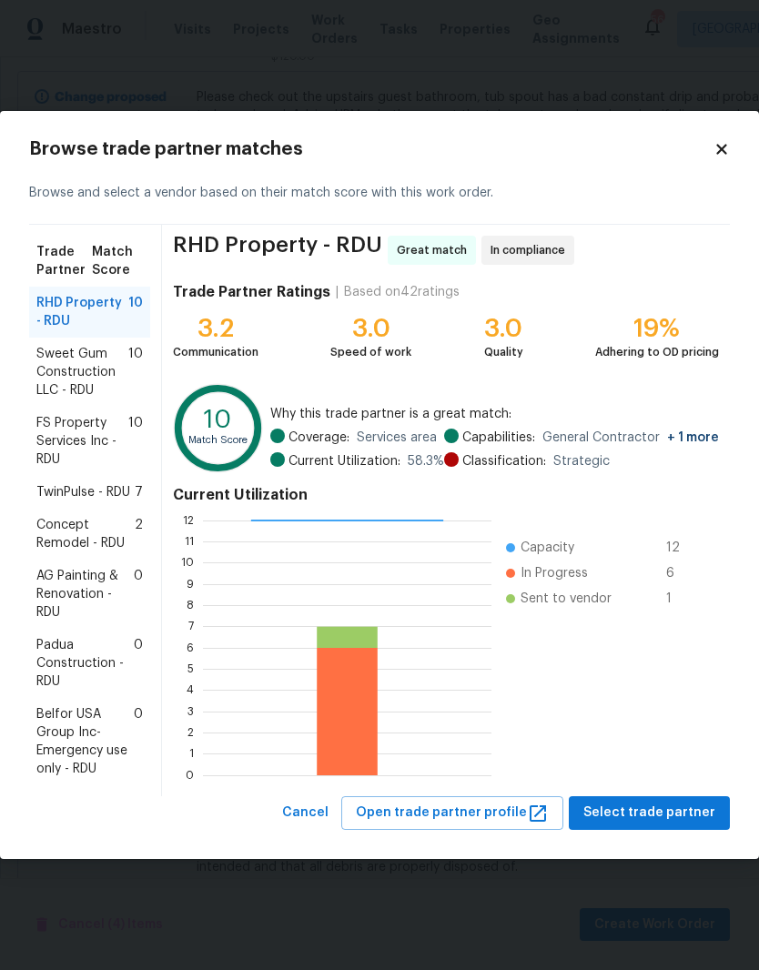
click at [76, 377] on span "Sweet Gum Construction LLC - RDU" at bounding box center [82, 372] width 92 height 55
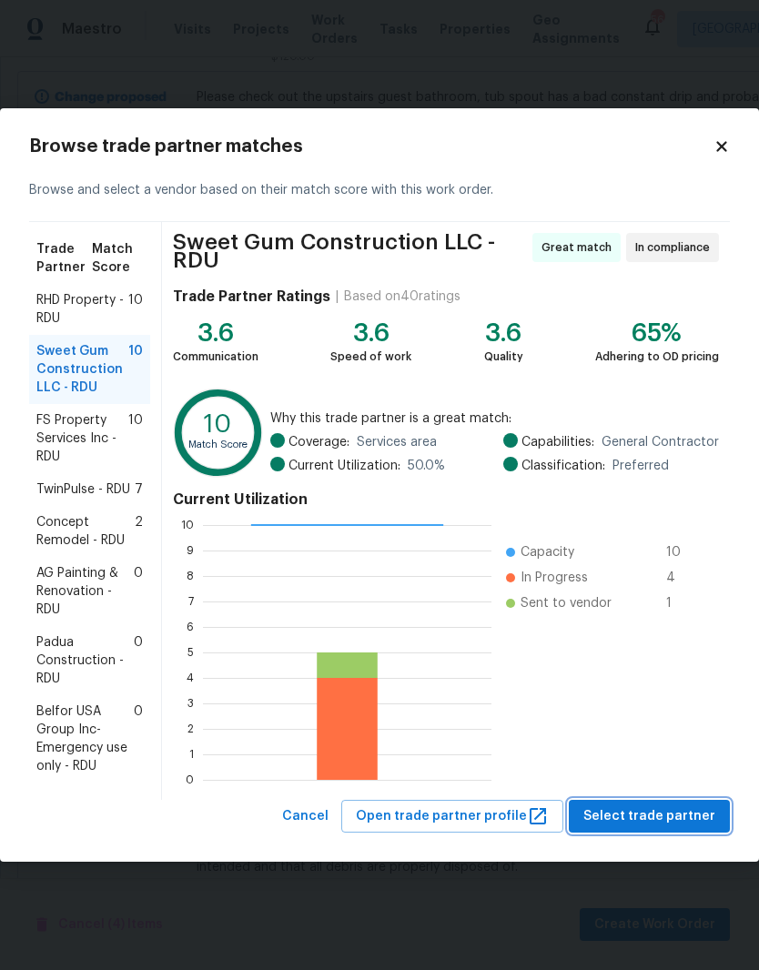
click at [661, 817] on span "Select trade partner" at bounding box center [649, 816] width 132 height 23
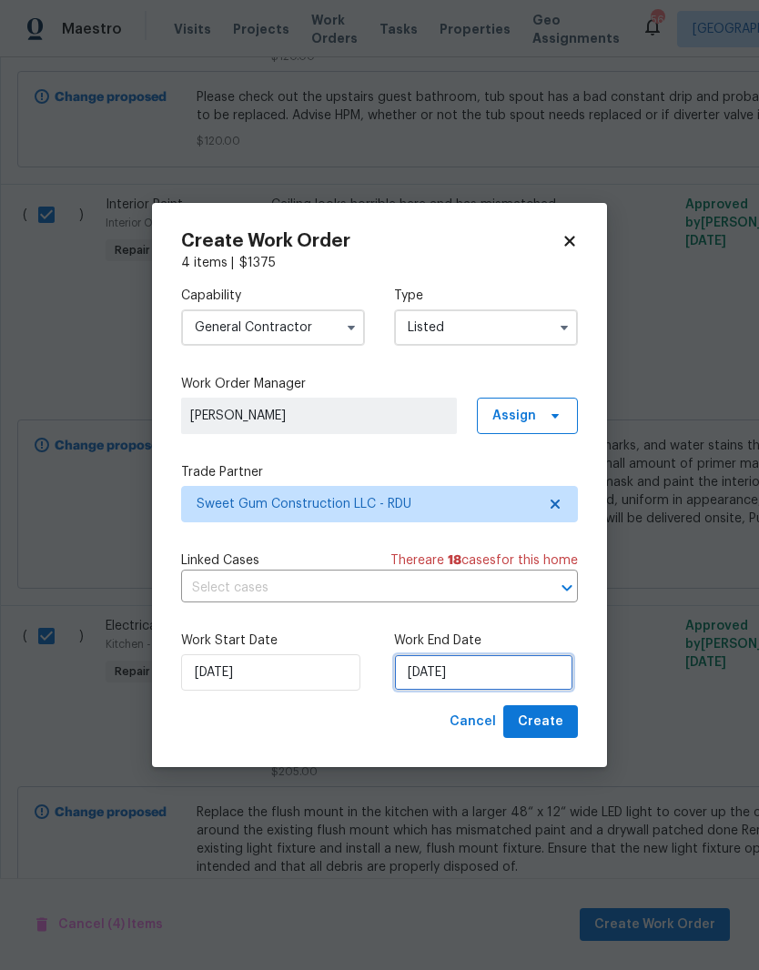
click at [518, 664] on input "[DATE]" at bounding box center [483, 672] width 179 height 36
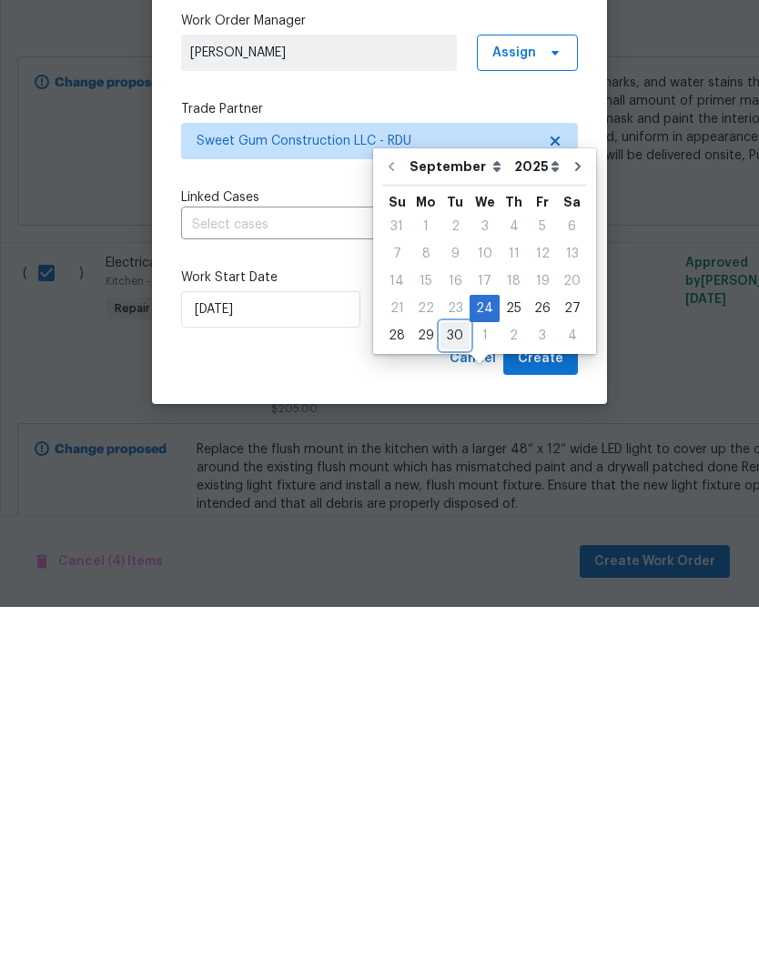
click at [458, 686] on div "30" at bounding box center [454, 698] width 29 height 25
type input "[DATE]"
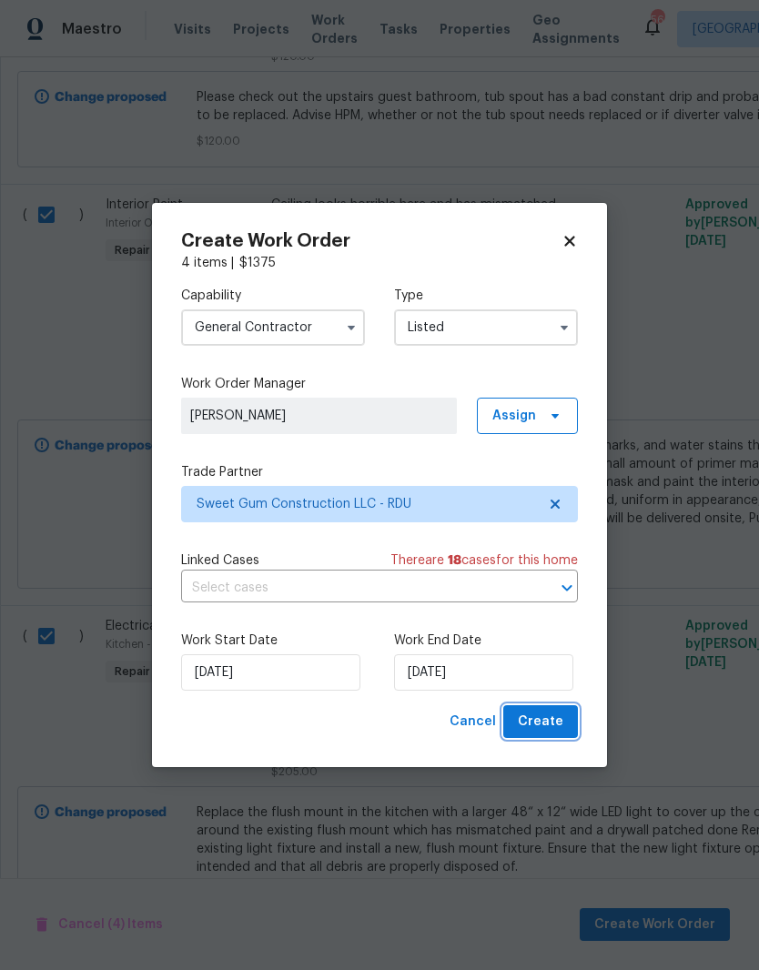
click at [560, 723] on span "Create" at bounding box center [540, 722] width 45 height 23
checkbox input "false"
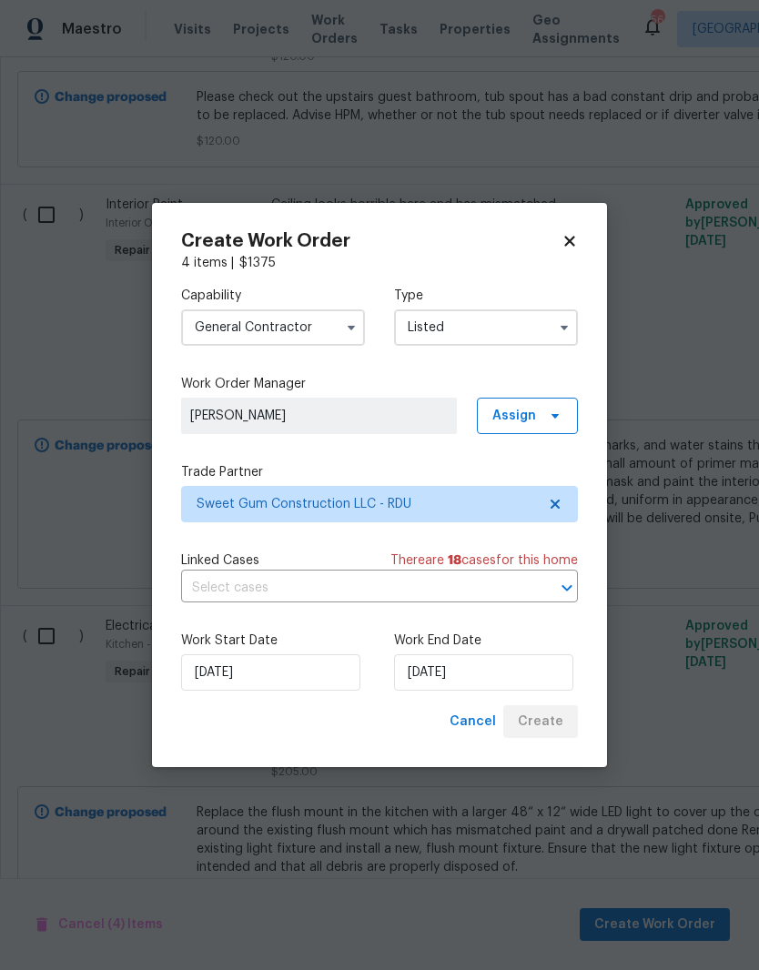
click at [558, 722] on div "Cancel Create" at bounding box center [510, 722] width 136 height 34
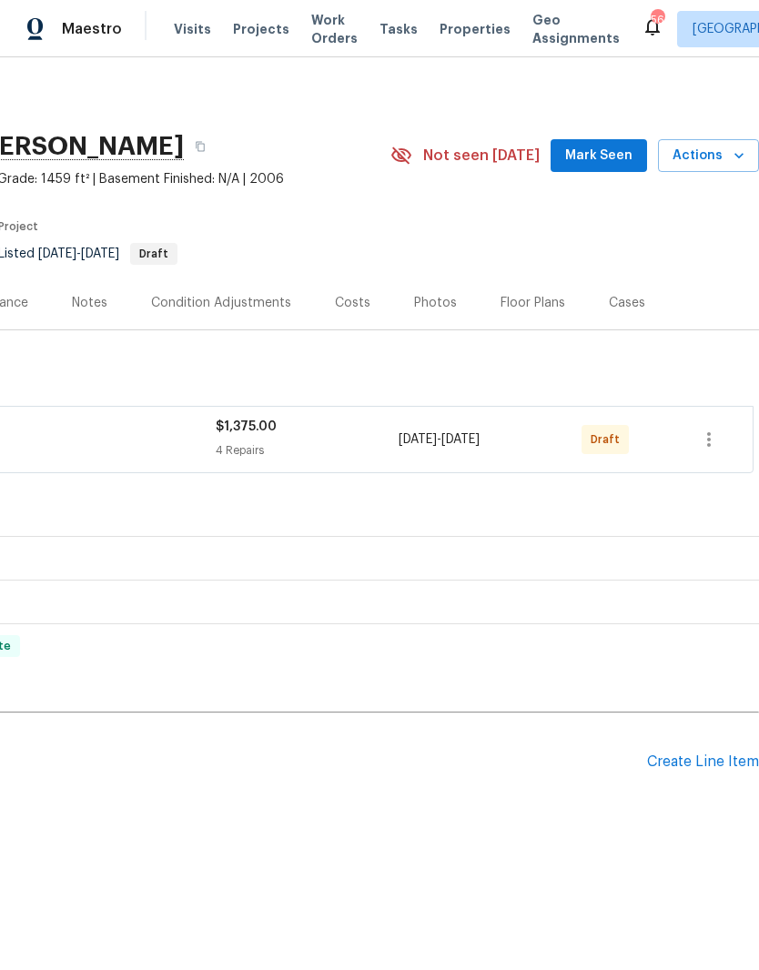
scroll to position [0, 269]
click at [718, 441] on icon "button" at bounding box center [709, 439] width 22 height 22
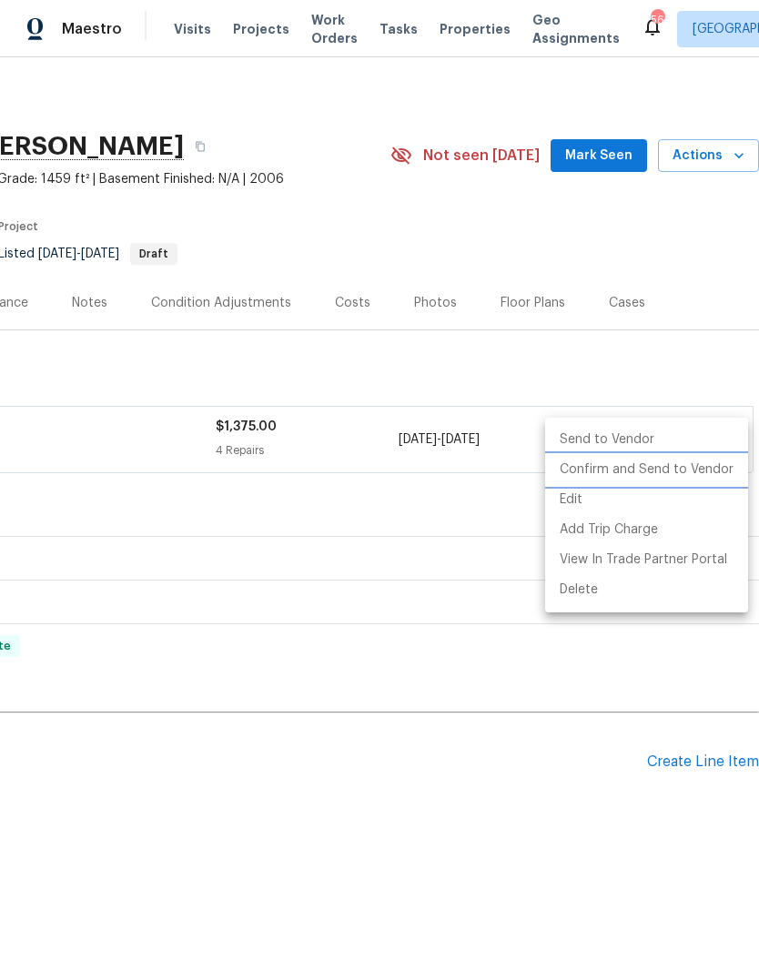
click at [683, 466] on li "Confirm and Send to Vendor" at bounding box center [646, 470] width 203 height 30
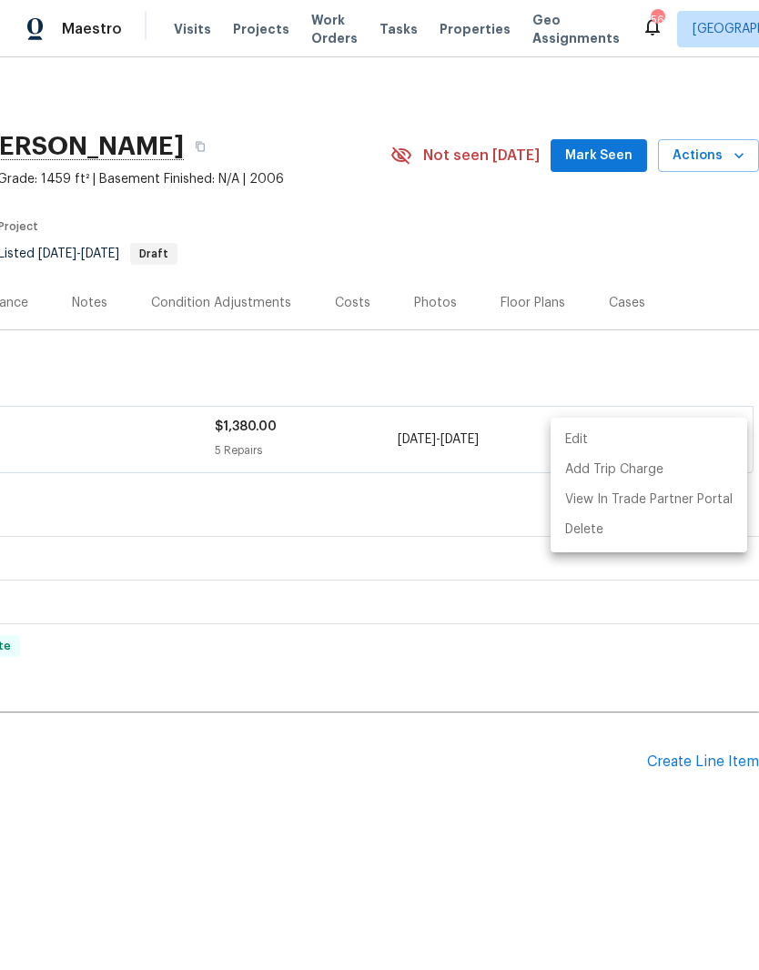
click at [100, 511] on div at bounding box center [379, 485] width 759 height 970
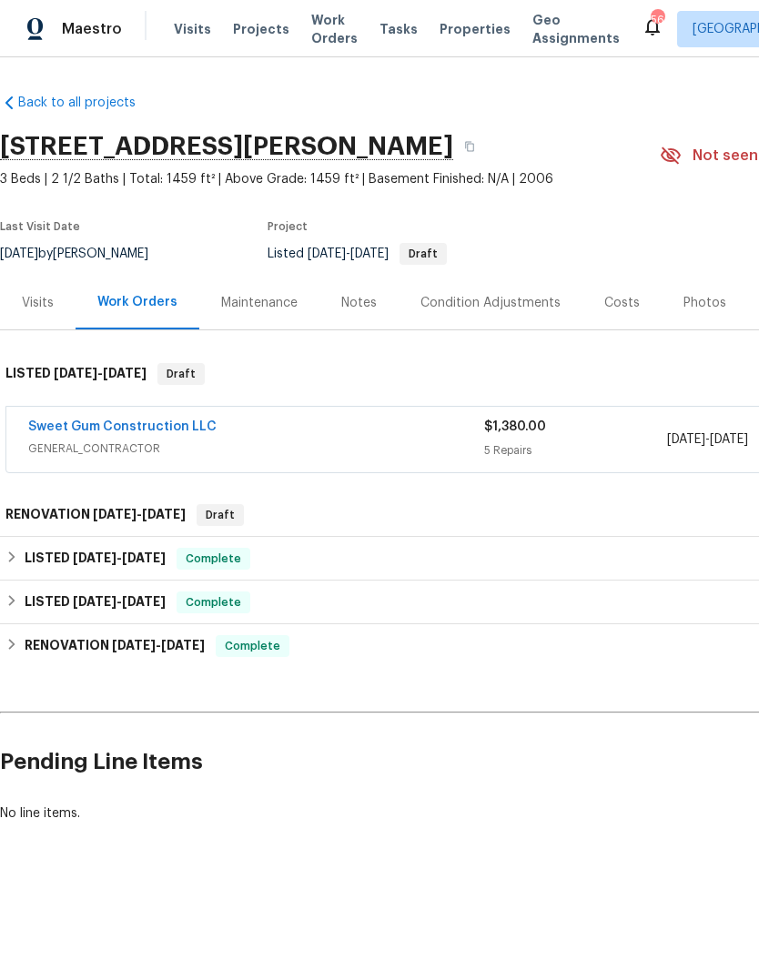
scroll to position [0, 0]
click at [130, 420] on link "Sweet Gum Construction LLC" at bounding box center [122, 426] width 188 height 13
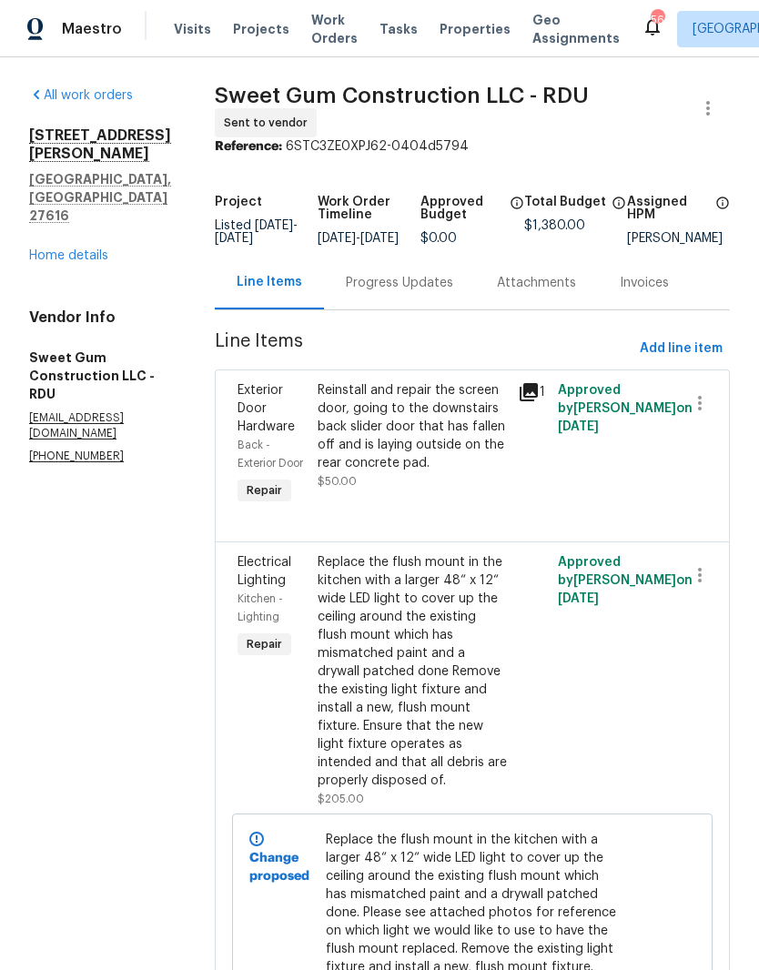
click at [429, 292] on div "Progress Updates" at bounding box center [399, 283] width 107 height 18
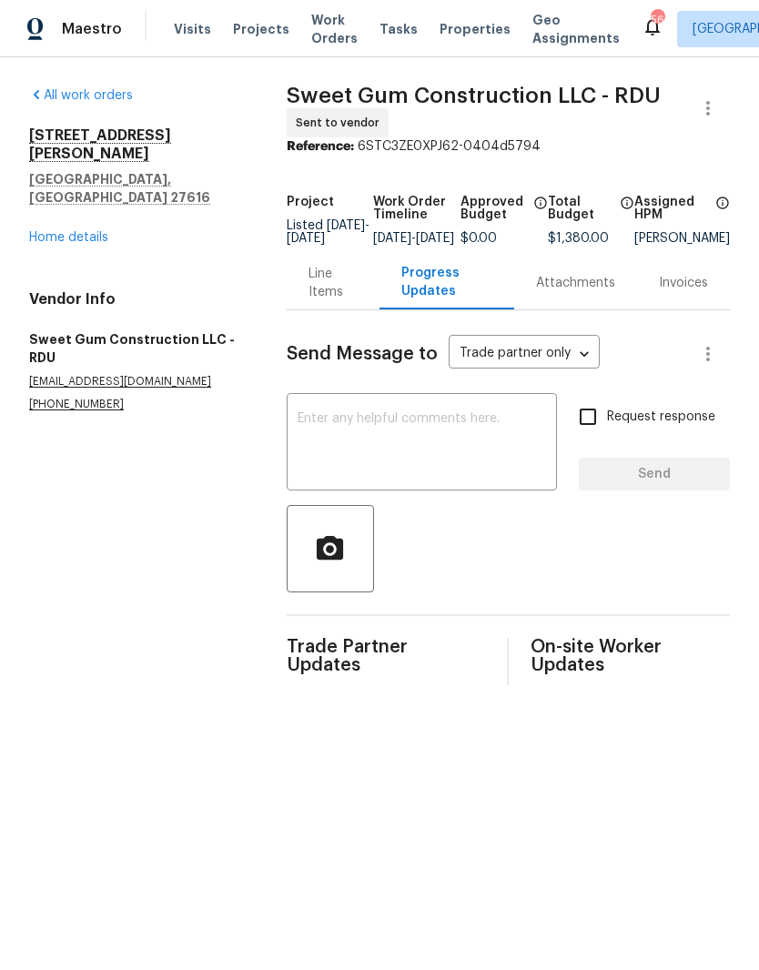
click at [316, 465] on textarea at bounding box center [421, 444] width 248 height 64
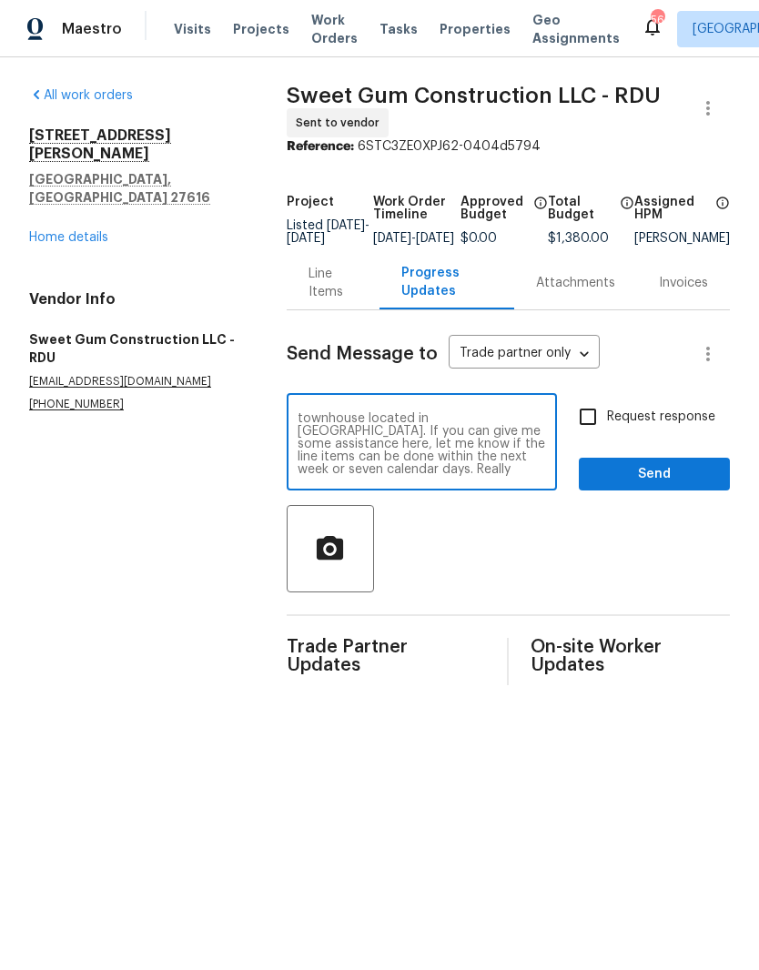
scroll to position [25, 0]
type textarea "Hey team, this is [PERSON_NAME] assigning this work order. This is a townhouse …"
click at [589, 416] on input "Request response" at bounding box center [588, 417] width 38 height 38
checkbox input "true"
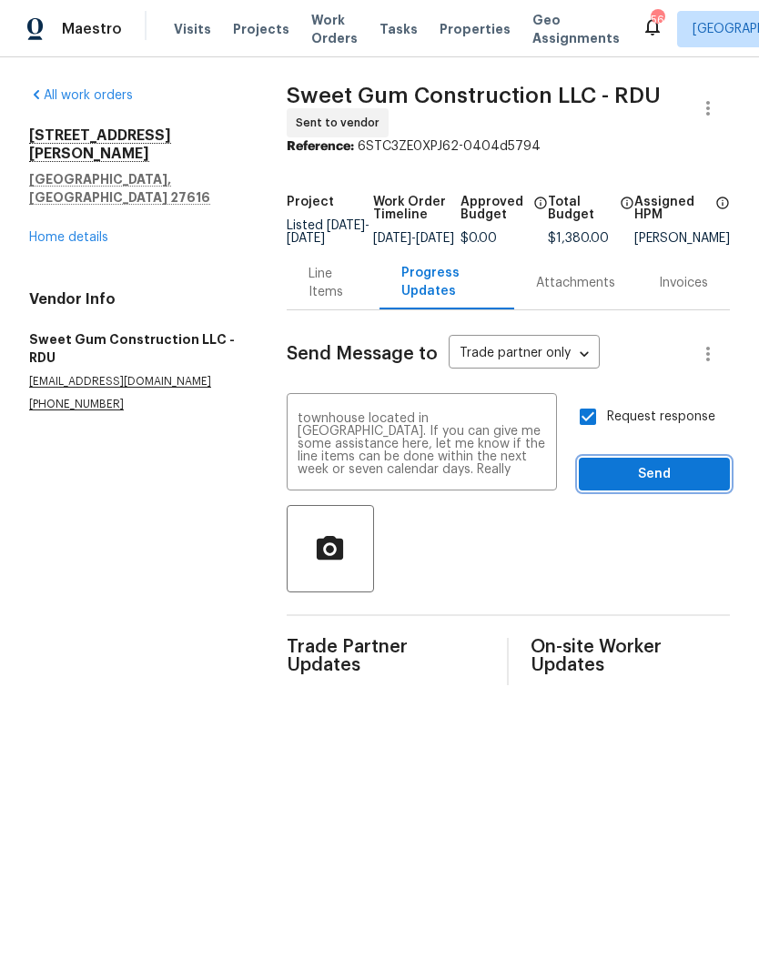
click at [656, 479] on span "Send" at bounding box center [654, 474] width 122 height 23
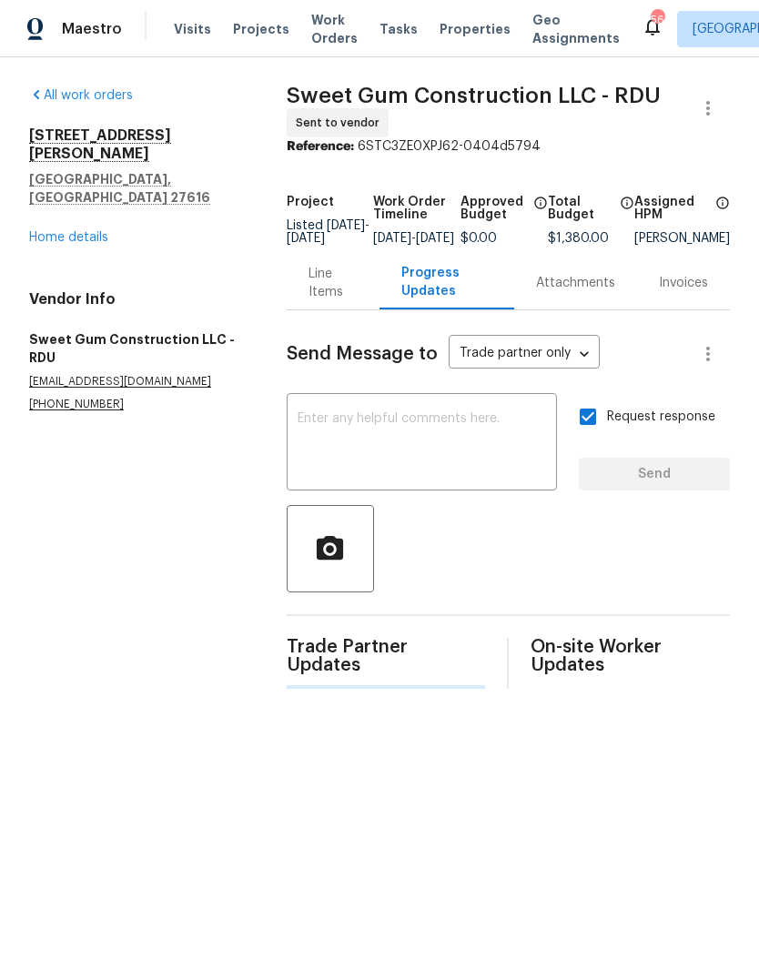
scroll to position [0, 0]
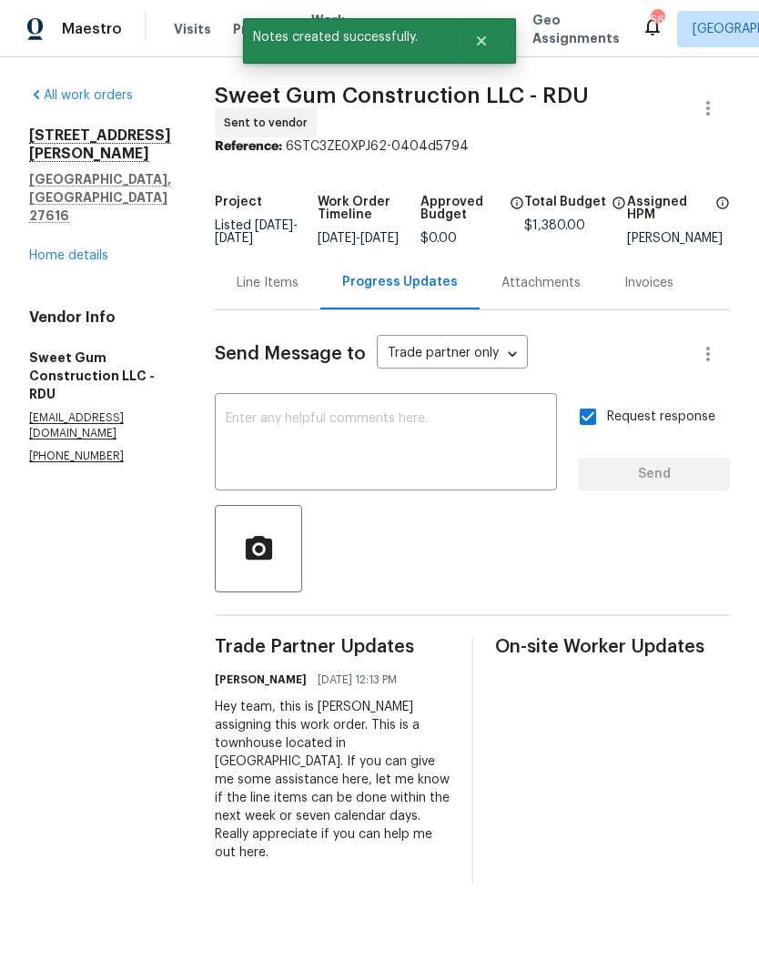
click at [74, 249] on link "Home details" at bounding box center [68, 255] width 79 height 13
